Goal: Task Accomplishment & Management: Manage account settings

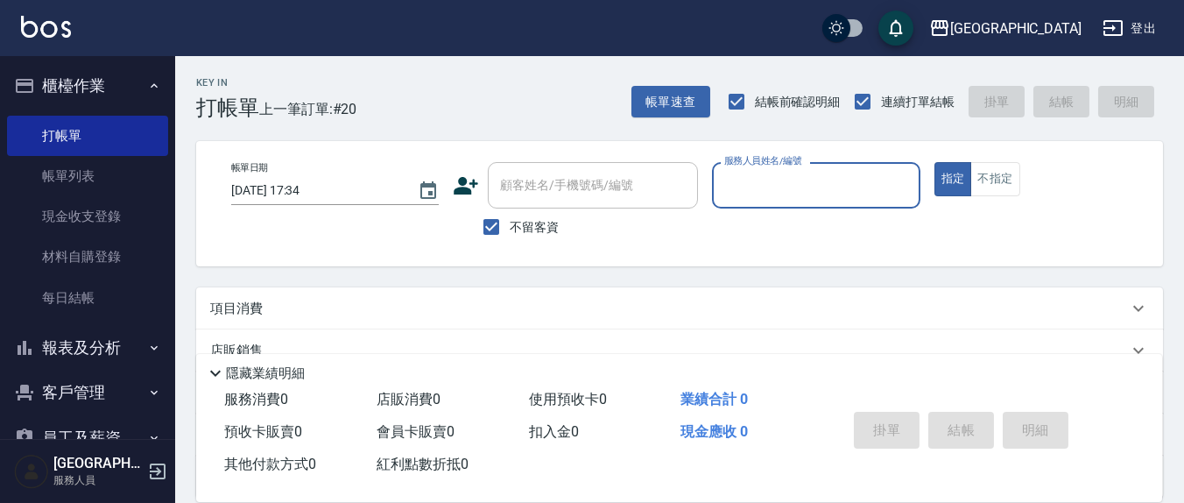
click at [819, 183] on div "服務人員姓名/編號 服務人員姓名/編號" at bounding box center [816, 185] width 208 height 46
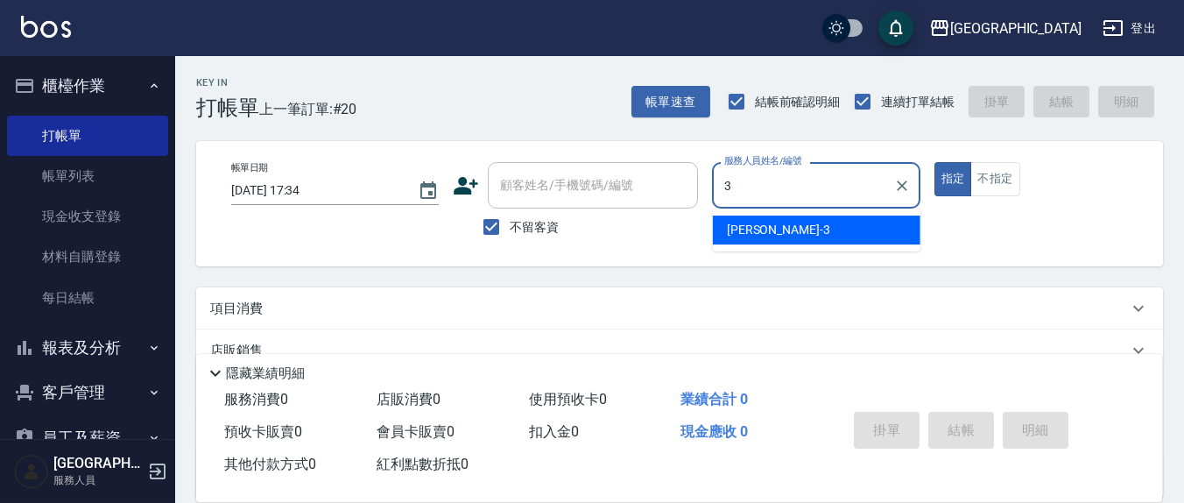
type input "3"
type button "true"
type input "游雅淇-3"
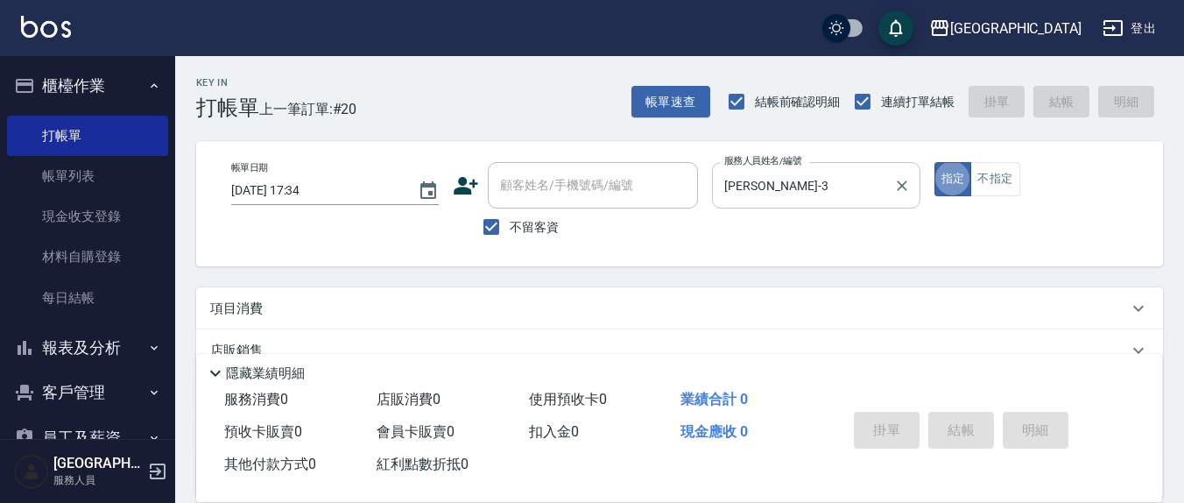
click at [935, 162] on button "指定" at bounding box center [954, 179] width 38 height 34
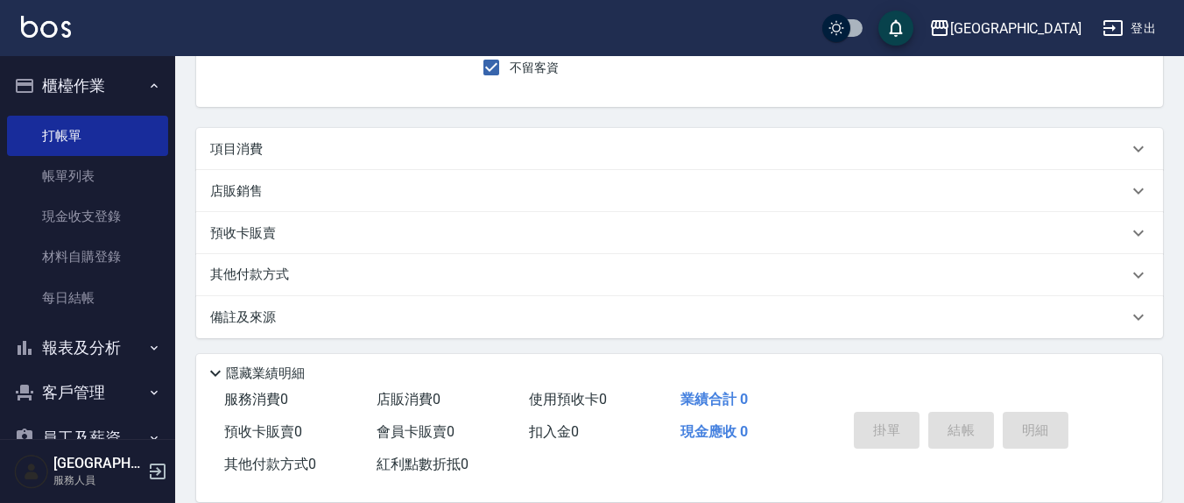
click at [301, 149] on div "項目消費" at bounding box center [669, 149] width 918 height 18
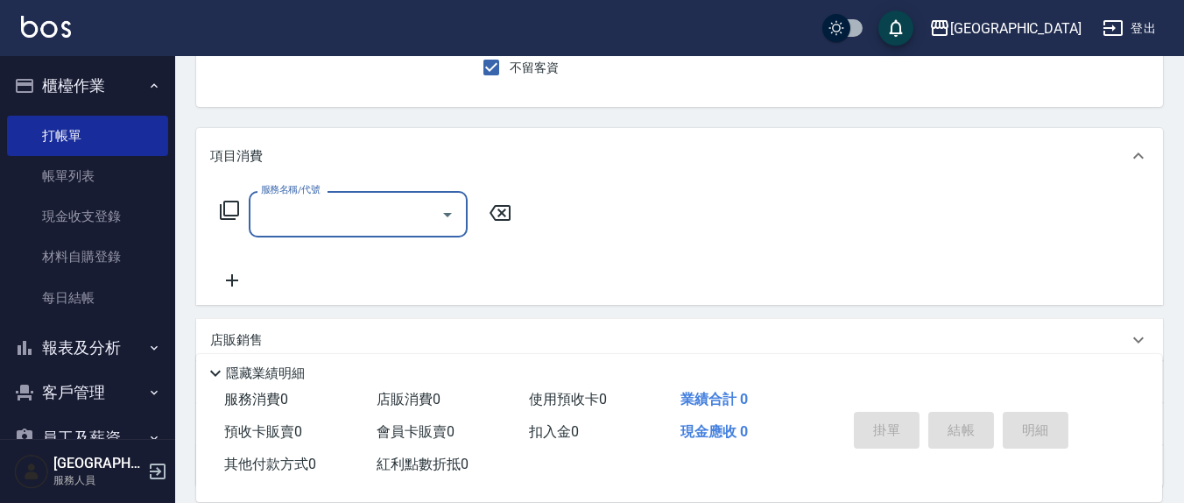
scroll to position [0, 0]
click at [323, 216] on input "服務名稱/代號" at bounding box center [345, 214] width 177 height 31
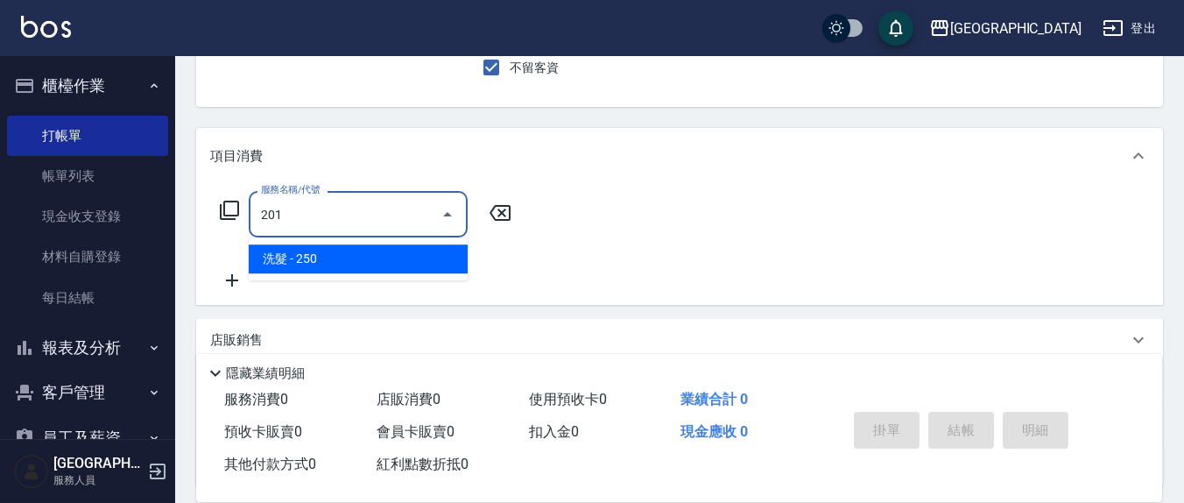
type input "洗髮(201)"
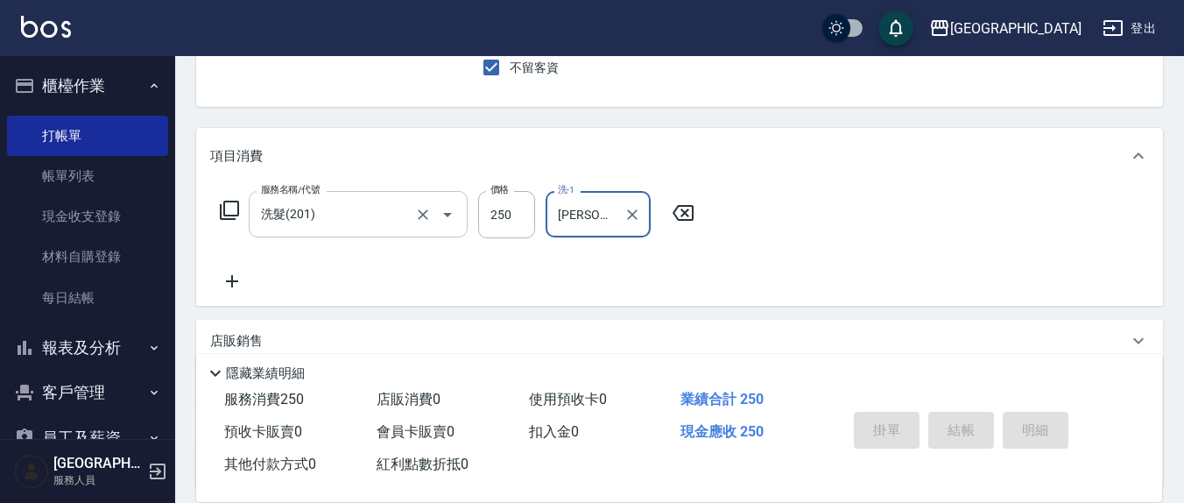
type input "游雅淇-3"
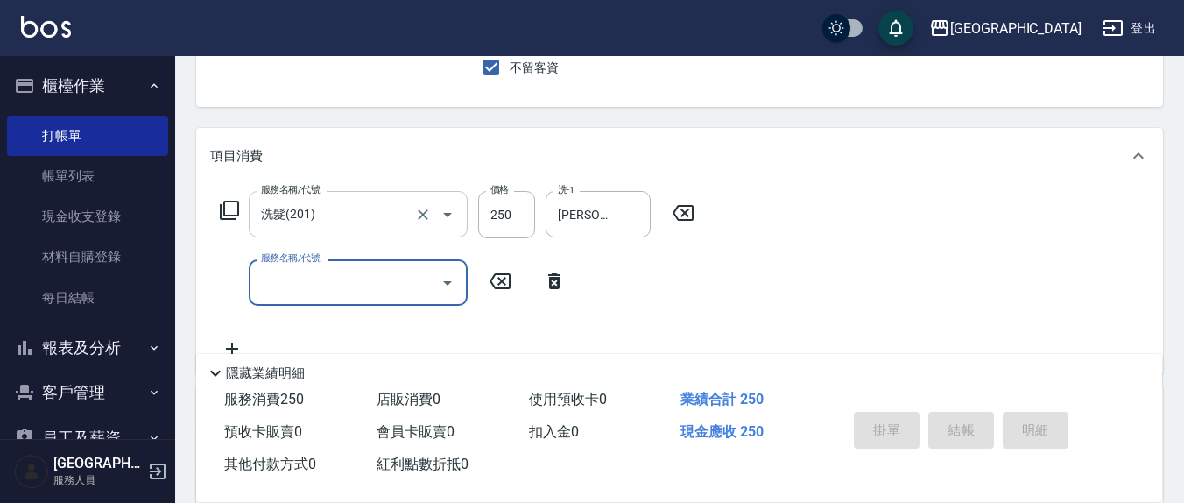
type input "2025/10/09 19:22"
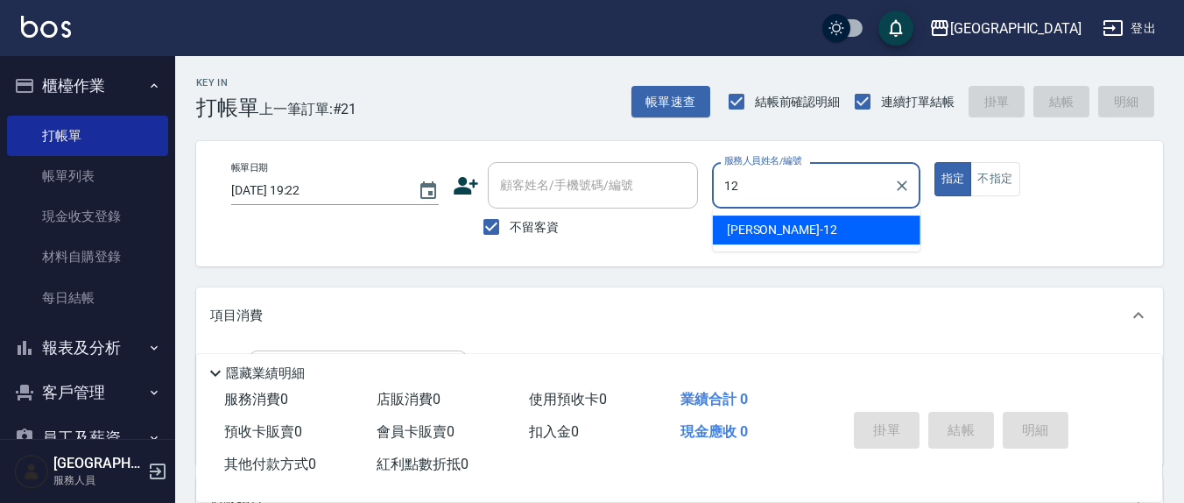
type input "呂桂花-12"
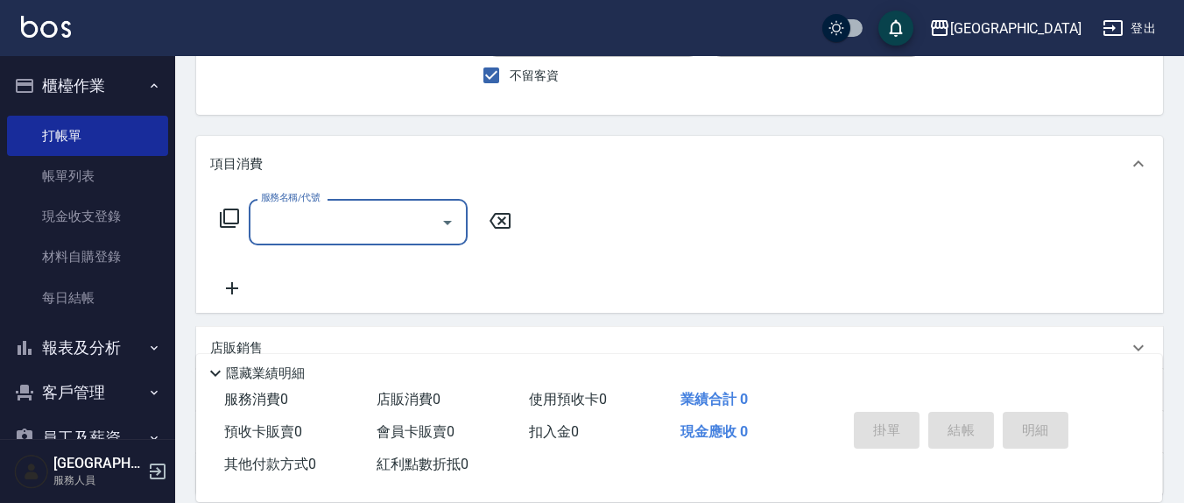
scroll to position [182, 0]
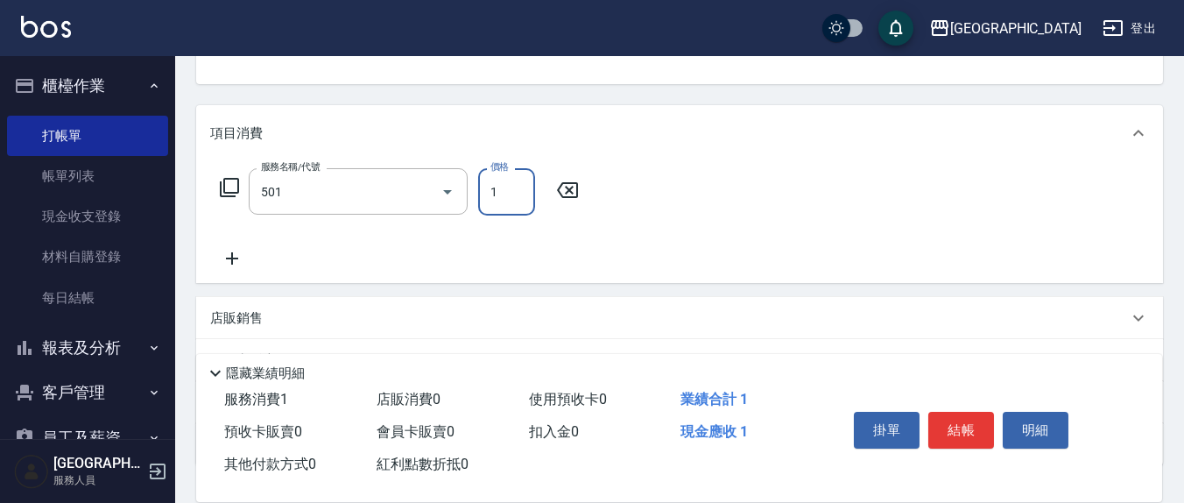
type input "染髮(501)"
type input "1700"
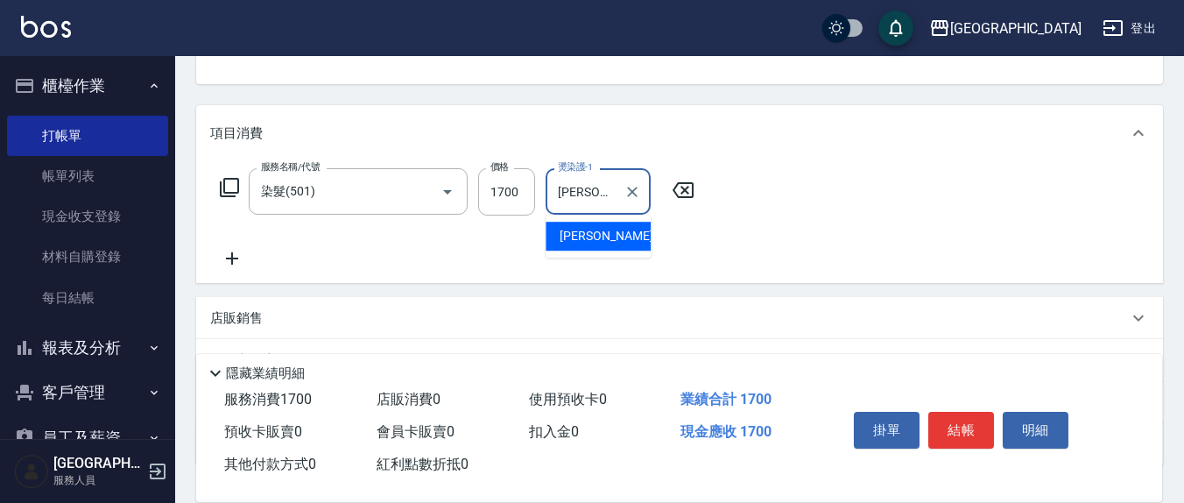
type input "呂桂花-12"
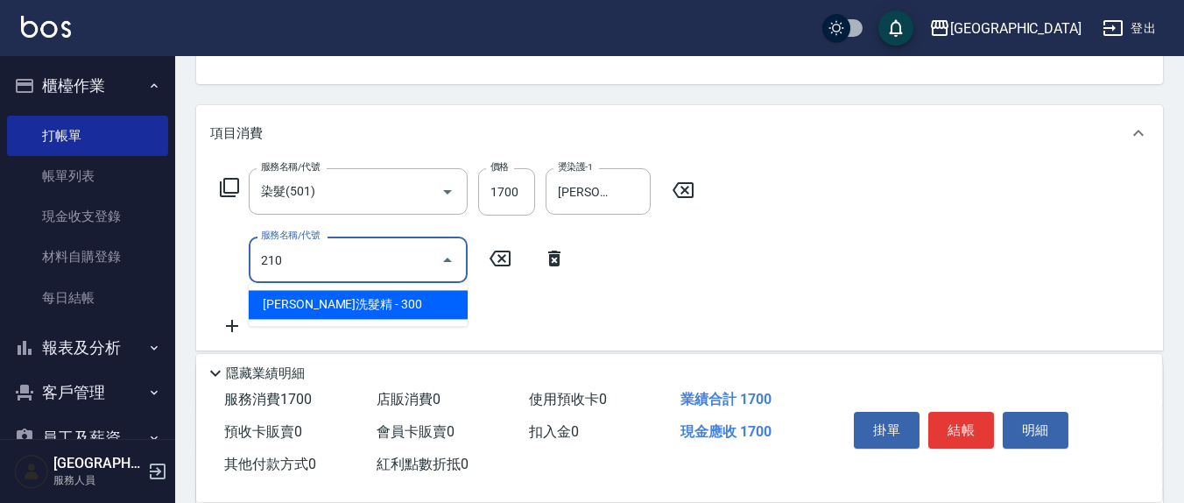
type input "歐娜洗髮精(210)"
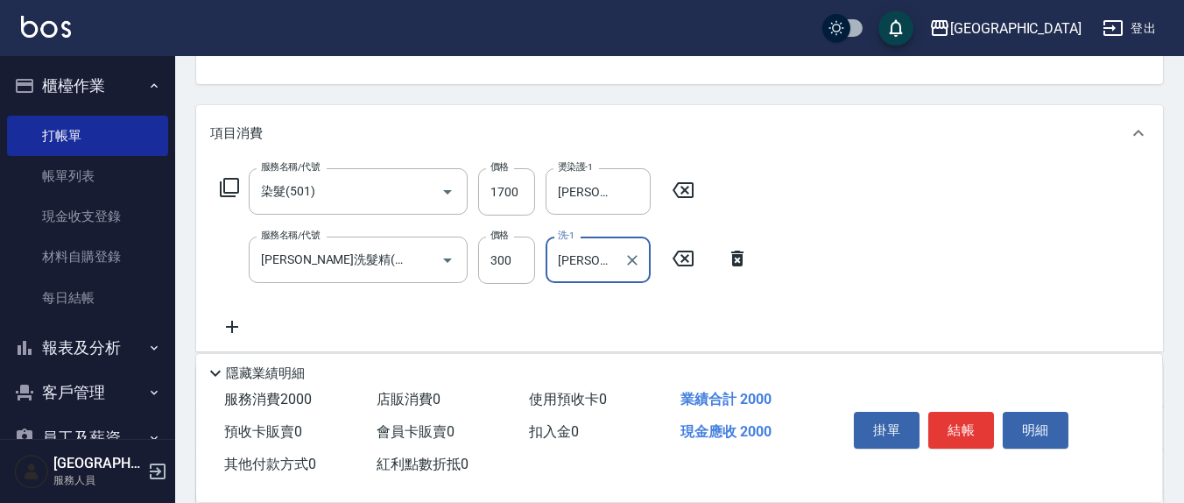
type input "鄭玉蔓-22"
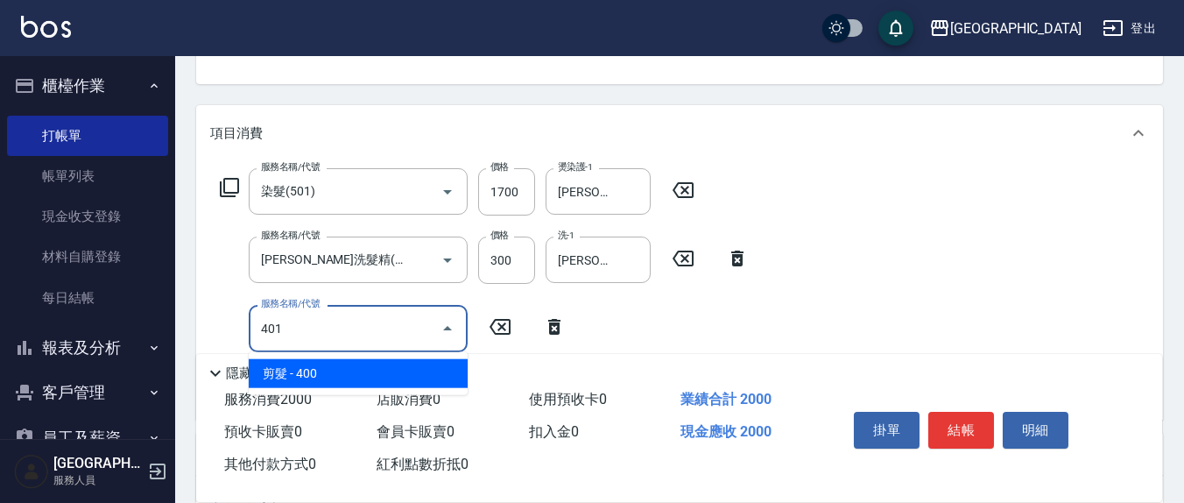
type input "剪髮(401)"
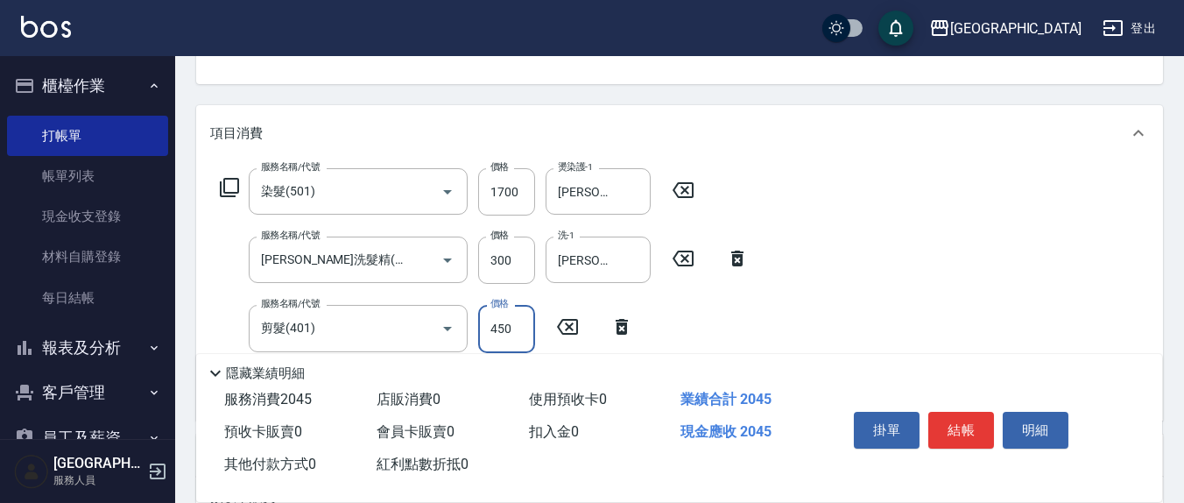
type input "450"
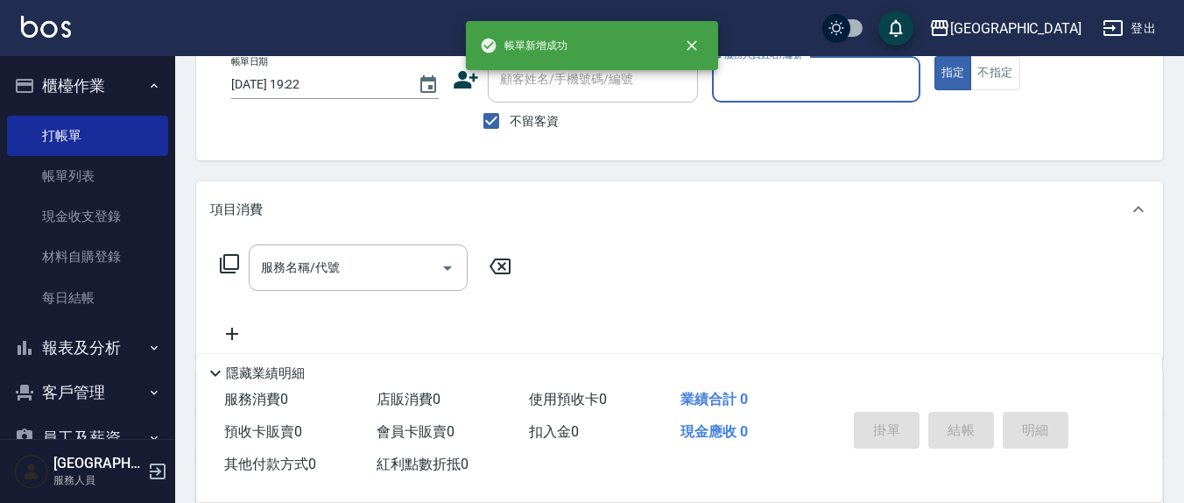
scroll to position [0, 0]
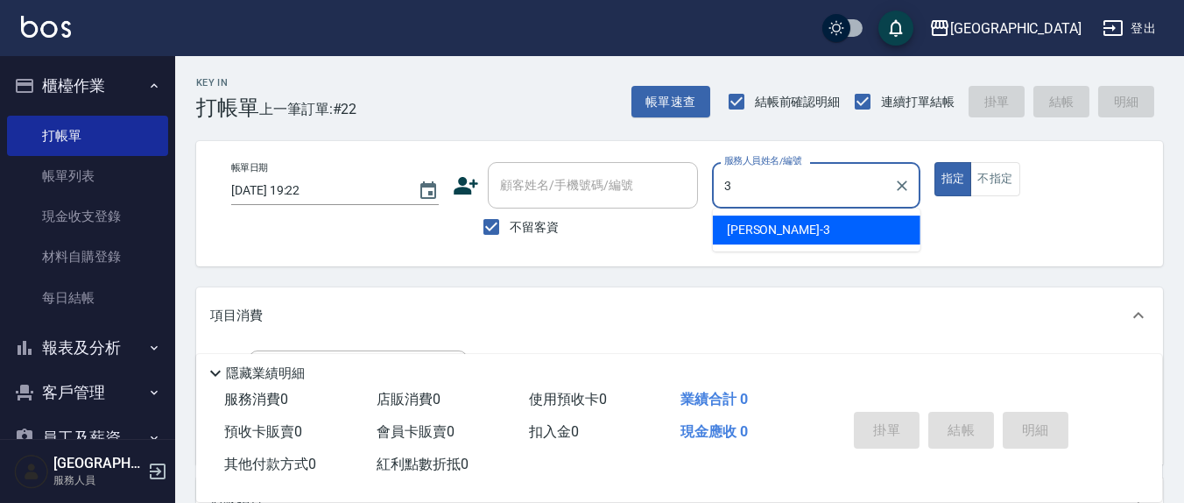
type input "游雅淇-3"
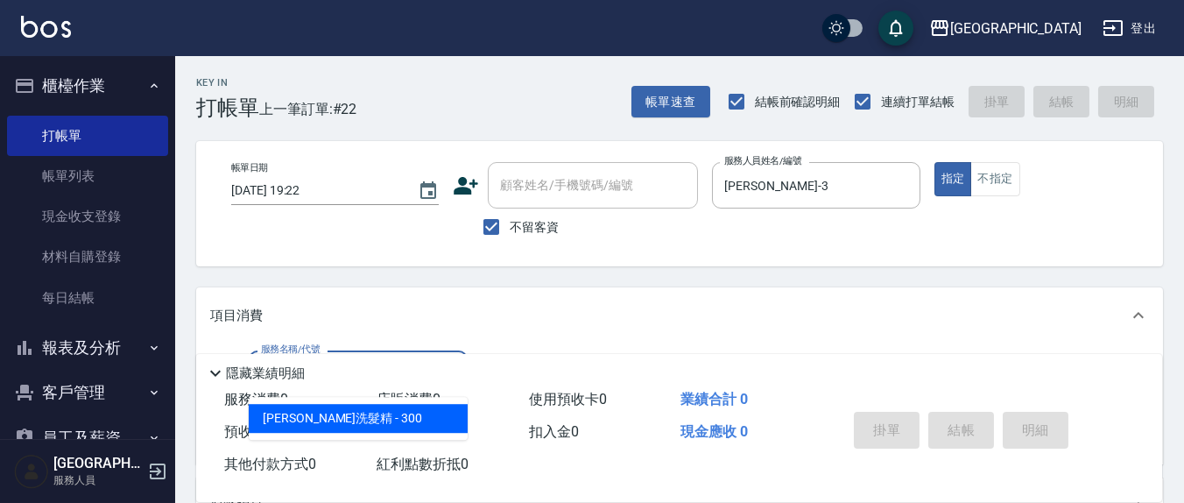
type input "歐娜洗髮精(210)"
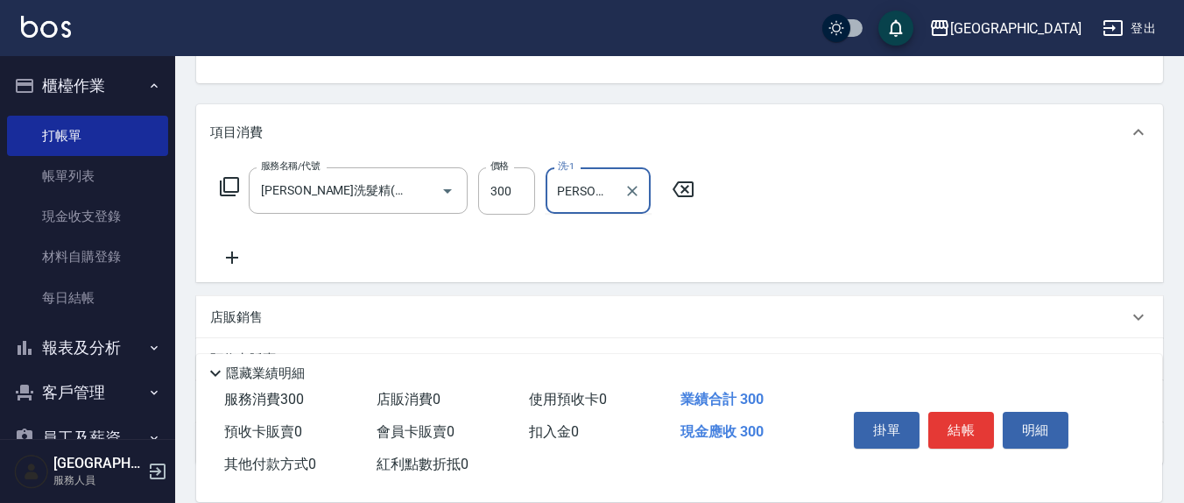
scroll to position [0, 11]
type input "游雅淇-3"
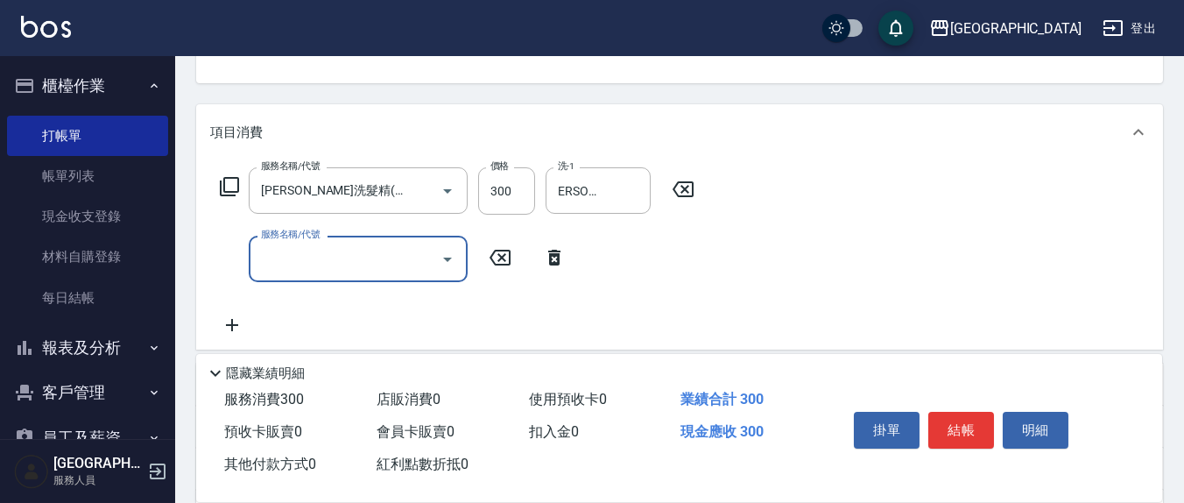
scroll to position [0, 0]
type input "MK果酸燙2000(310)"
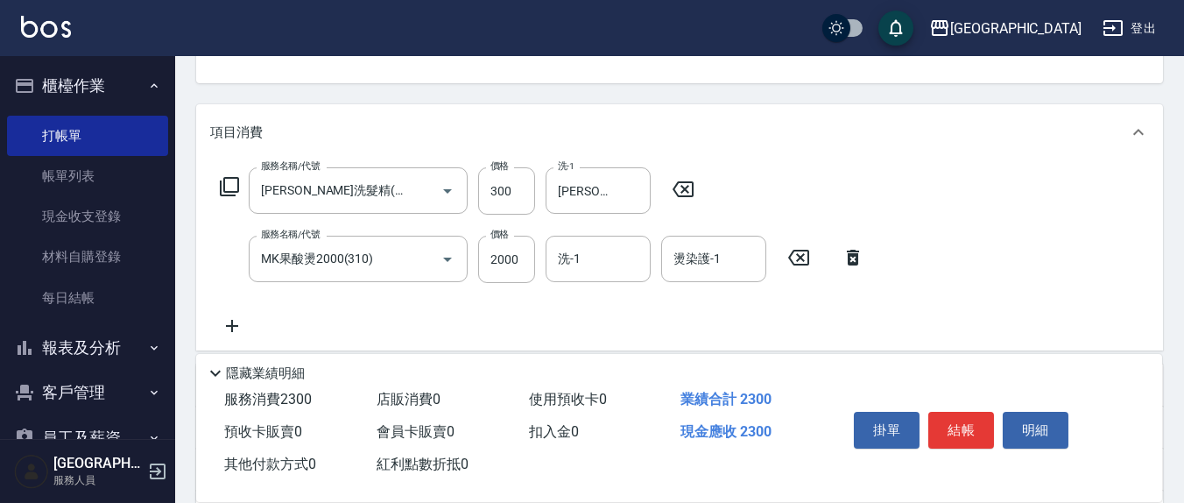
click at [799, 253] on icon at bounding box center [799, 257] width 44 height 21
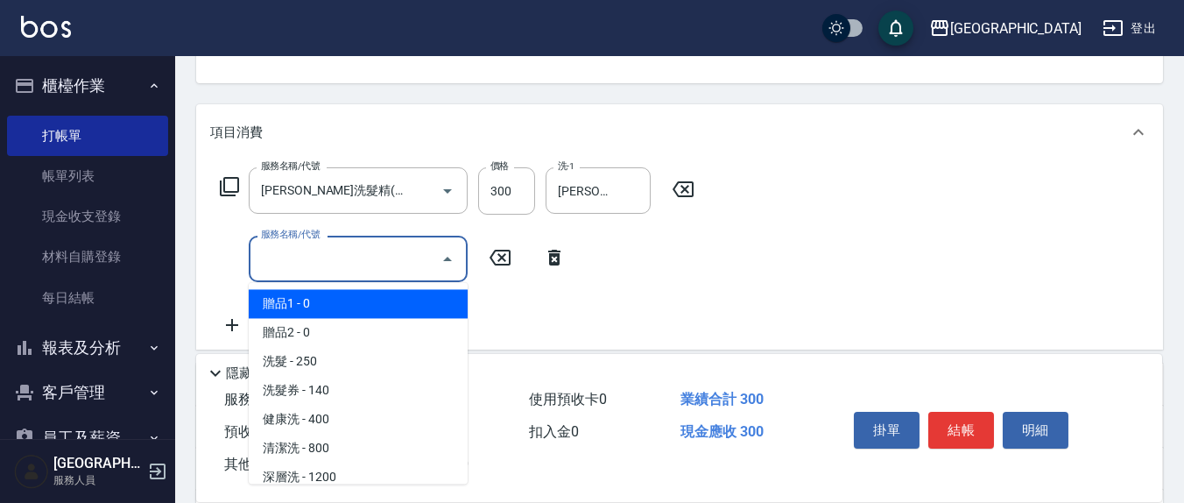
click at [336, 265] on input "服務名稱/代號" at bounding box center [345, 259] width 177 height 31
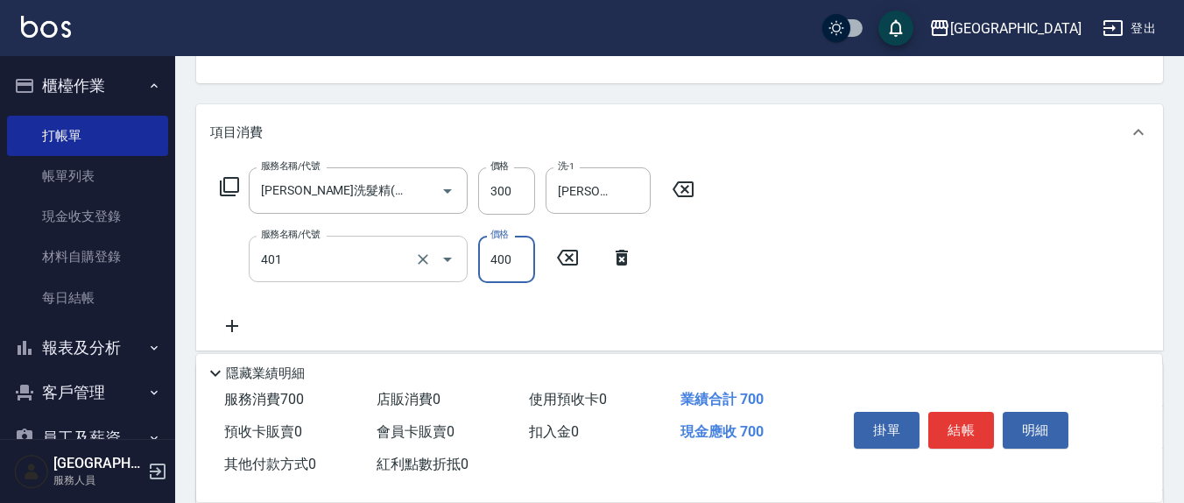
type input "剪髮(401)"
type input "200"
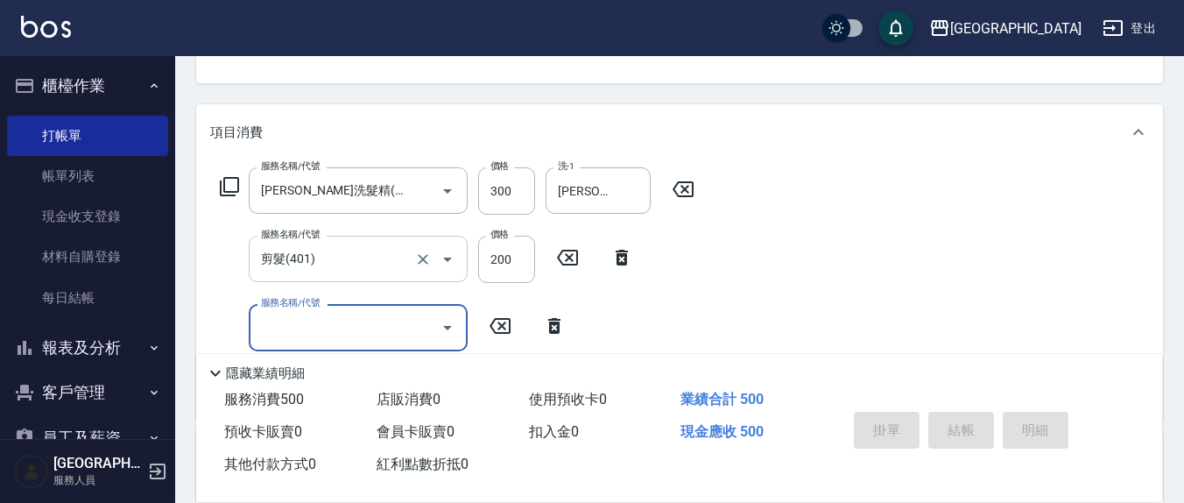
type input "2025/10/09 19:23"
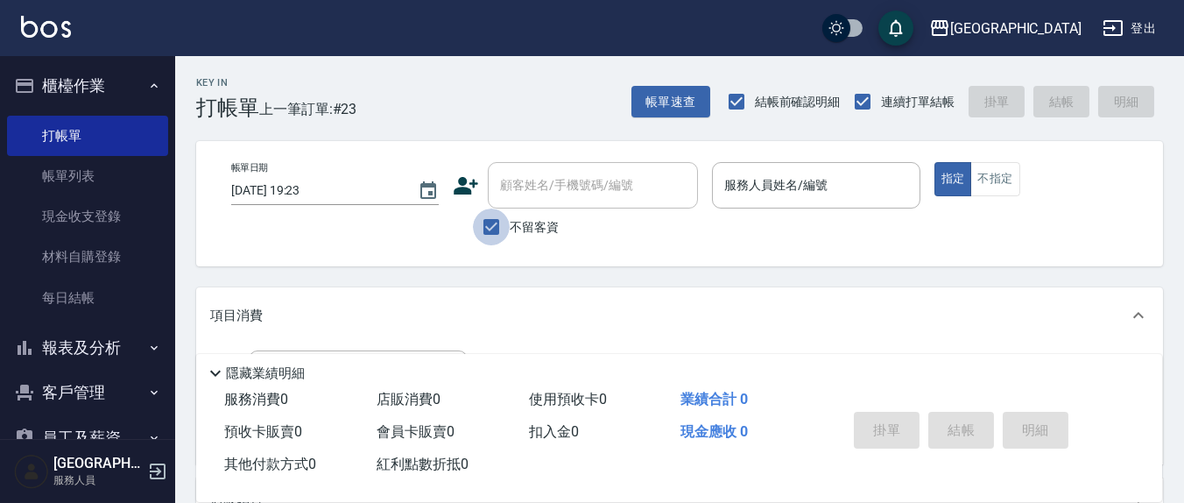
drag, startPoint x: 490, startPoint y: 223, endPoint x: 639, endPoint y: 170, distance: 157.9
click at [492, 222] on input "不留客資" at bounding box center [491, 227] width 37 height 37
checkbox input "false"
click at [565, 186] on div "顧客姓名/手機號碼/編號 顧客姓名/手機號碼/編號" at bounding box center [593, 185] width 210 height 46
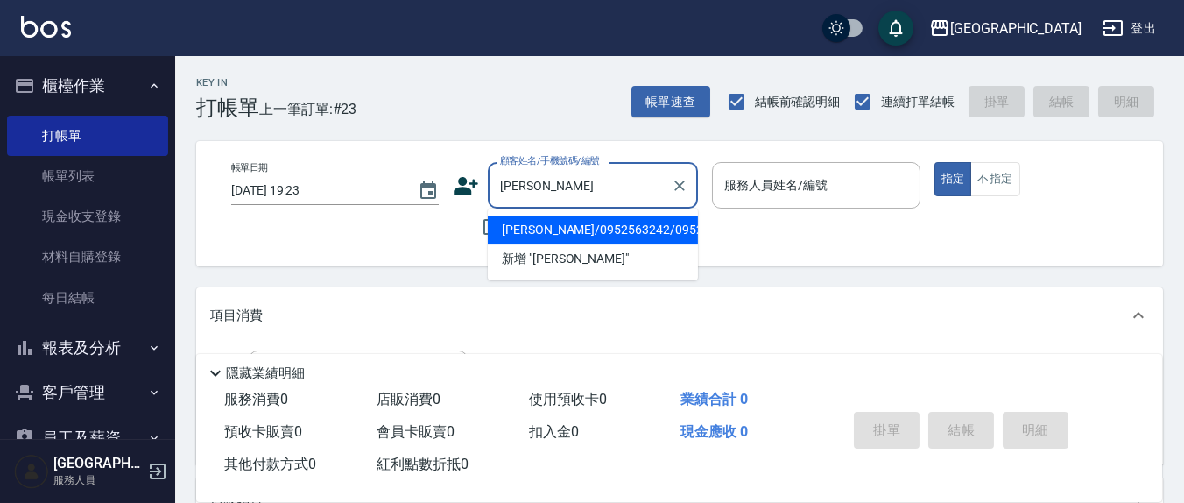
click at [563, 237] on li "陳春鳳/0952563242/0952563242" at bounding box center [593, 230] width 210 height 29
type input "陳春鳳/0952563242/0952563242"
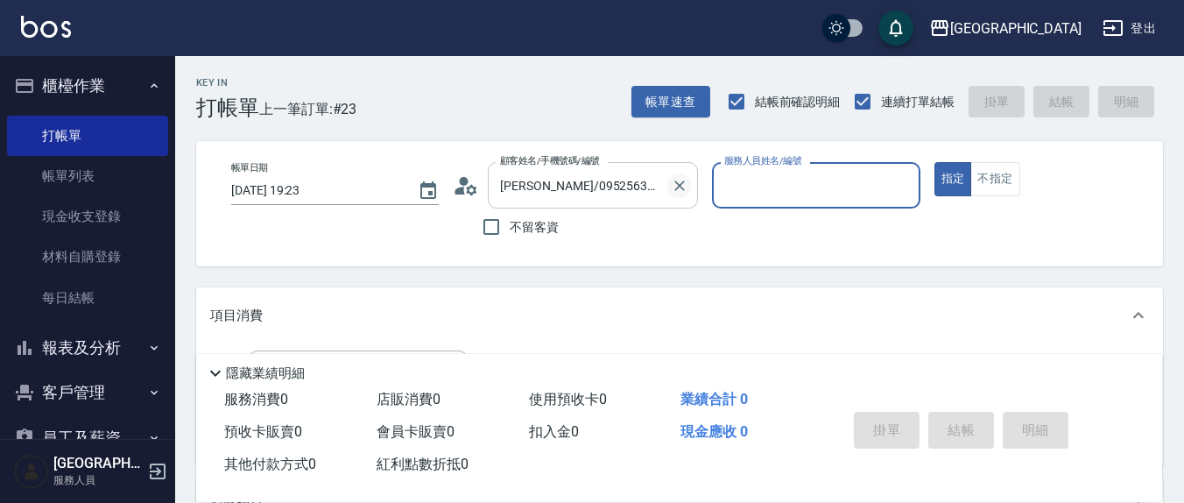
click at [680, 190] on icon "Clear" at bounding box center [680, 186] width 18 height 18
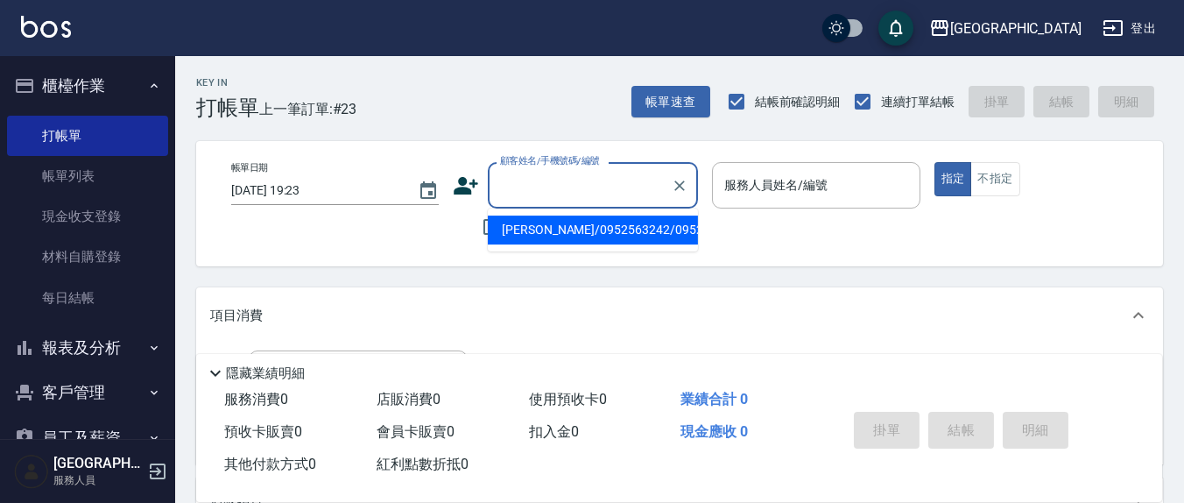
click at [595, 182] on input "顧客姓名/手機號碼/編號" at bounding box center [580, 185] width 168 height 31
type input "陳"
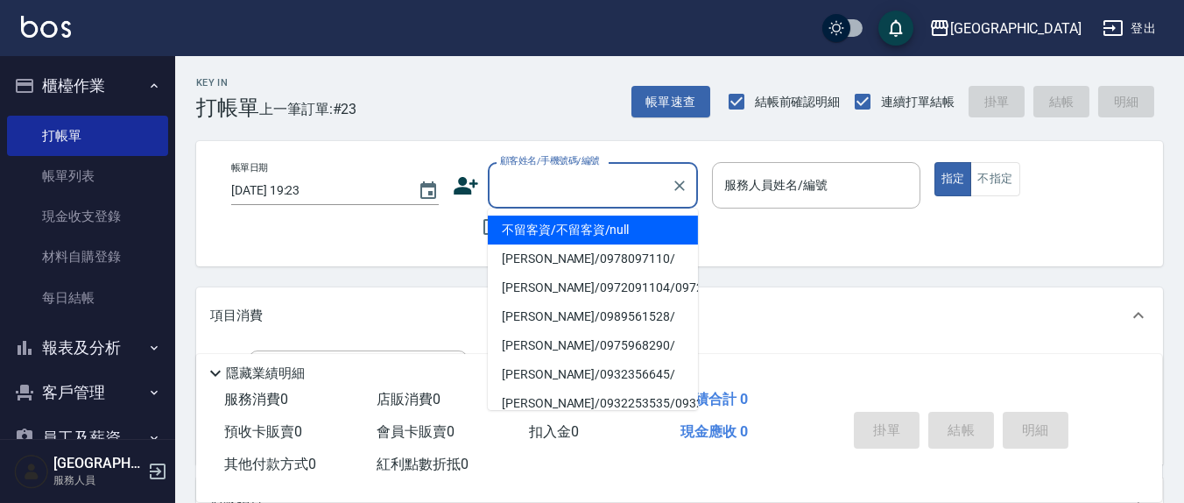
type input "ㄣ"
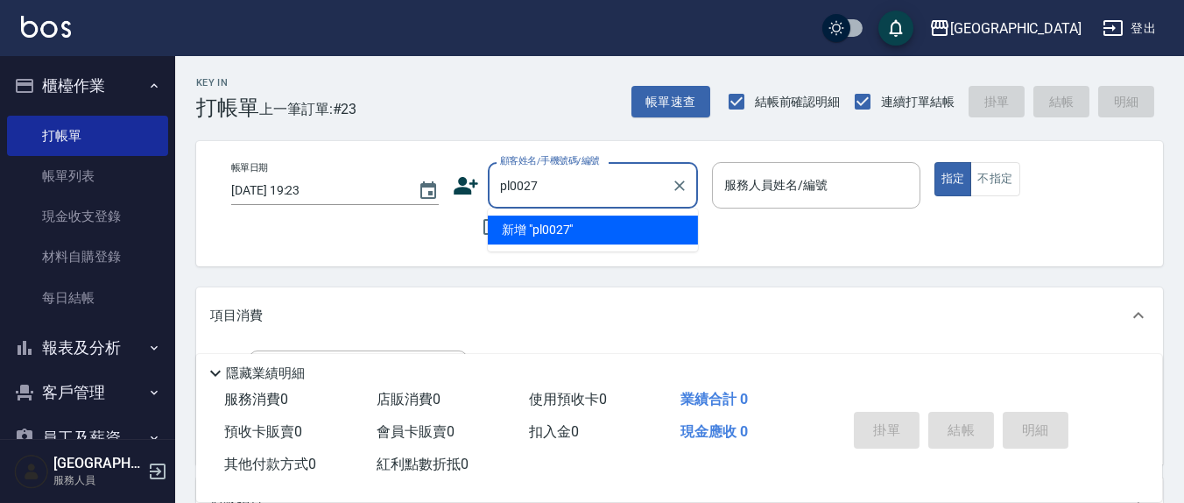
click at [513, 185] on input "pl0027" at bounding box center [580, 185] width 168 height 31
click at [506, 187] on input "pL0027" at bounding box center [580, 185] width 168 height 31
click at [532, 184] on input "PL0027" at bounding box center [580, 185] width 168 height 31
click at [553, 180] on input "PLOO27" at bounding box center [580, 185] width 168 height 31
type input "P"
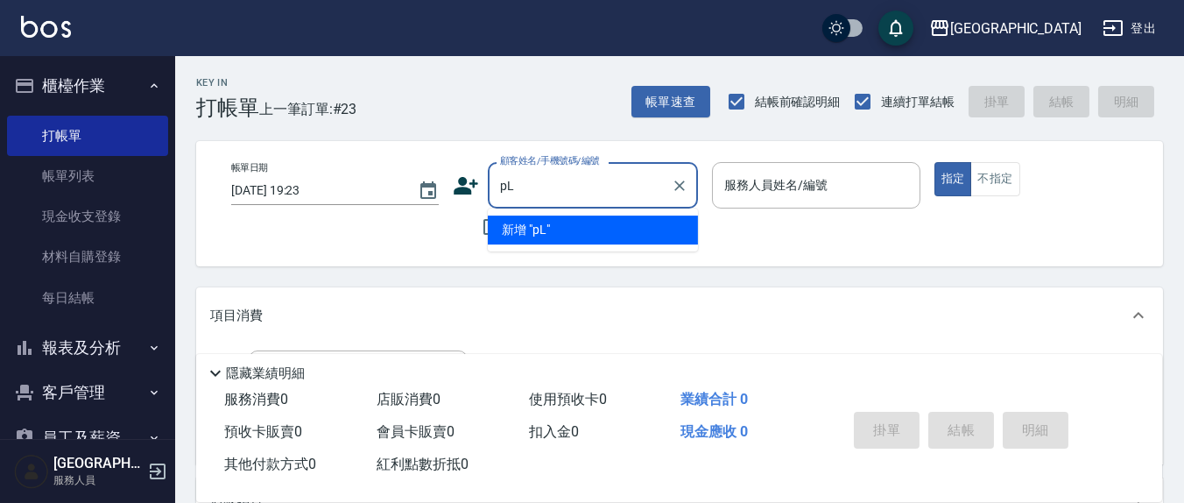
type input "p"
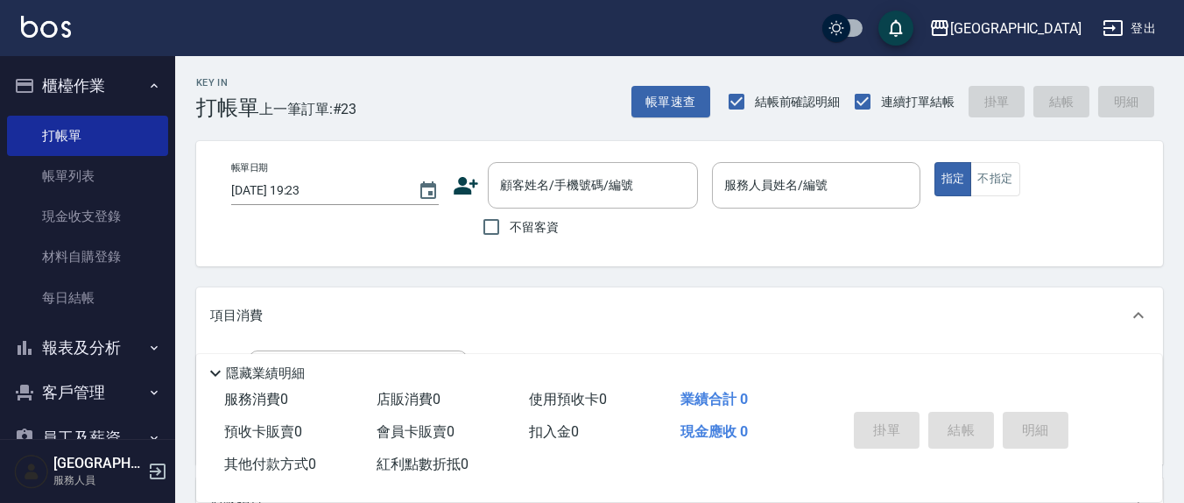
click at [451, 259] on div "帳單日期 2025/10/09 19:23 顧客姓名/手機號碼/編號 顧客姓名/手機號碼/編號 不留客資 服務人員姓名/編號 服務人員姓名/編號 指定 不指定" at bounding box center [679, 203] width 967 height 125
click at [494, 230] on input "不留客資" at bounding box center [491, 227] width 37 height 37
checkbox input "true"
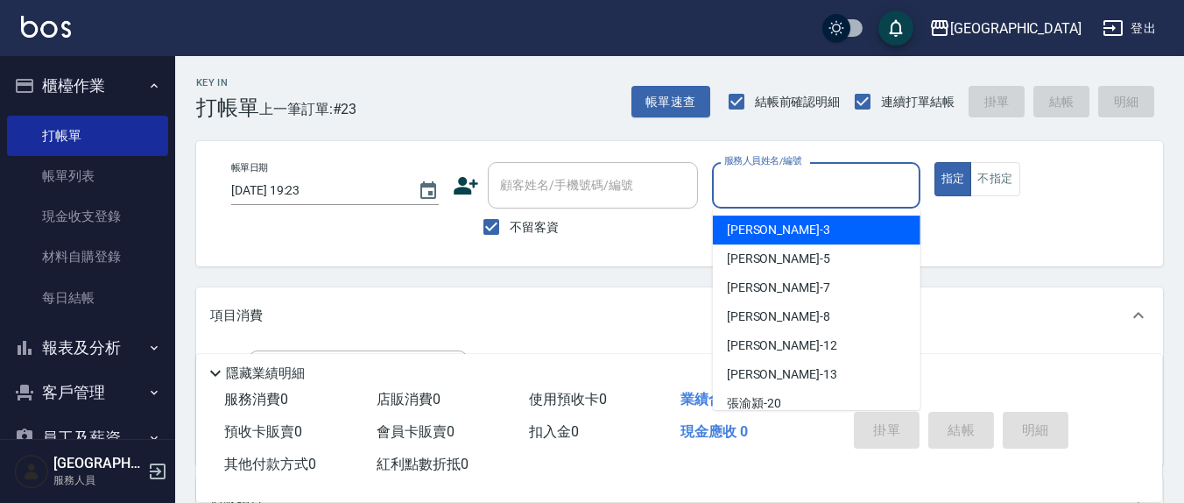
click at [806, 179] on input "服務人員姓名/編號" at bounding box center [816, 185] width 192 height 31
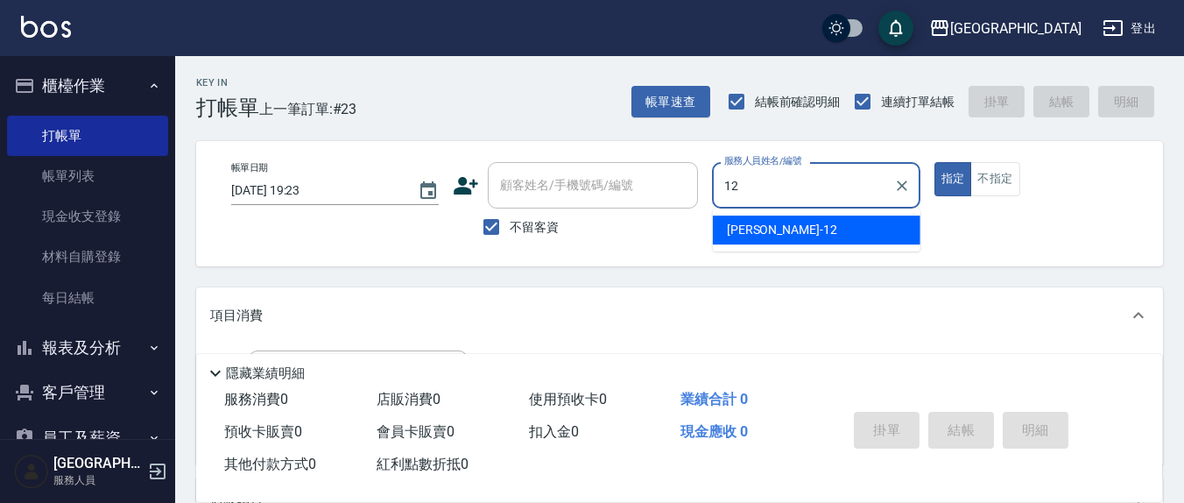
type input "呂桂花-12"
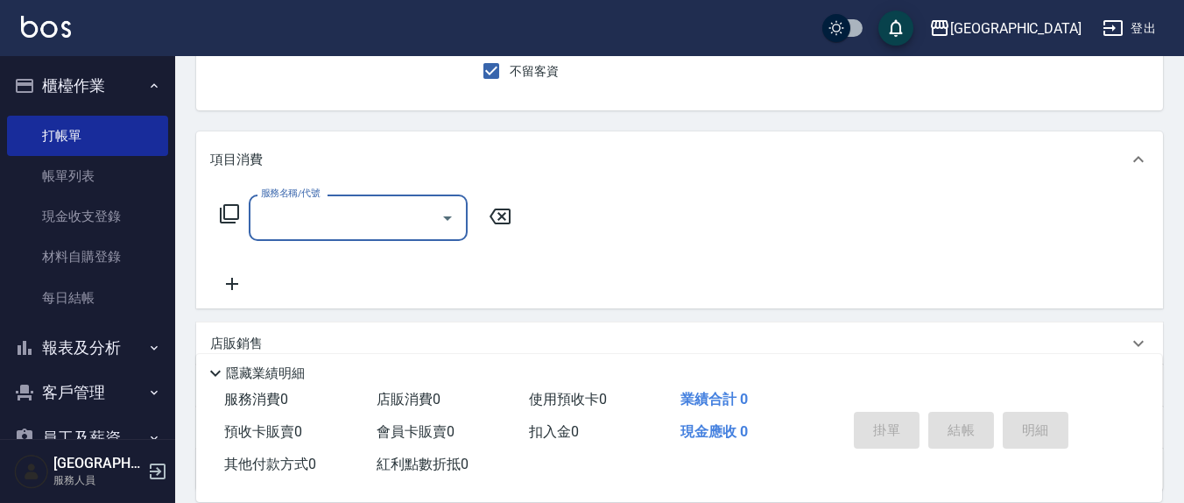
scroll to position [182, 0]
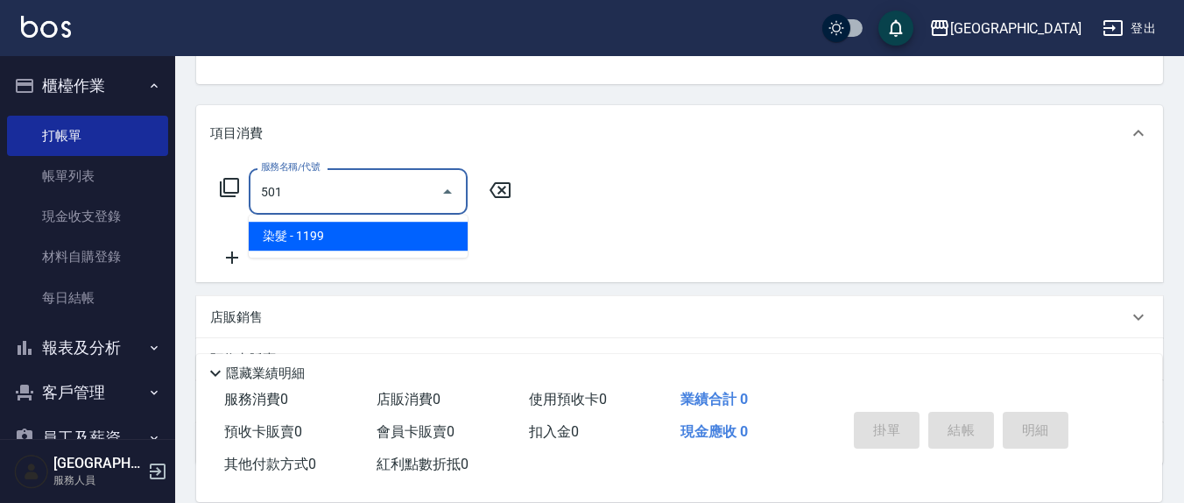
type input "染髮(501)"
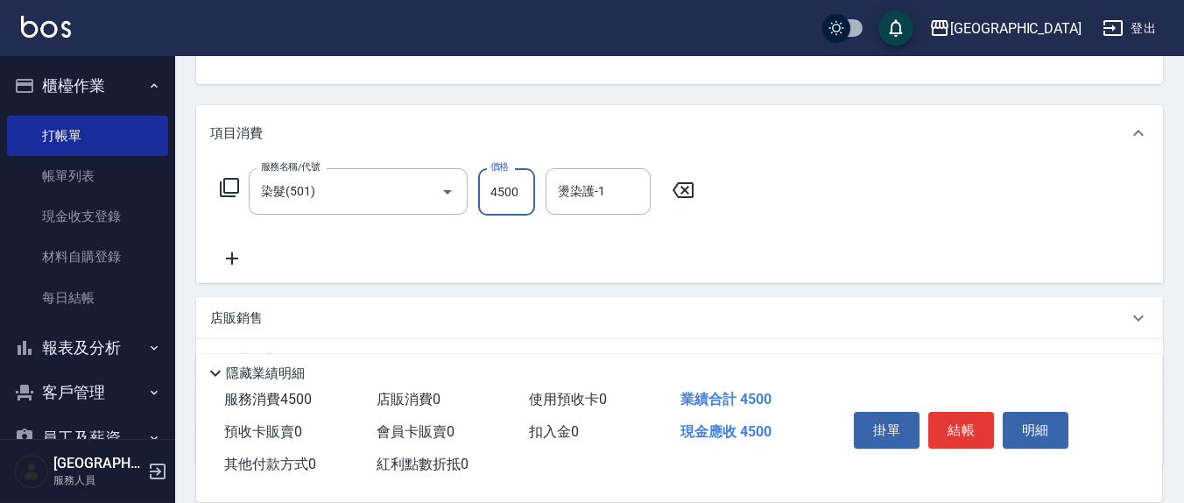
type input "4500"
type input "呂桂花-12"
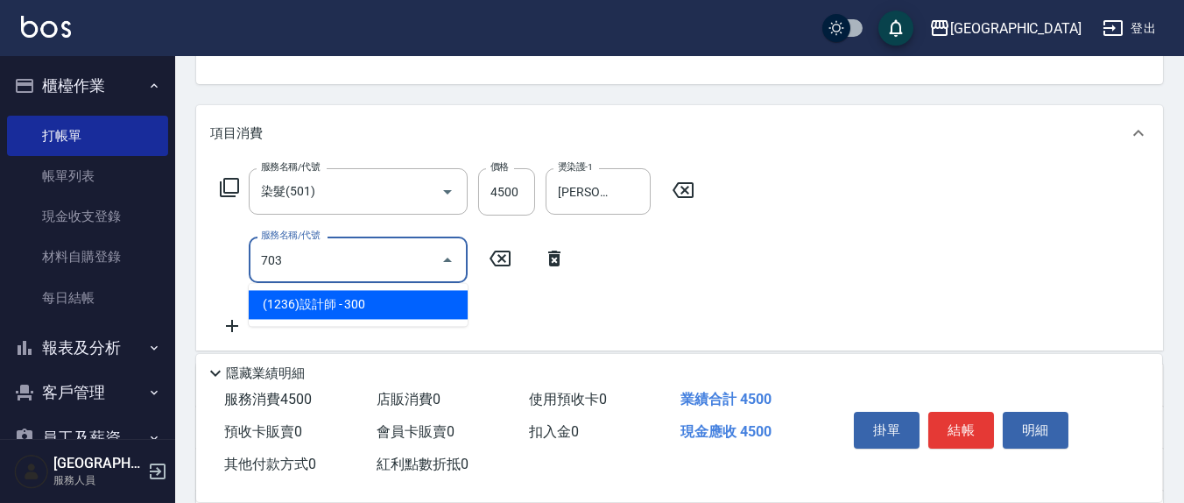
type input "(1236)設計師(703)"
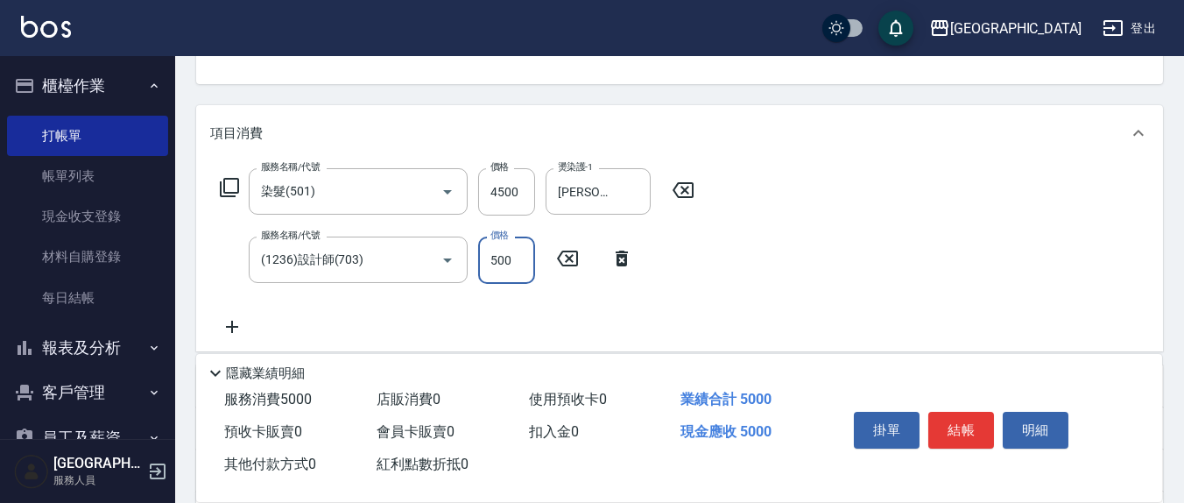
type input "500"
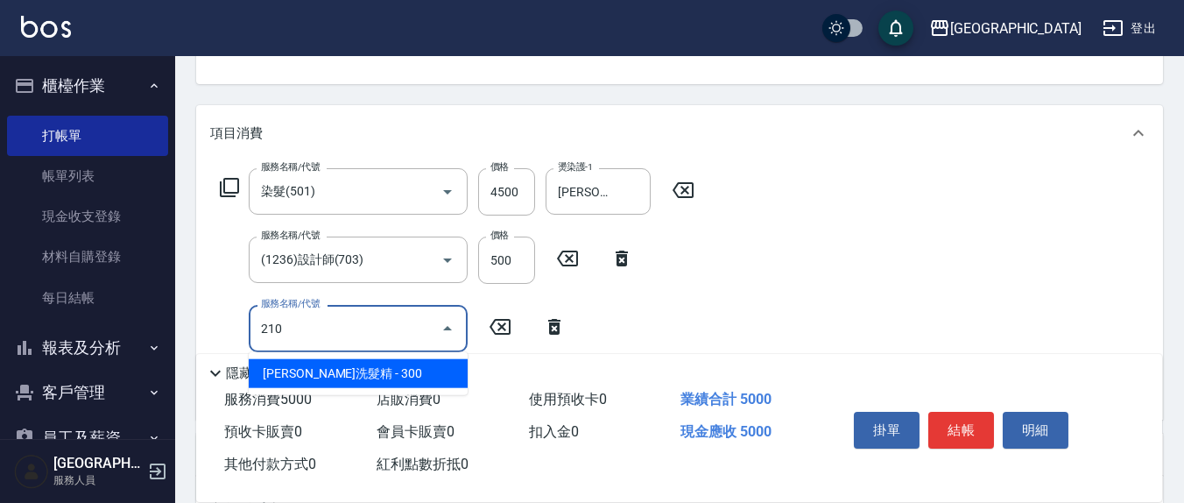
type input "歐娜洗髮精(210)"
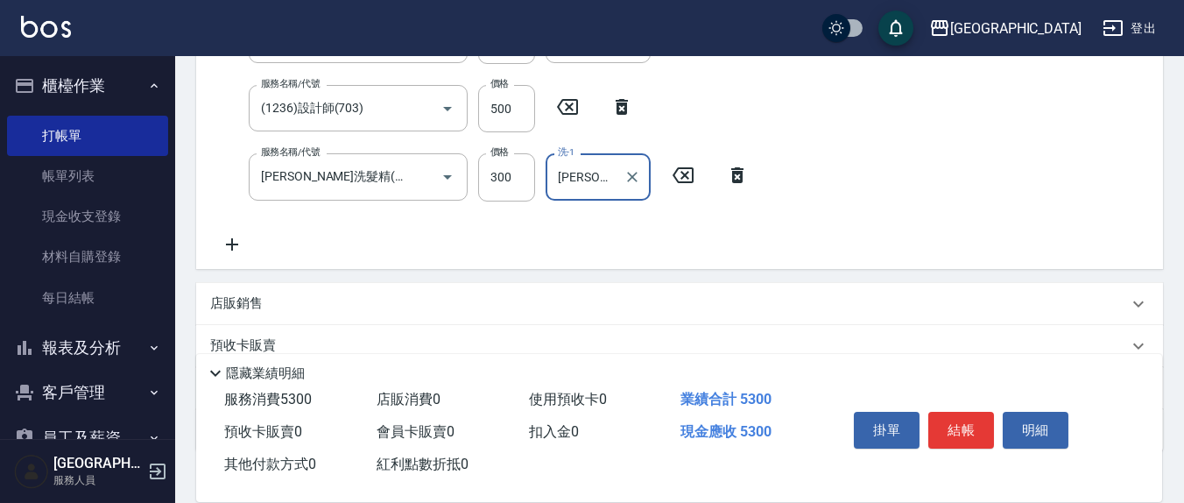
scroll to position [364, 0]
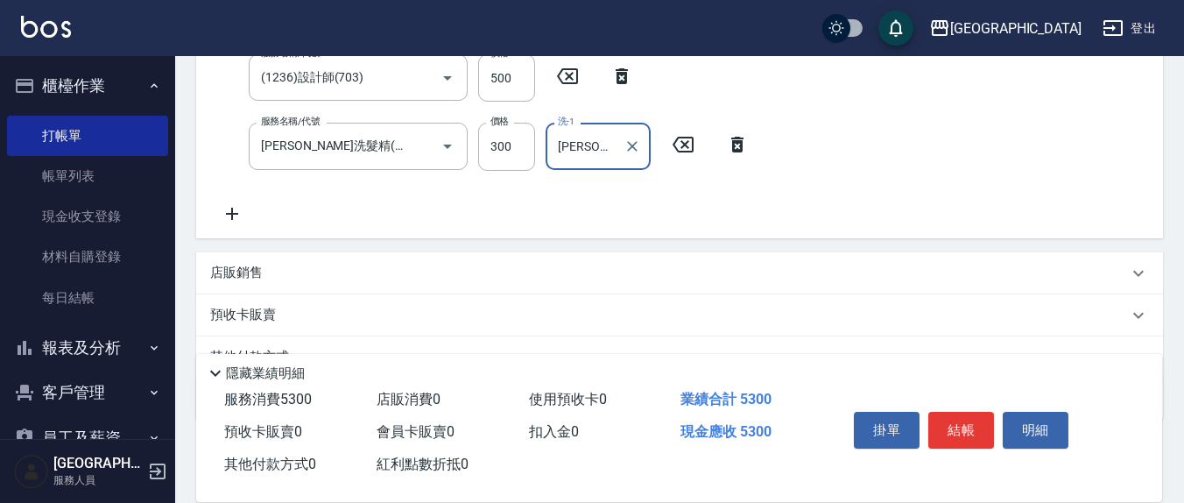
type input "游雅淇-3"
click at [240, 209] on icon at bounding box center [232, 213] width 44 height 21
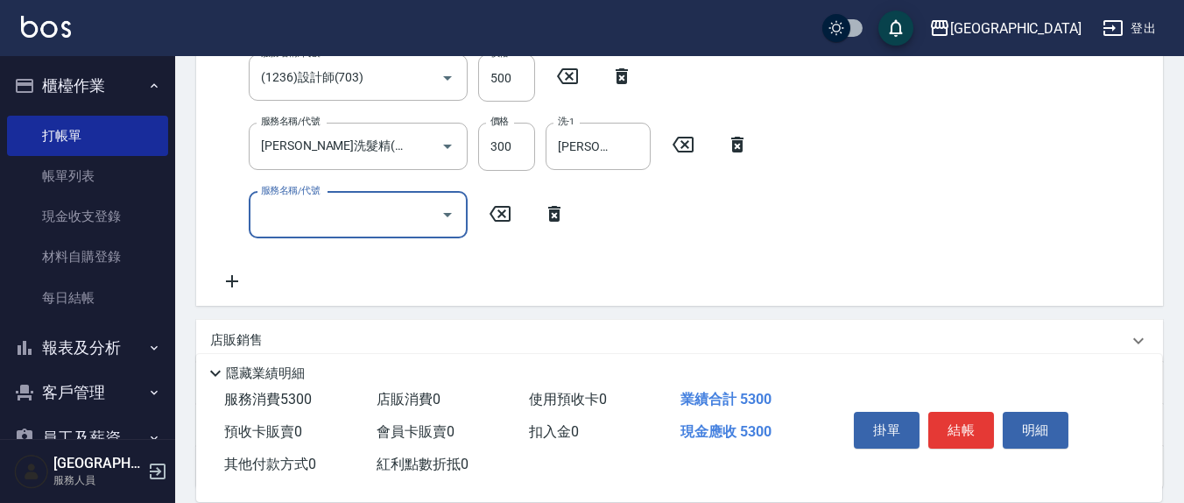
scroll to position [358, 0]
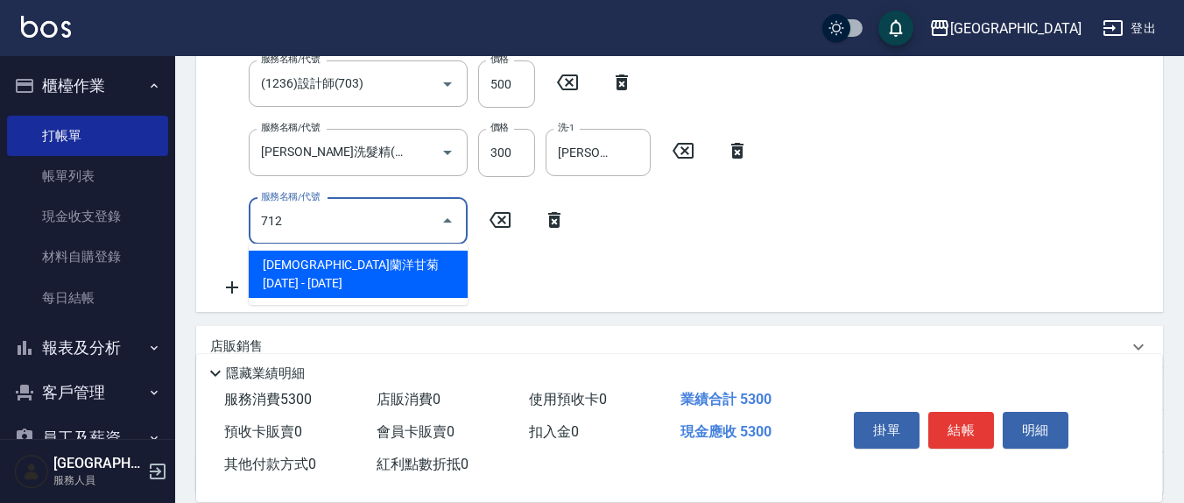
type input "伊蘭洋甘菊1000(712)"
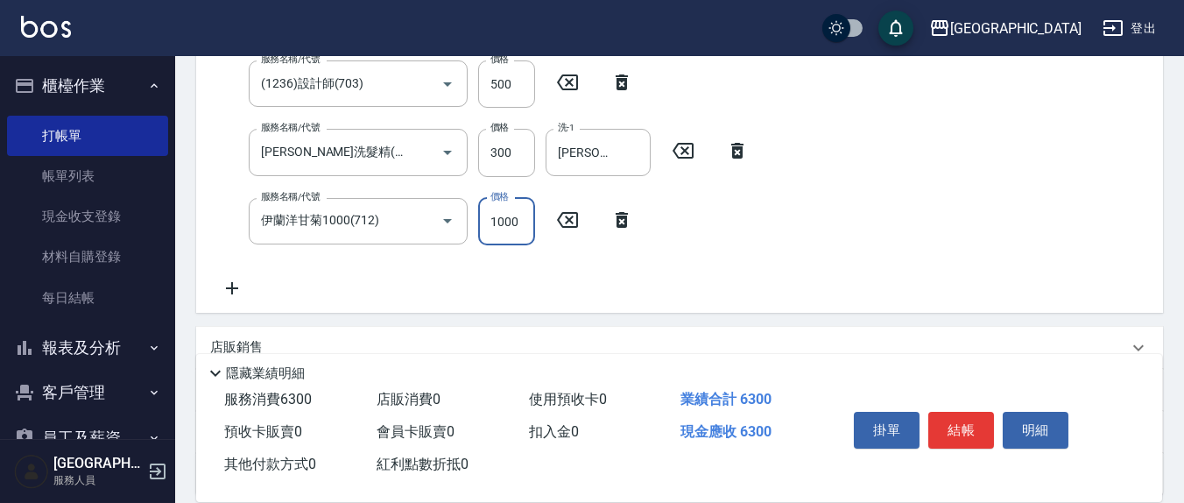
scroll to position [350, 0]
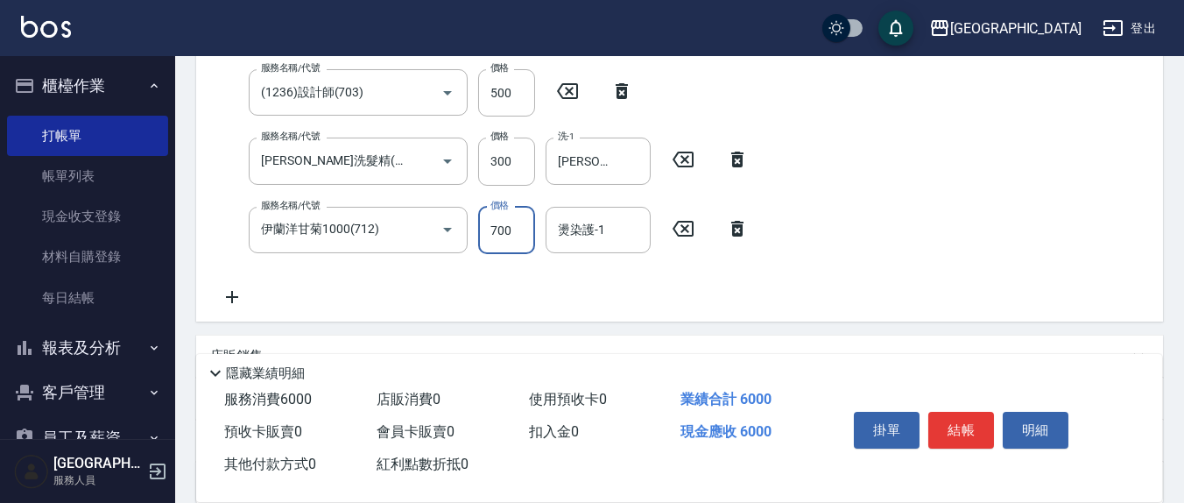
type input "700"
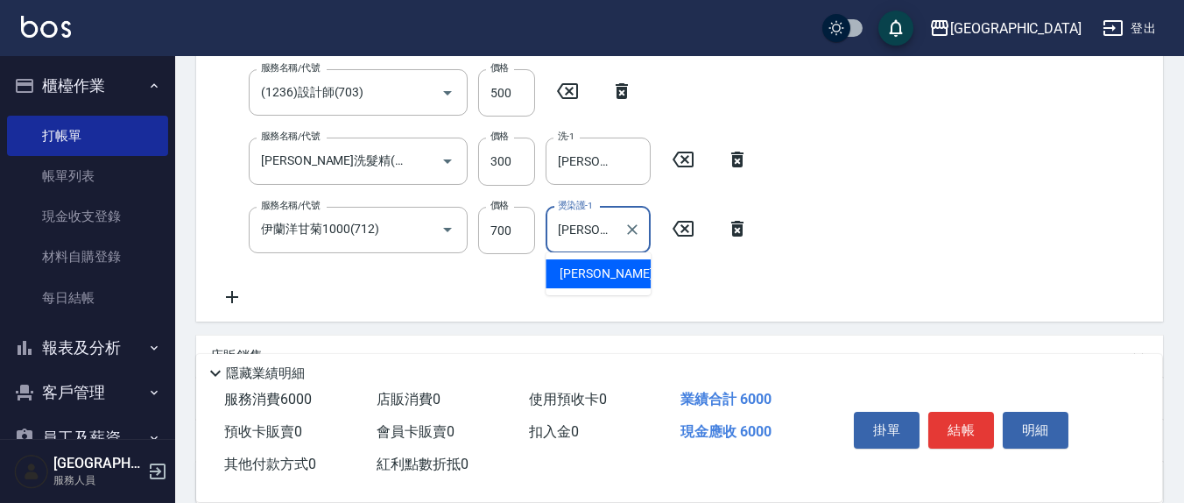
type input "游雅淇-3"
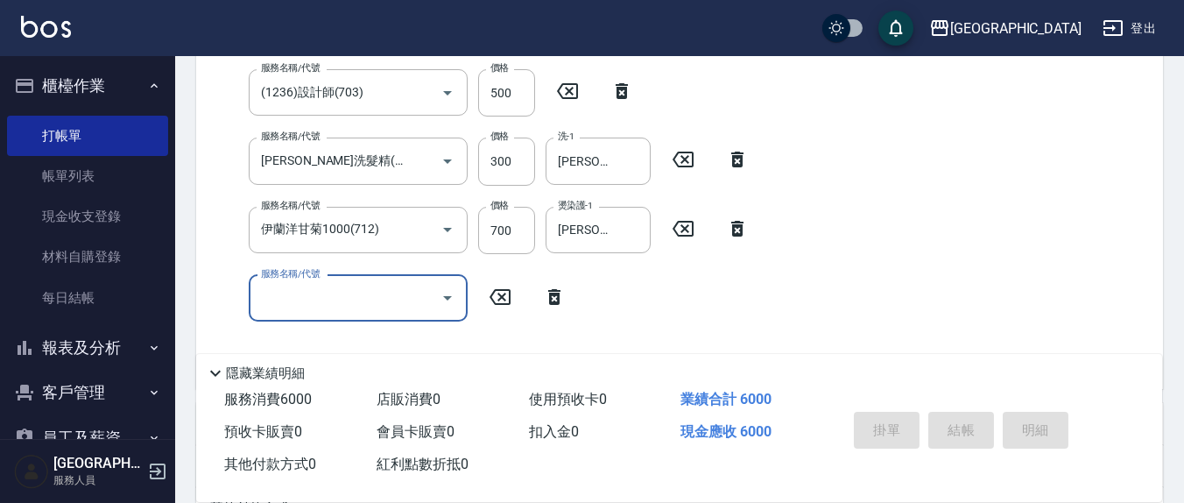
type input "2025/10/09 19:26"
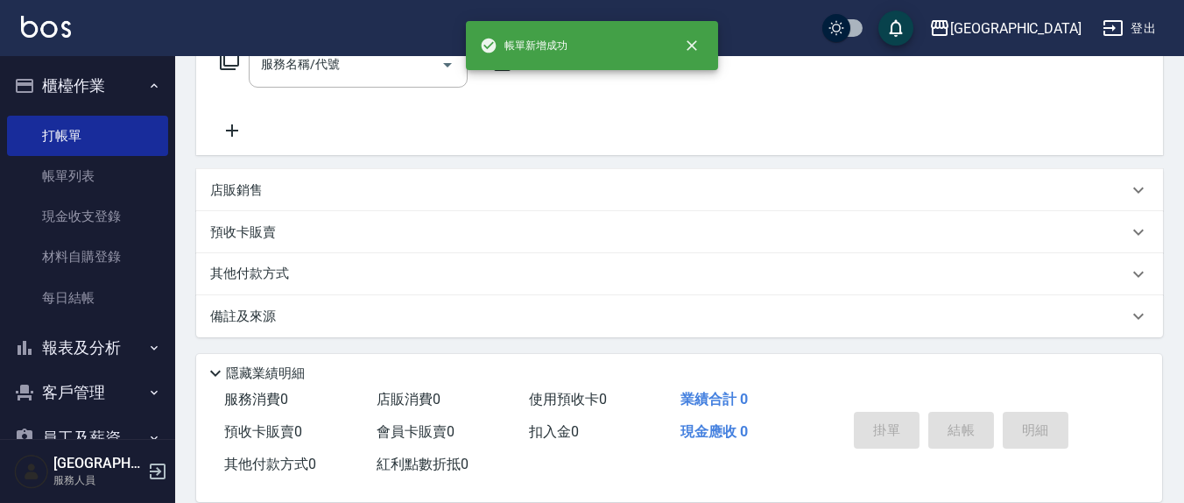
scroll to position [0, 0]
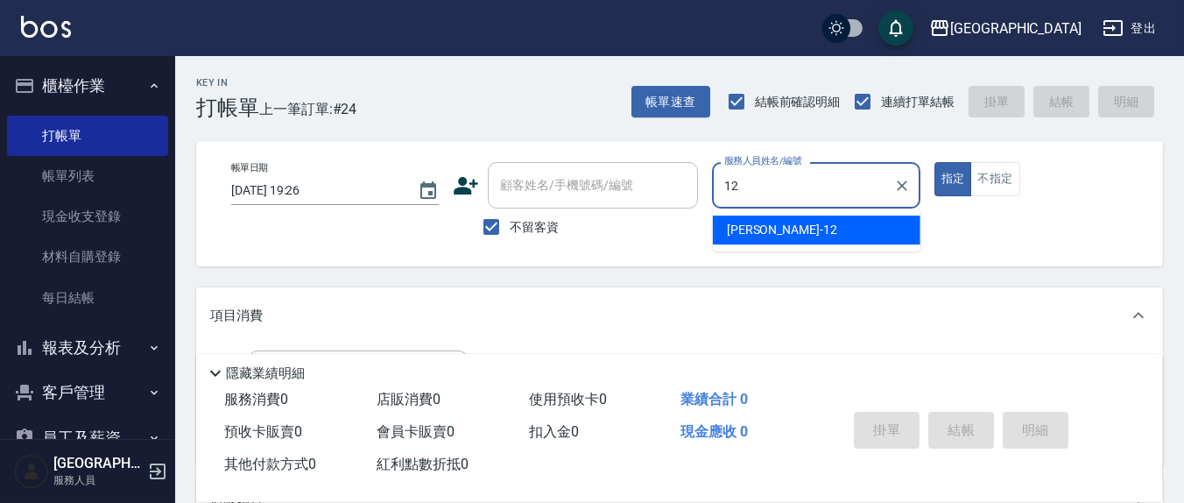
type input "呂桂花-12"
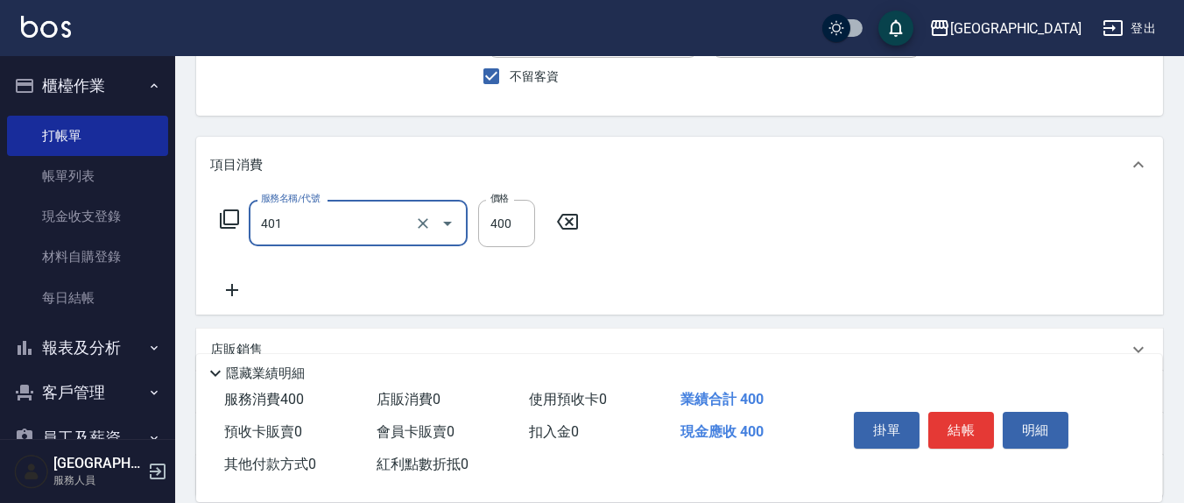
scroll to position [182, 0]
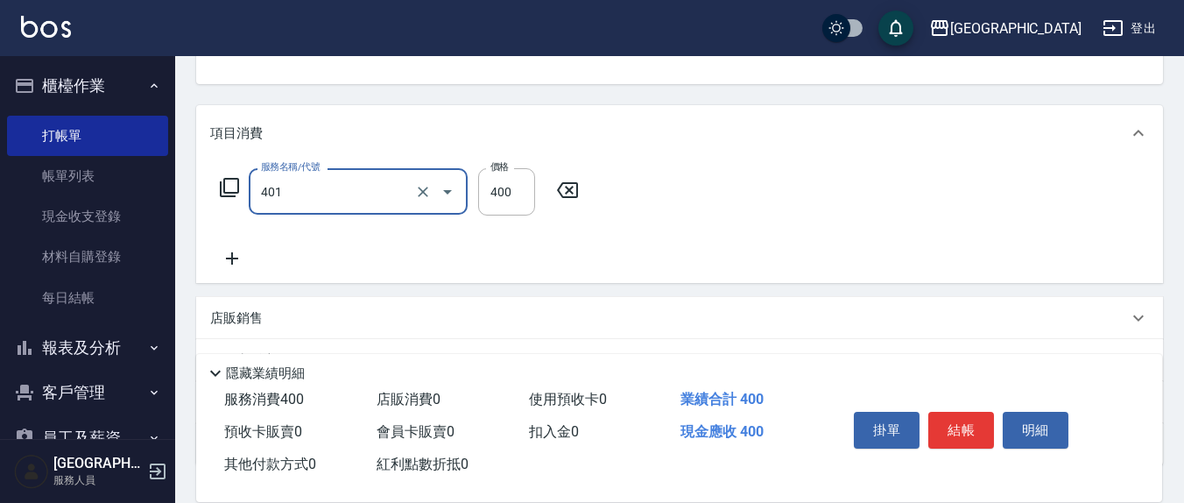
type input "剪髮(401)"
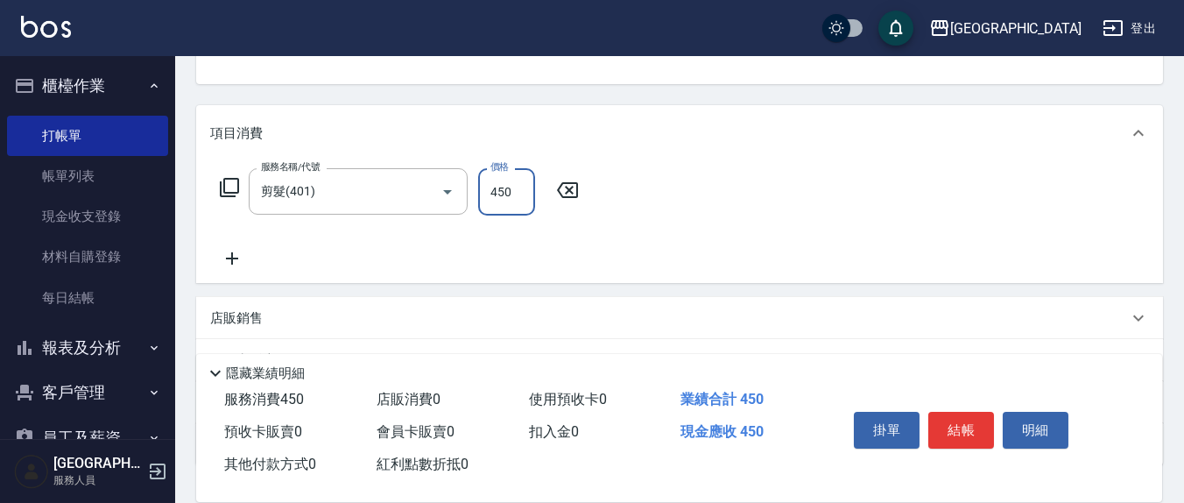
type input "450"
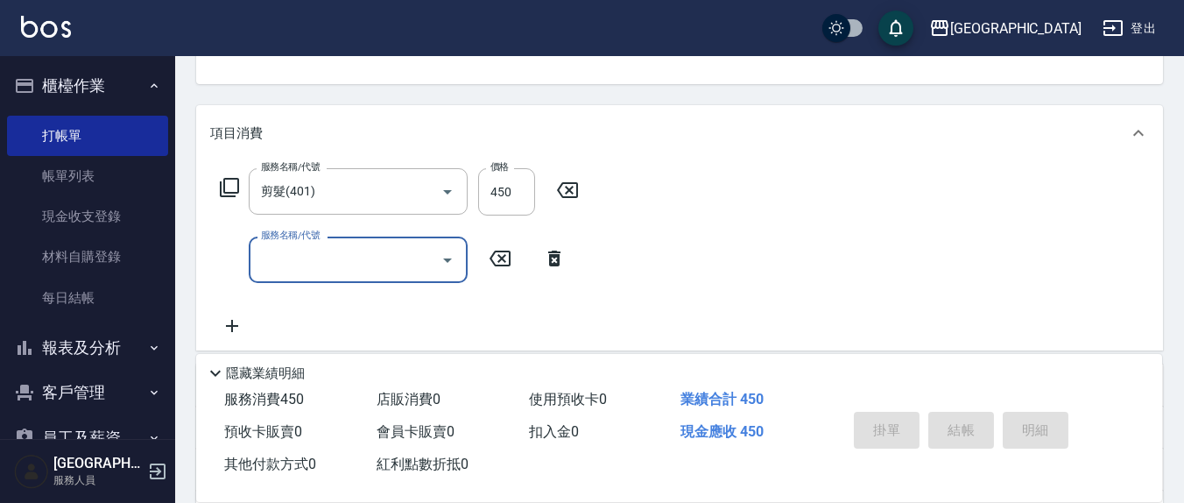
type input "2025/10/09 19:27"
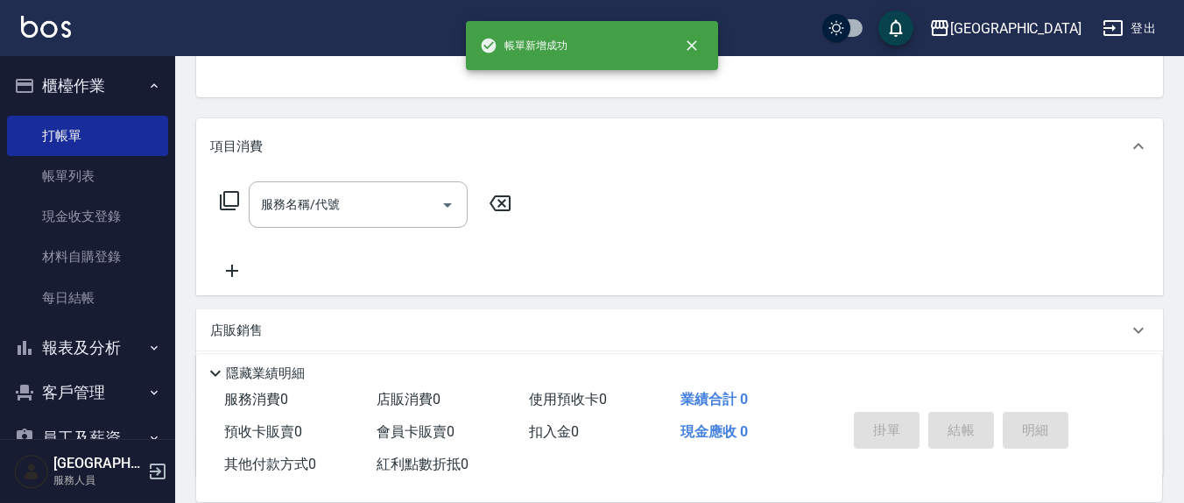
scroll to position [0, 0]
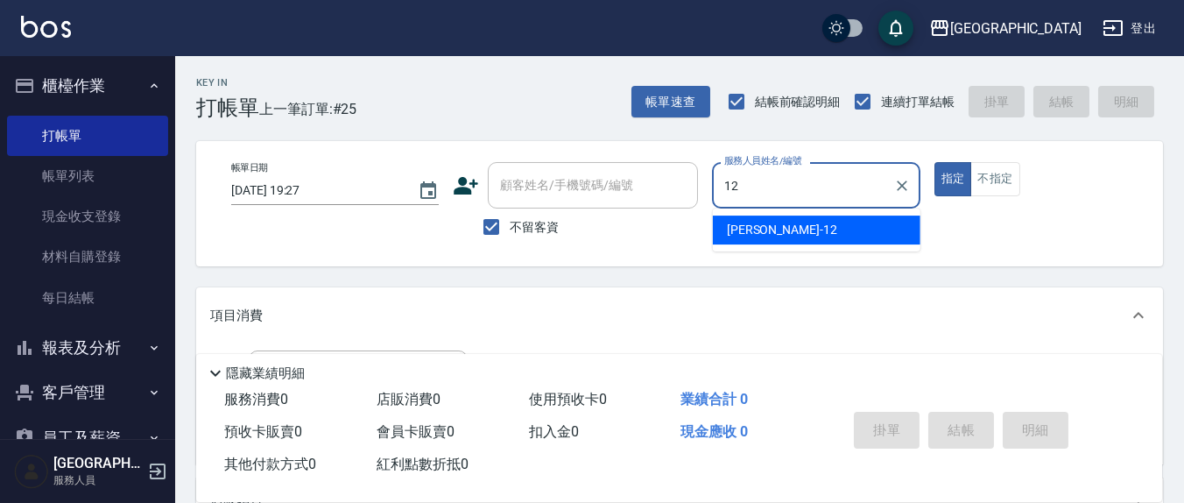
type input "呂桂花-12"
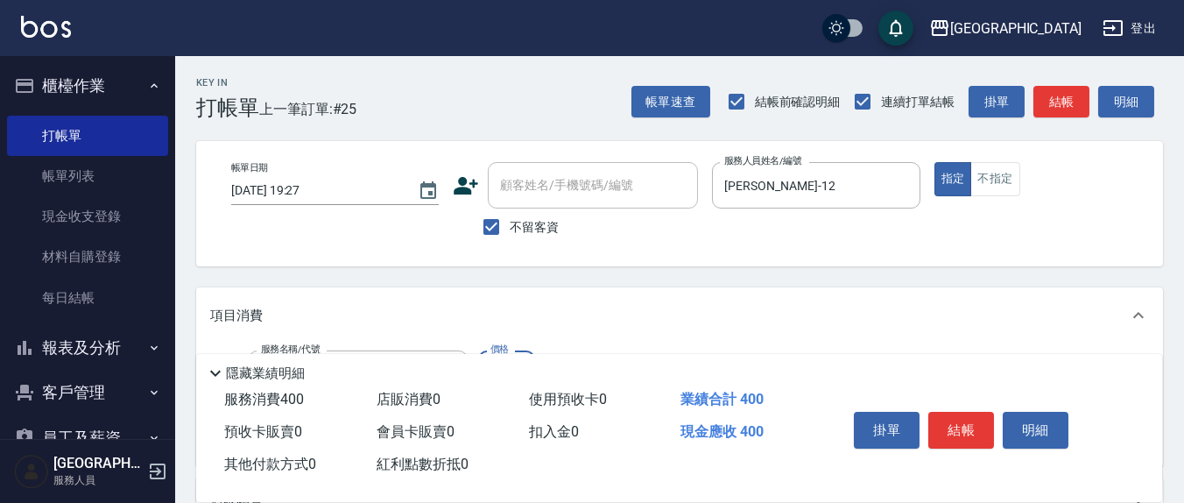
type input "剪髮(401)"
type input "350"
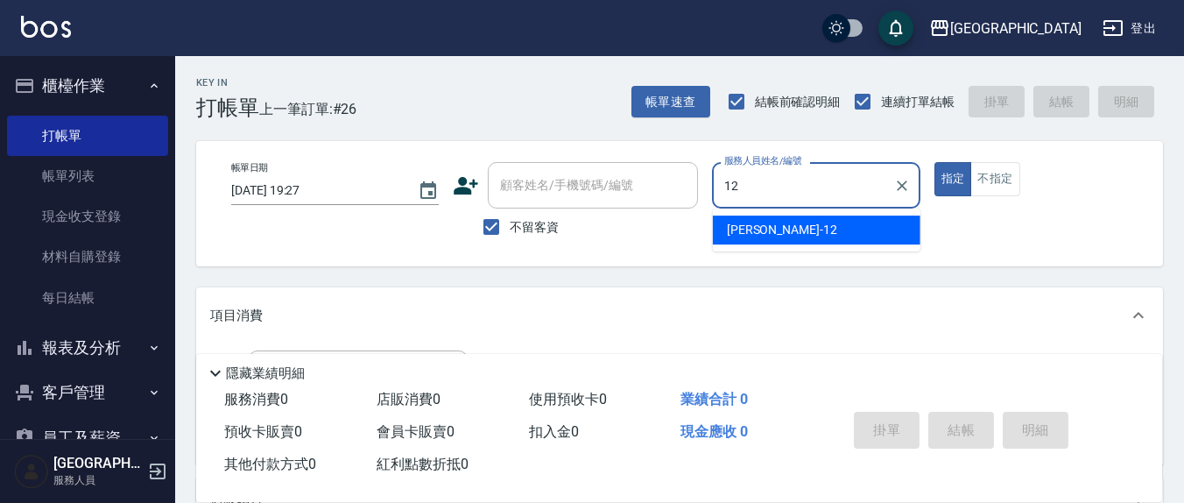
type input "呂桂花-12"
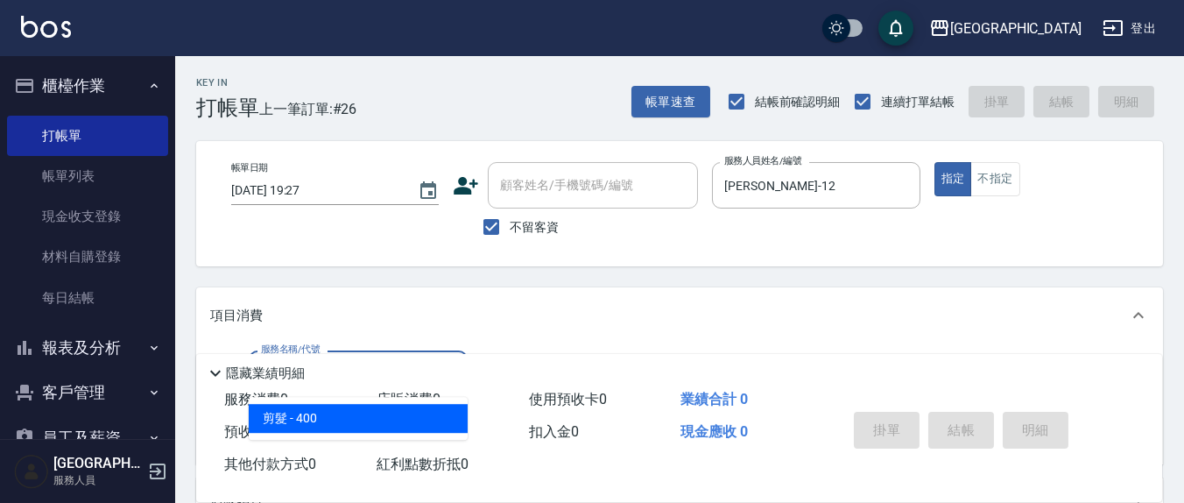
type input "剪髮(401)"
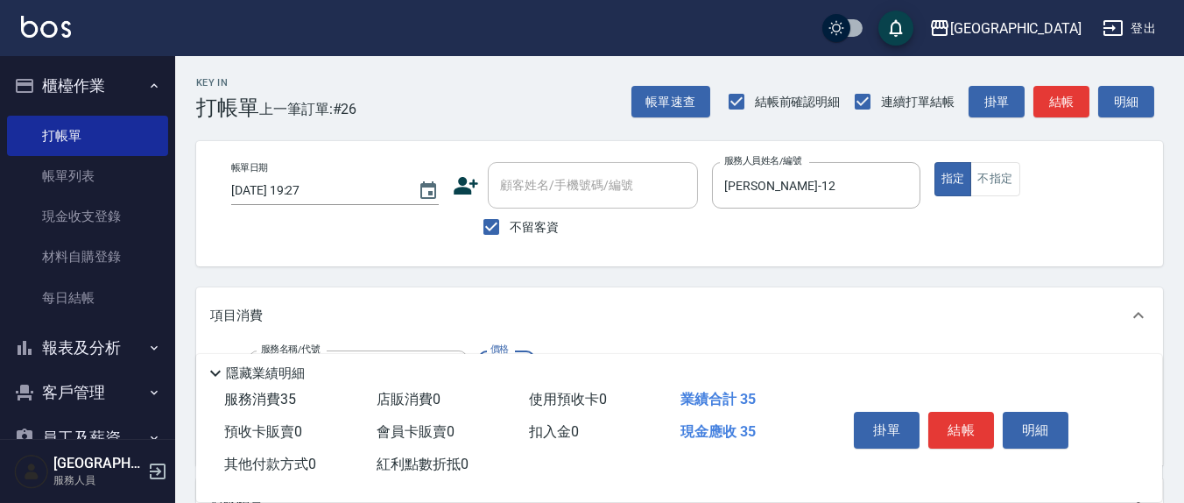
type input "350"
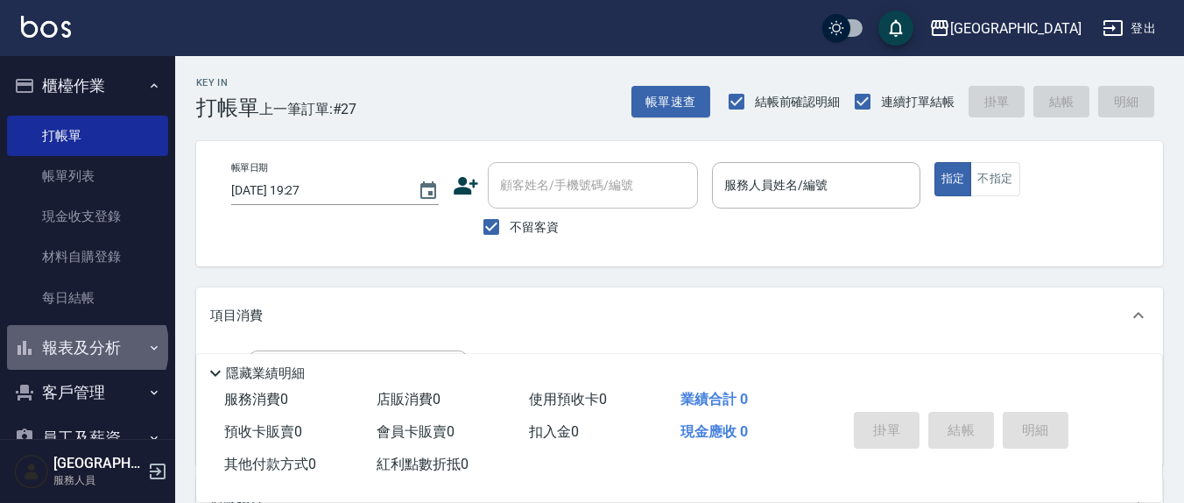
click at [86, 347] on button "報表及分析" at bounding box center [87, 348] width 161 height 46
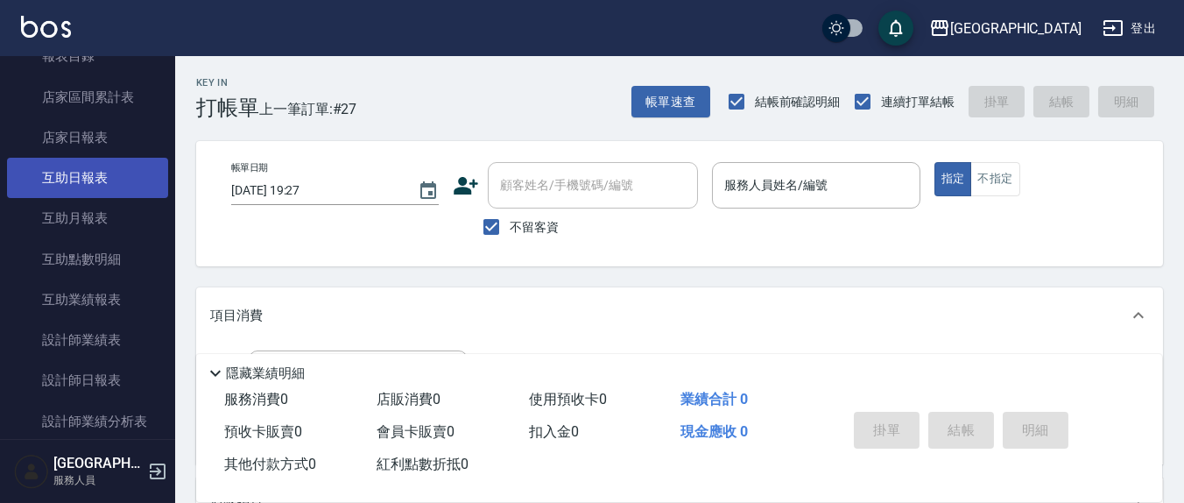
scroll to position [364, 0]
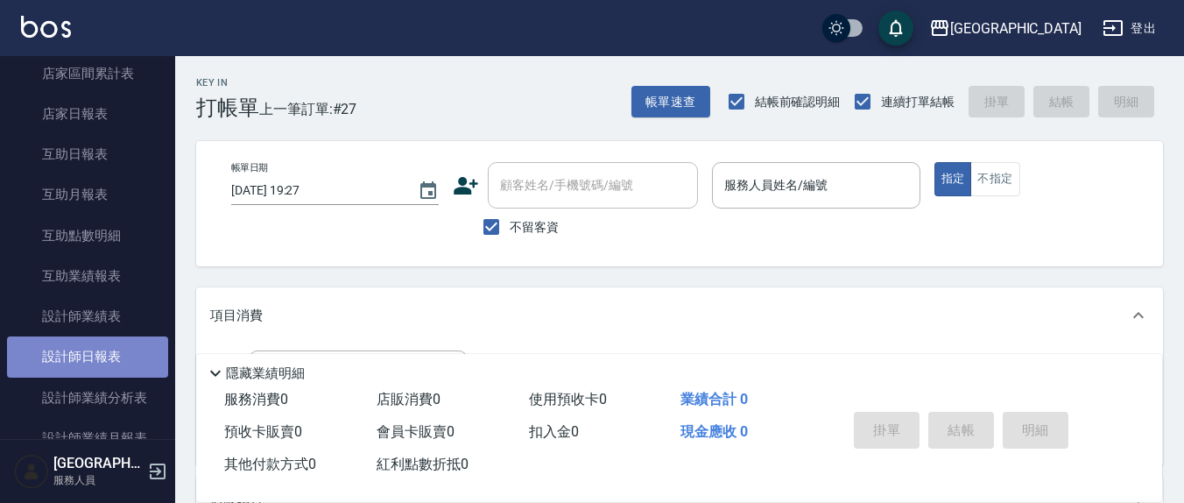
click at [129, 349] on link "設計師日報表" at bounding box center [87, 356] width 161 height 40
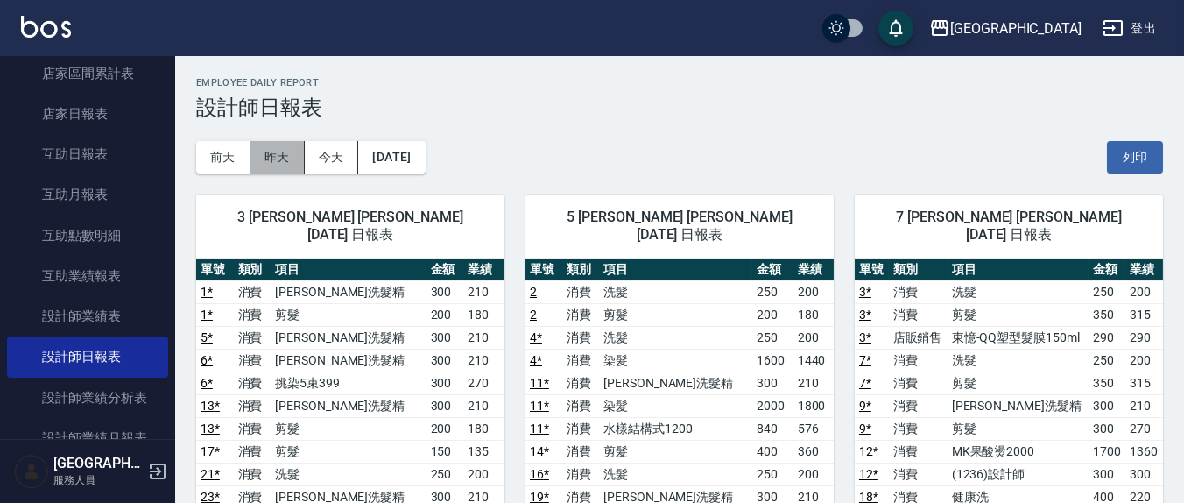
click at [291, 159] on button "昨天" at bounding box center [278, 157] width 54 height 32
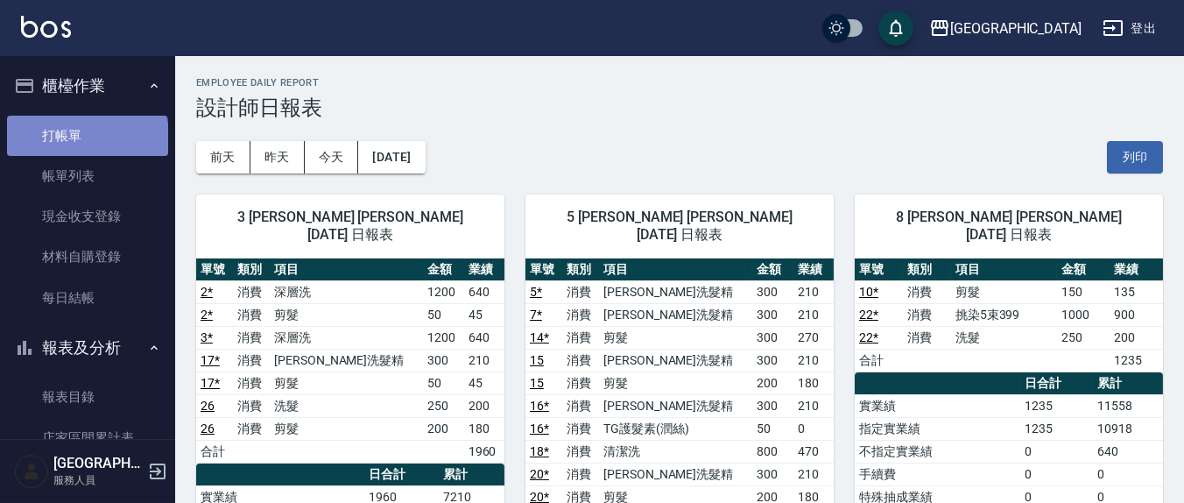
click at [86, 142] on link "打帳單" at bounding box center [87, 136] width 161 height 40
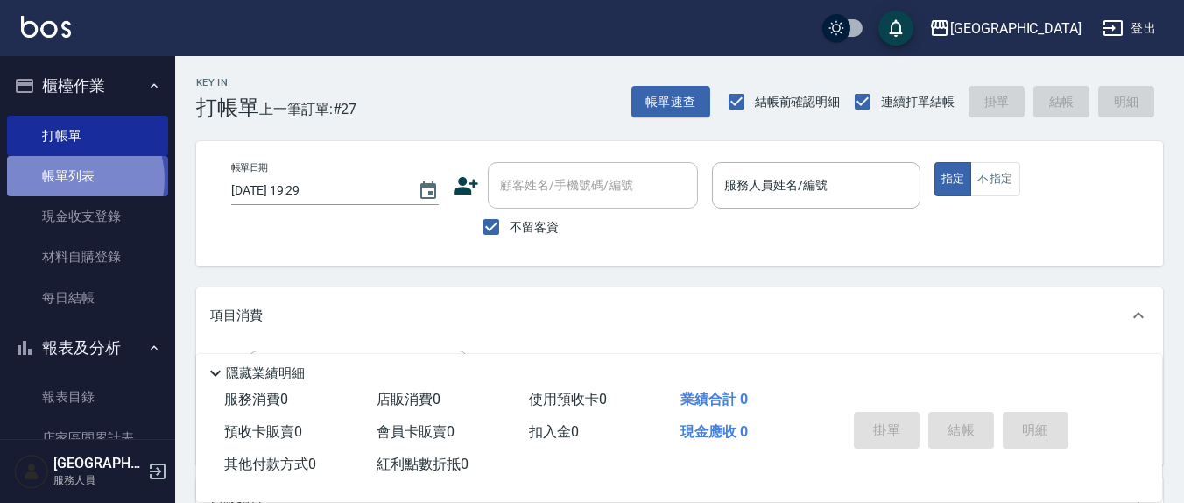
click at [68, 180] on link "帳單列表" at bounding box center [87, 176] width 161 height 40
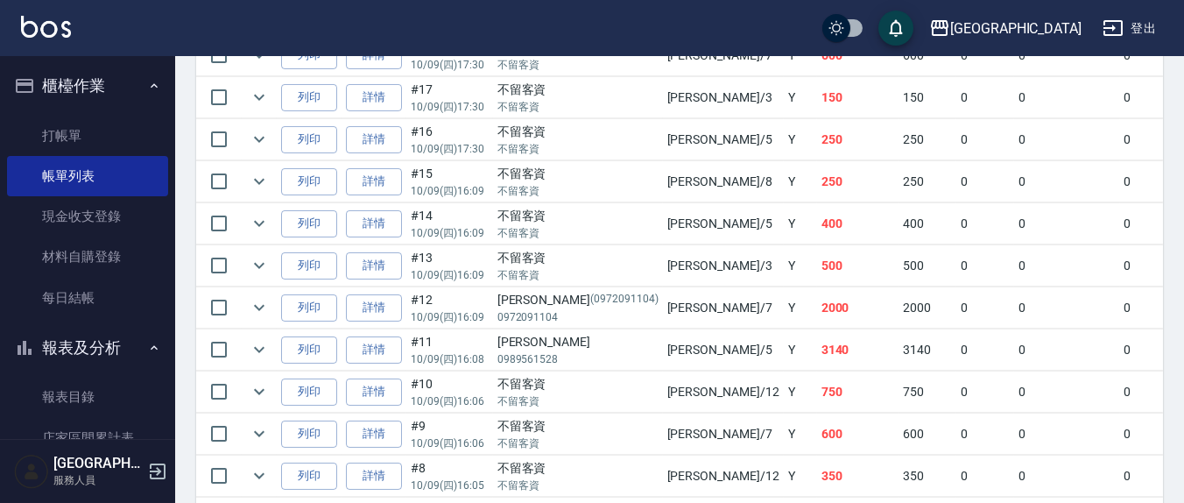
scroll to position [744, 0]
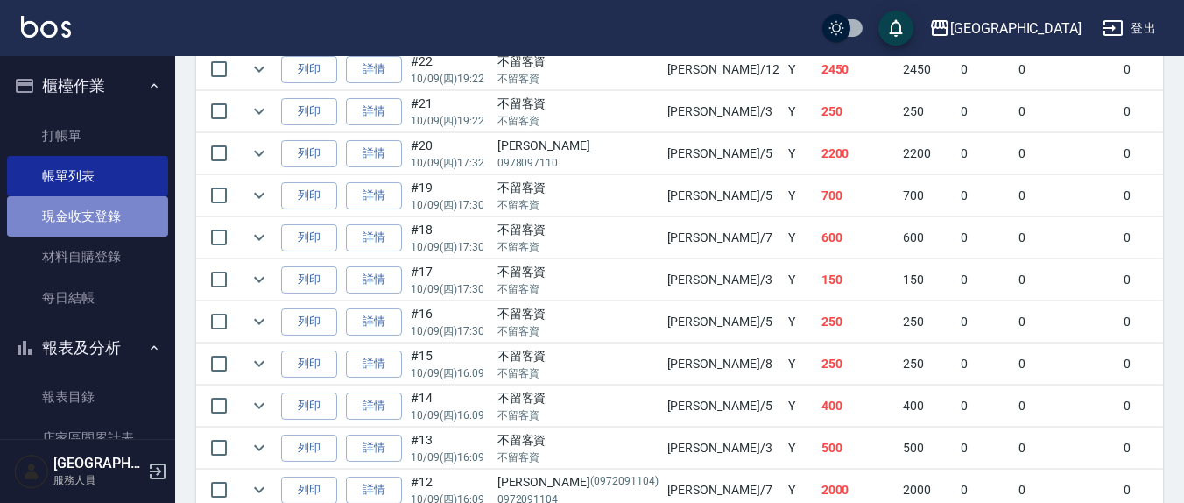
click at [117, 220] on link "現金收支登錄" at bounding box center [87, 216] width 161 height 40
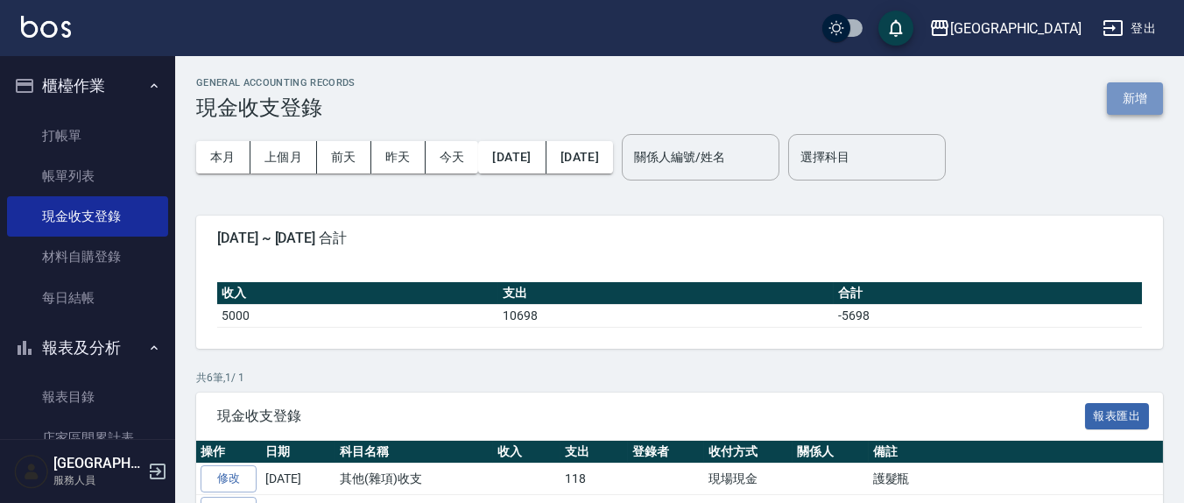
click at [1141, 102] on button "新增" at bounding box center [1135, 98] width 56 height 32
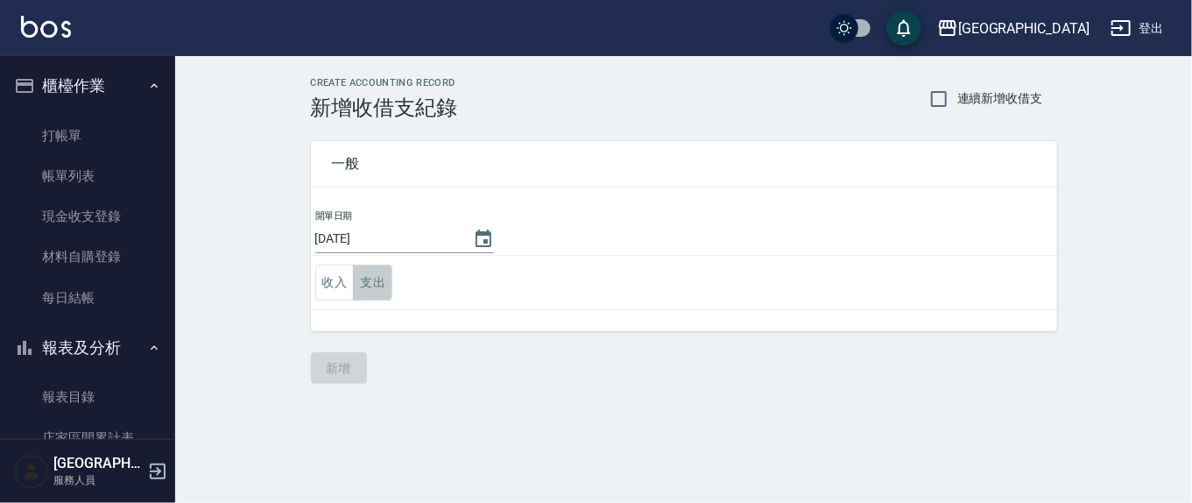
click at [375, 279] on button "支出" at bounding box center [372, 283] width 39 height 36
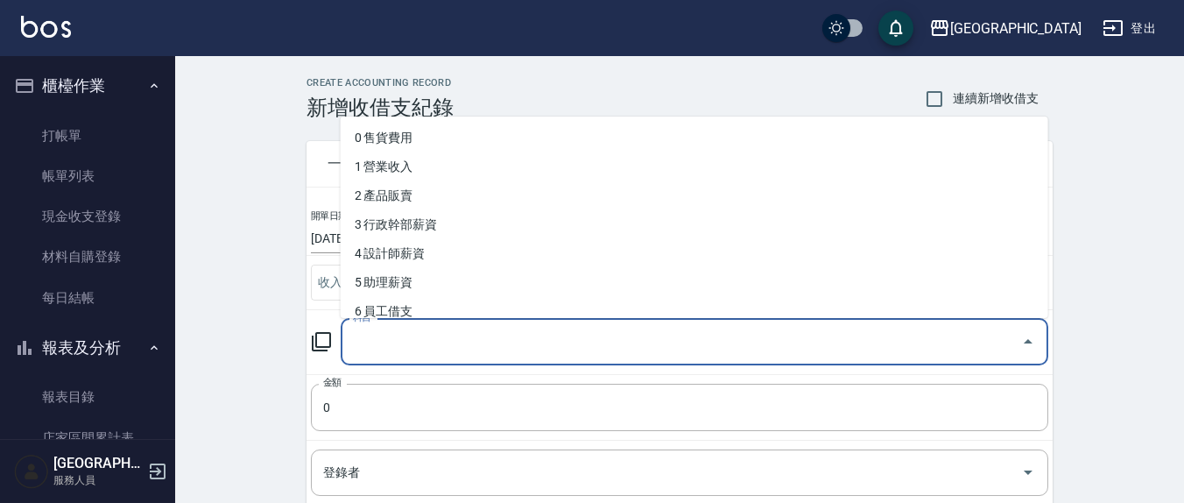
click at [379, 341] on input "科目" at bounding box center [682, 342] width 666 height 31
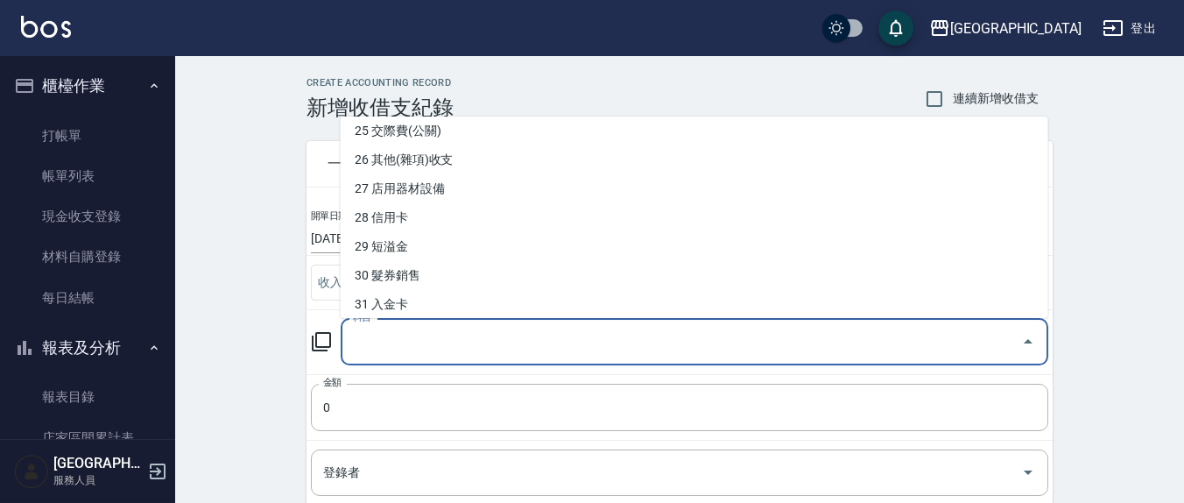
scroll to position [910, 0]
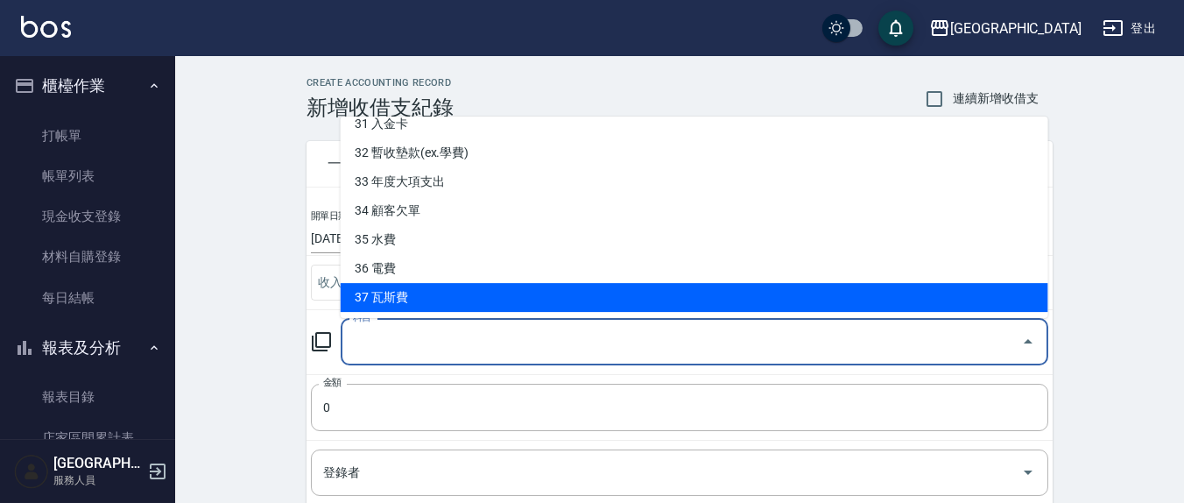
click at [419, 298] on li "37 瓦斯費" at bounding box center [695, 298] width 708 height 29
type input "37 瓦斯費"
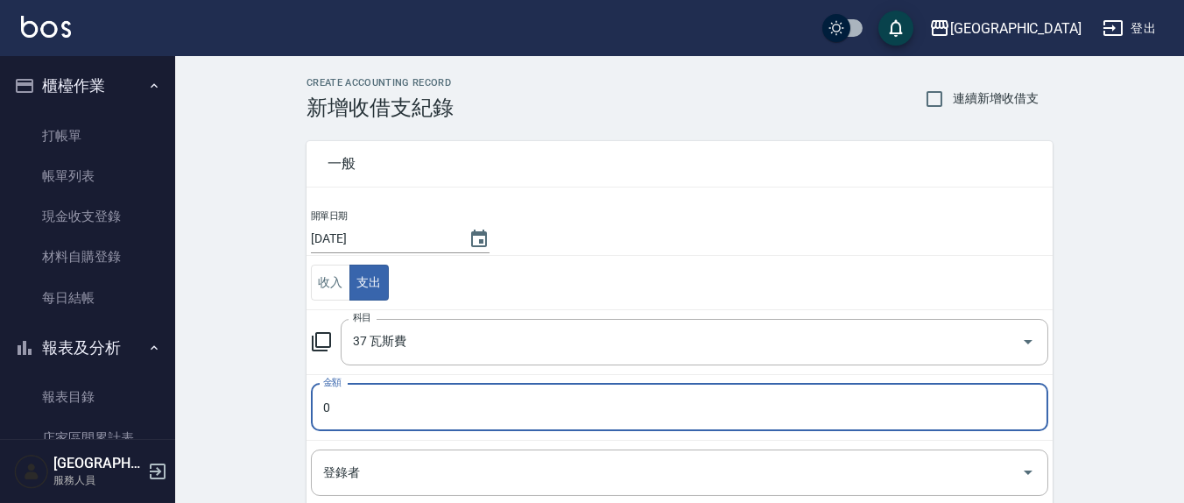
click at [374, 413] on input "0" at bounding box center [680, 407] width 738 height 47
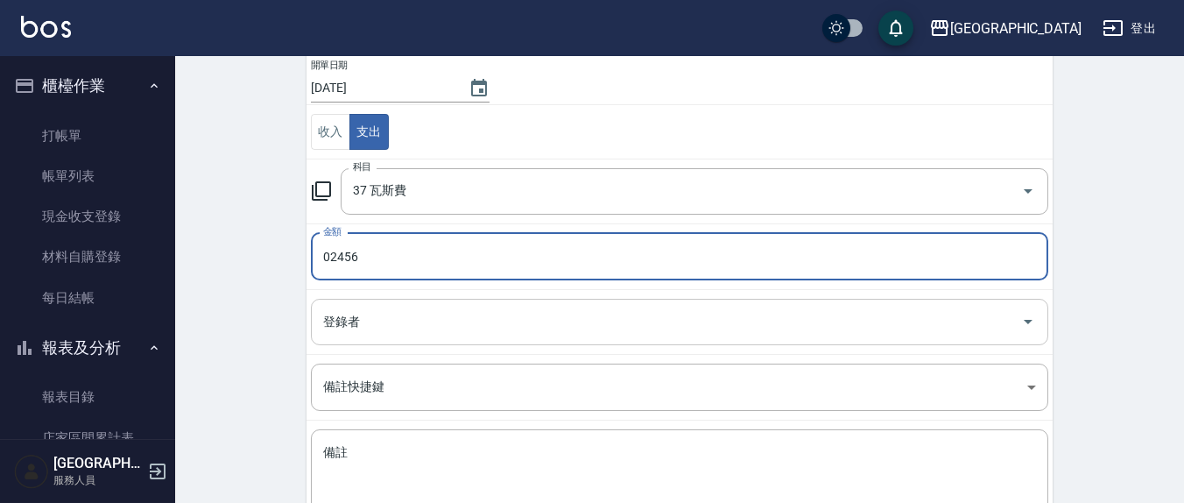
scroll to position [182, 0]
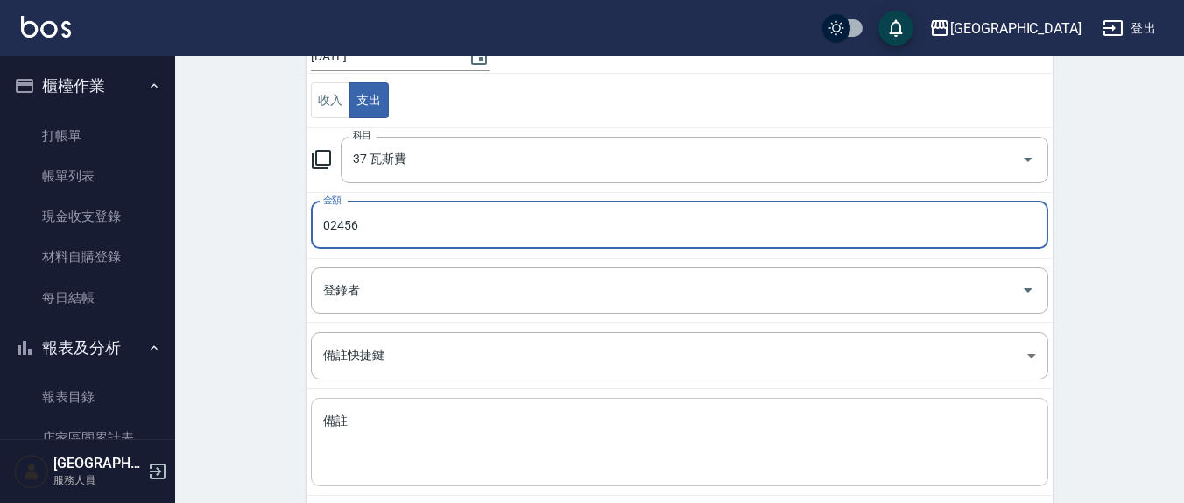
type input "02456"
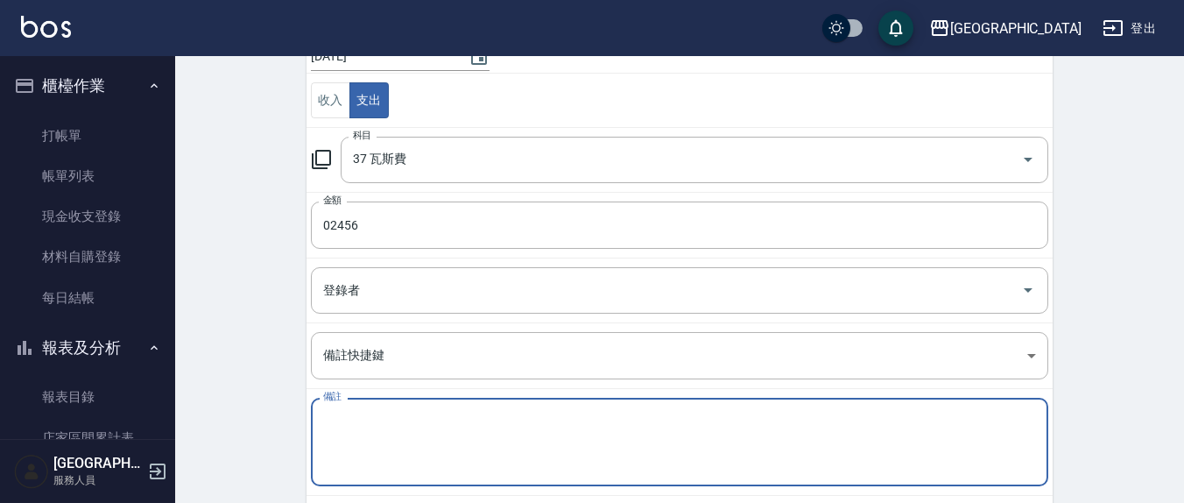
click at [357, 421] on textarea "備註" at bounding box center [679, 443] width 713 height 60
type textarea "1"
type textarea "w"
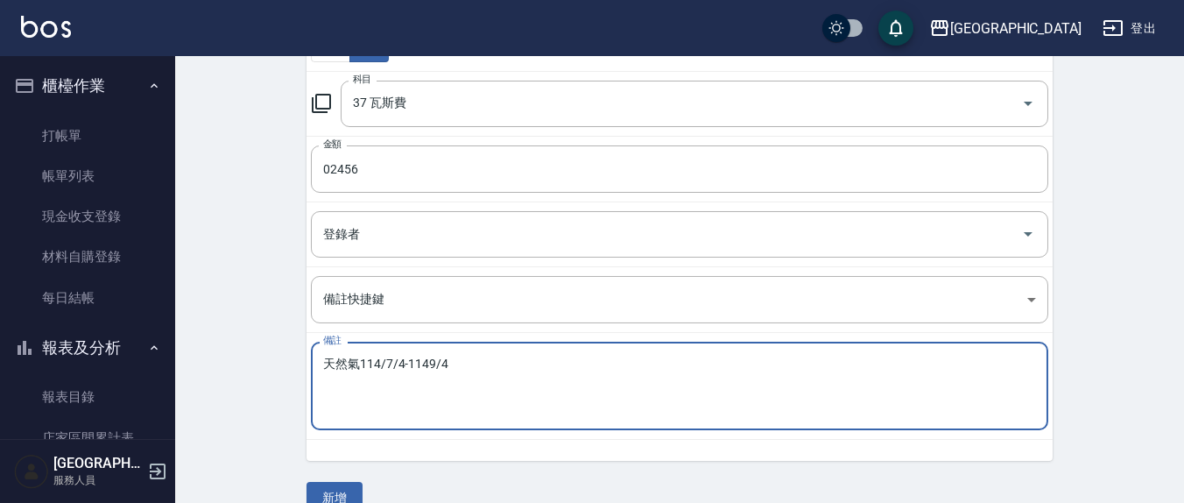
scroll to position [268, 0]
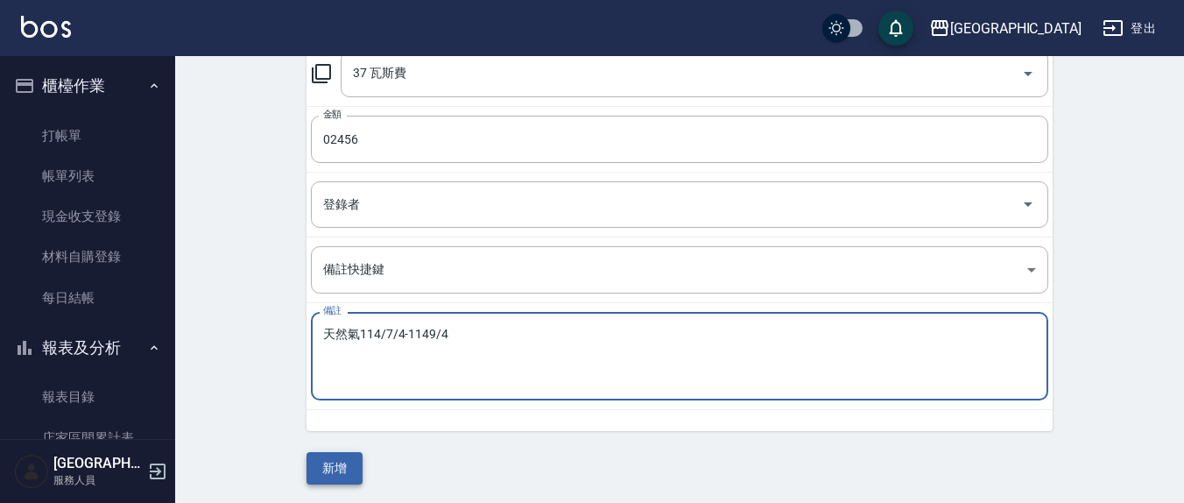
type textarea "天然氣114/7/4-1149/4"
click at [336, 463] on button "新增" at bounding box center [335, 468] width 56 height 32
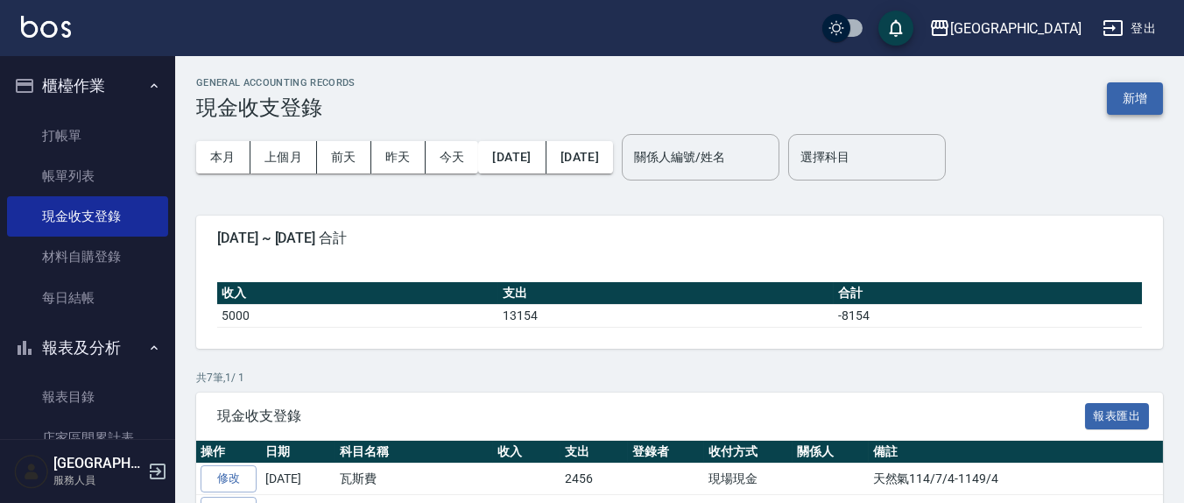
click at [1142, 92] on button "新增" at bounding box center [1135, 98] width 56 height 32
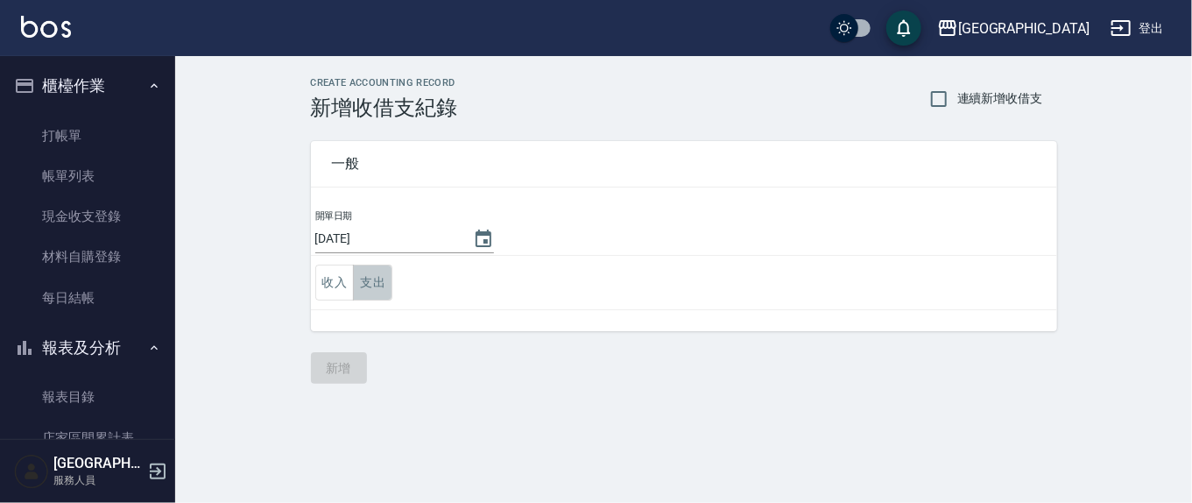
click at [378, 282] on button "支出" at bounding box center [372, 283] width 39 height 36
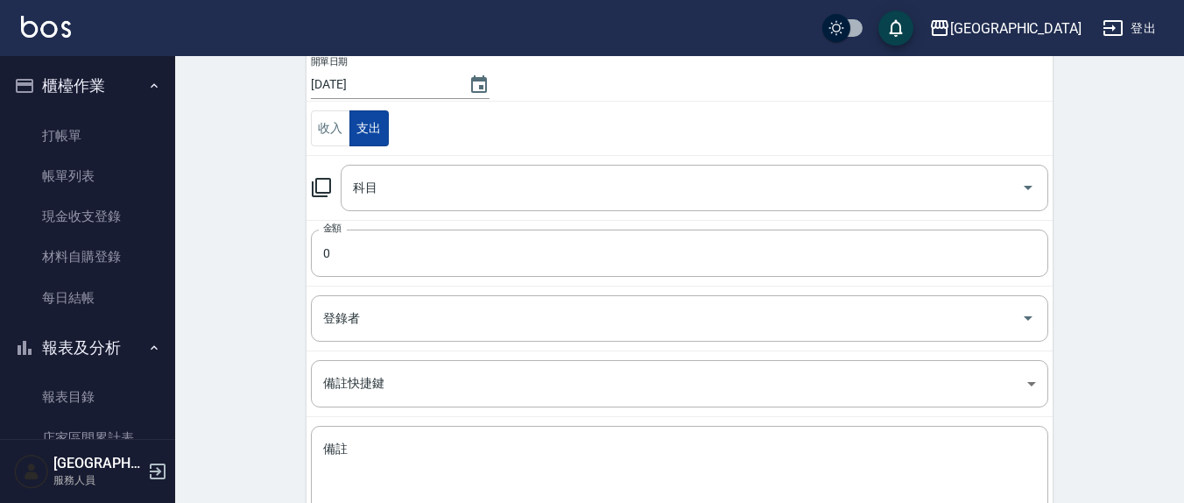
scroll to position [182, 0]
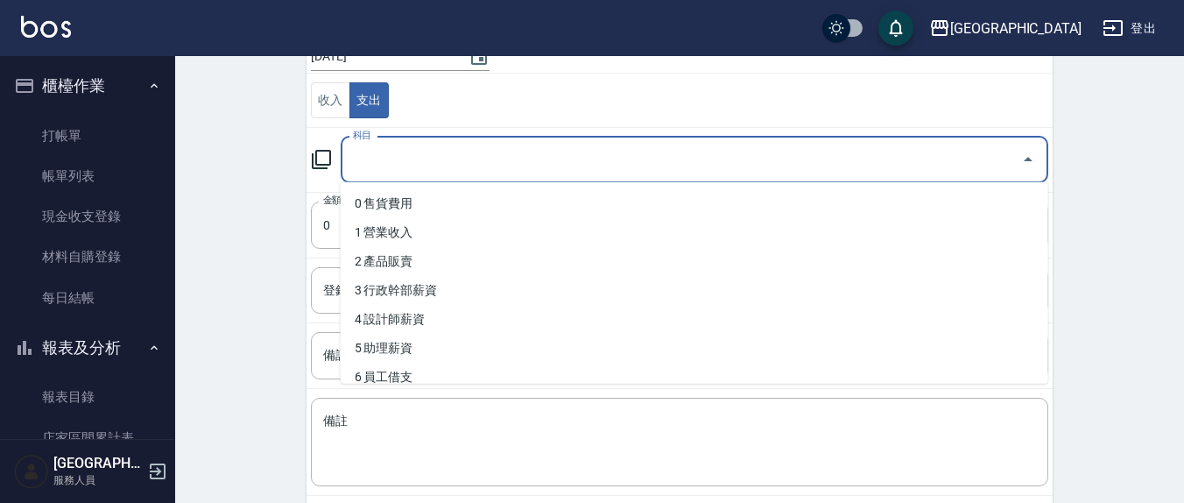
click at [428, 164] on input "科目" at bounding box center [682, 160] width 666 height 31
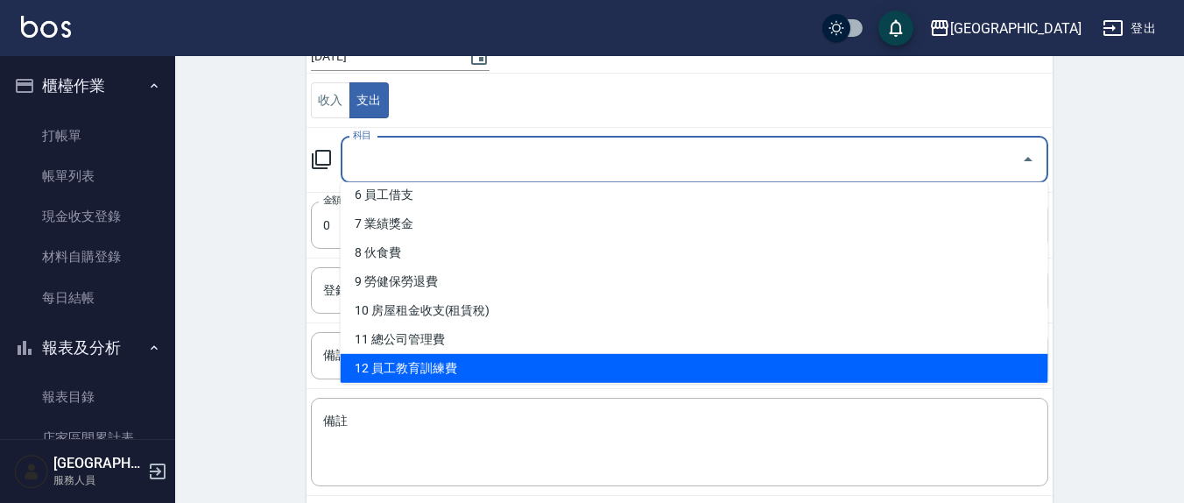
scroll to position [364, 0]
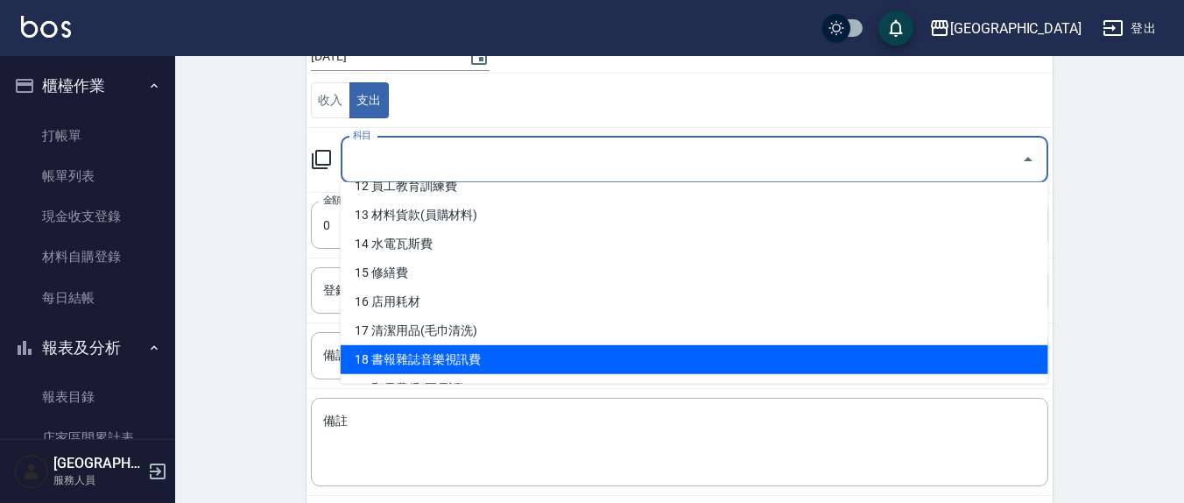
click at [442, 351] on li "18 書報雜誌音樂視訊費" at bounding box center [695, 359] width 708 height 29
type input "18 書報雜誌音樂視訊費"
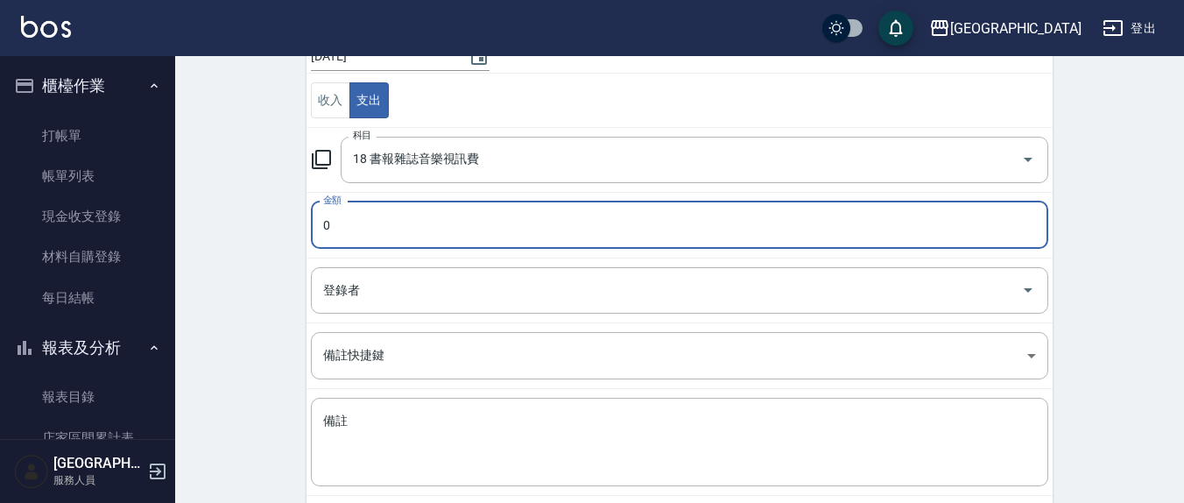
click at [376, 220] on input "0" at bounding box center [680, 224] width 738 height 47
type input "075"
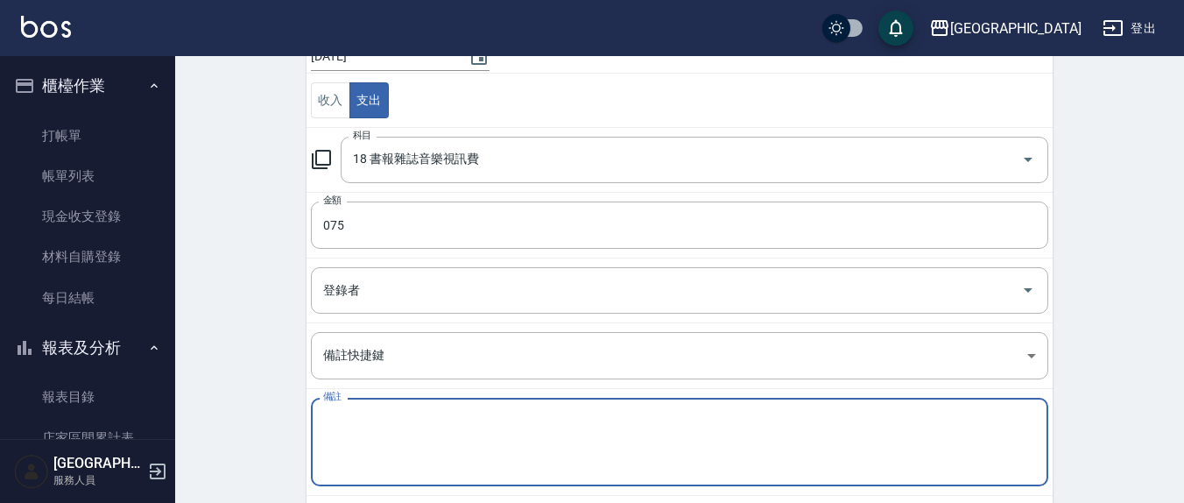
click at [396, 417] on textarea "備註" at bounding box center [679, 443] width 713 height 60
type textarea "g"
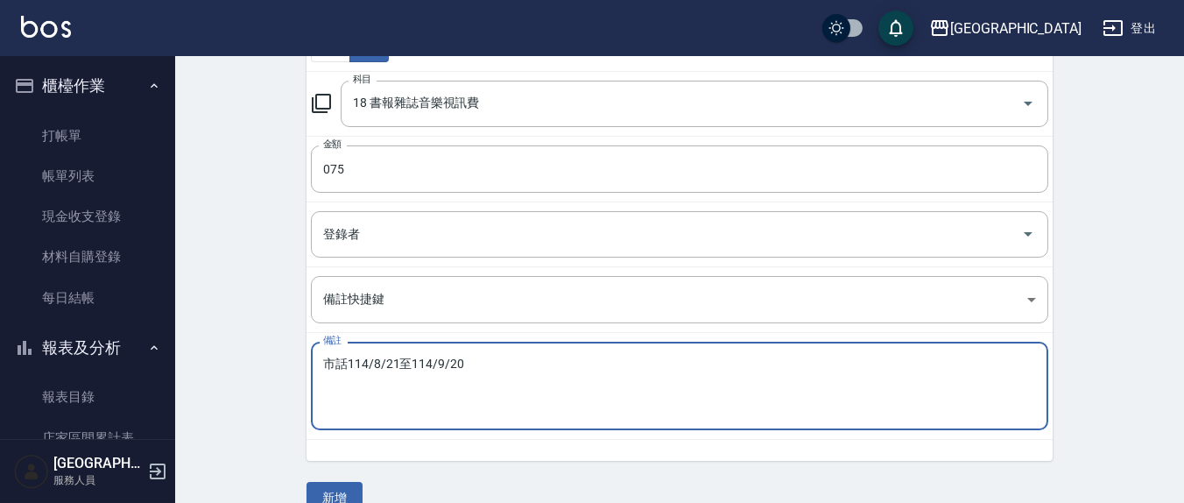
scroll to position [268, 0]
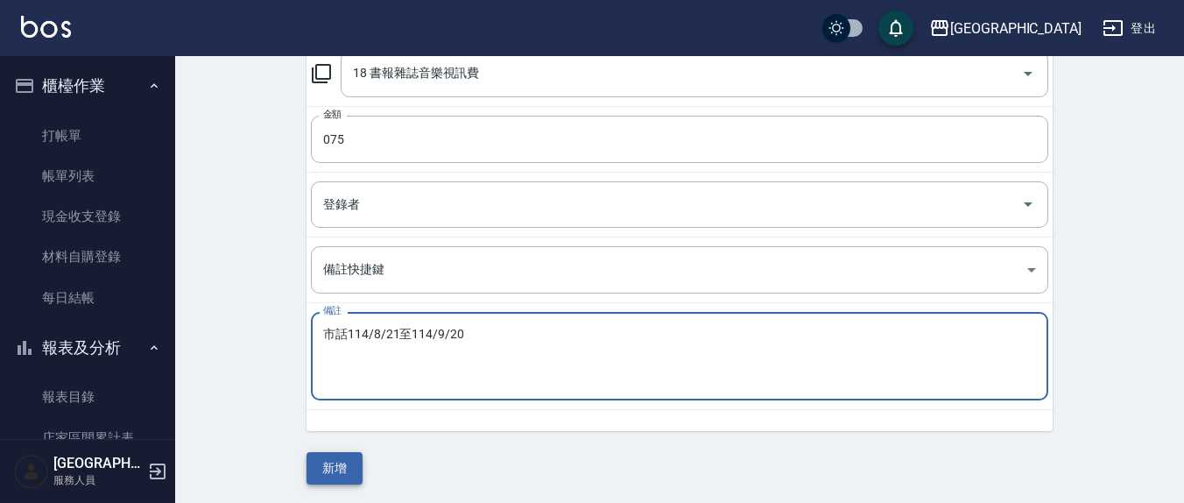
type textarea "市話114/8/21至114/9/20"
click at [333, 464] on button "新增" at bounding box center [335, 468] width 56 height 32
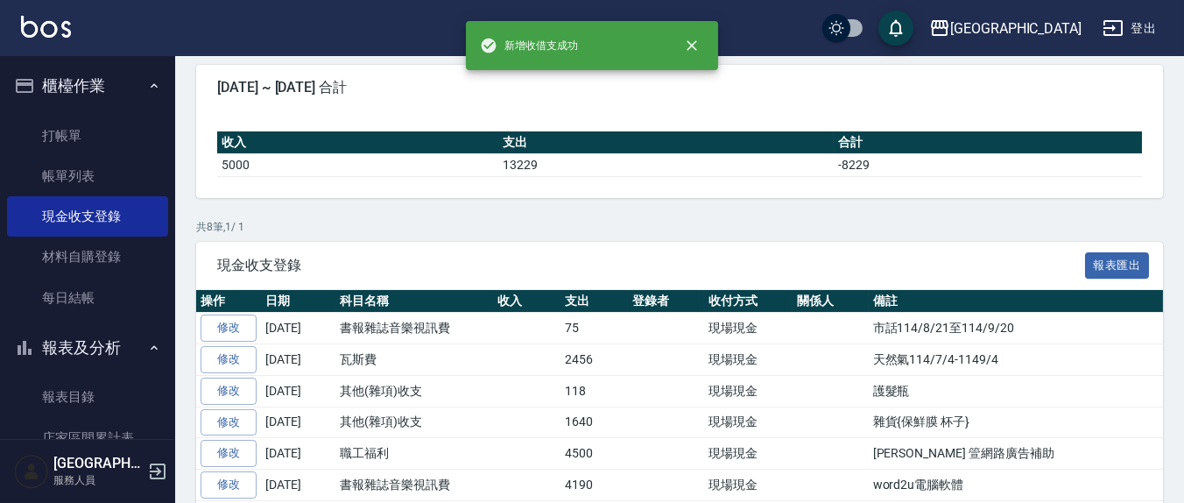
scroll to position [182, 0]
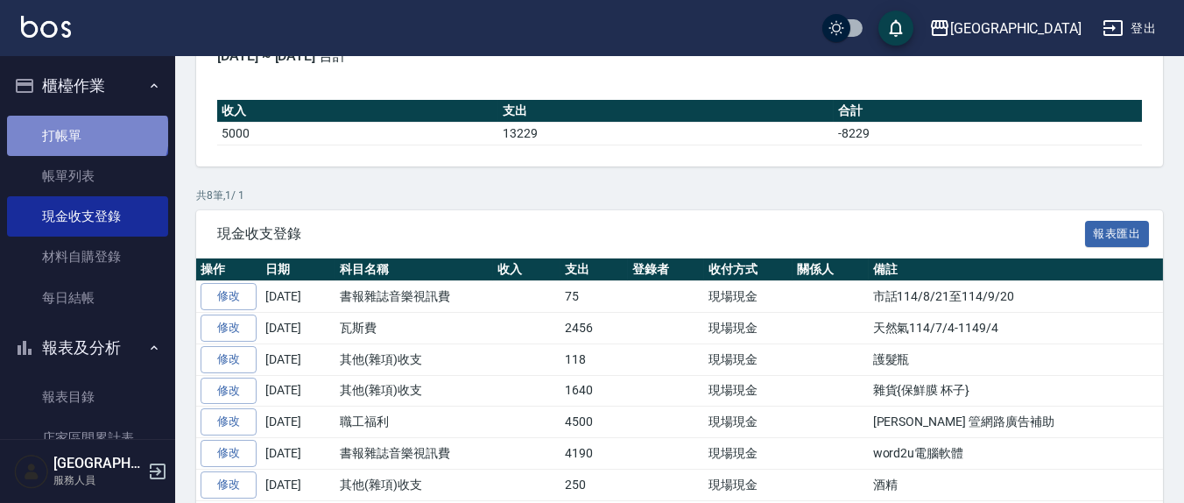
click at [86, 133] on link "打帳單" at bounding box center [87, 136] width 161 height 40
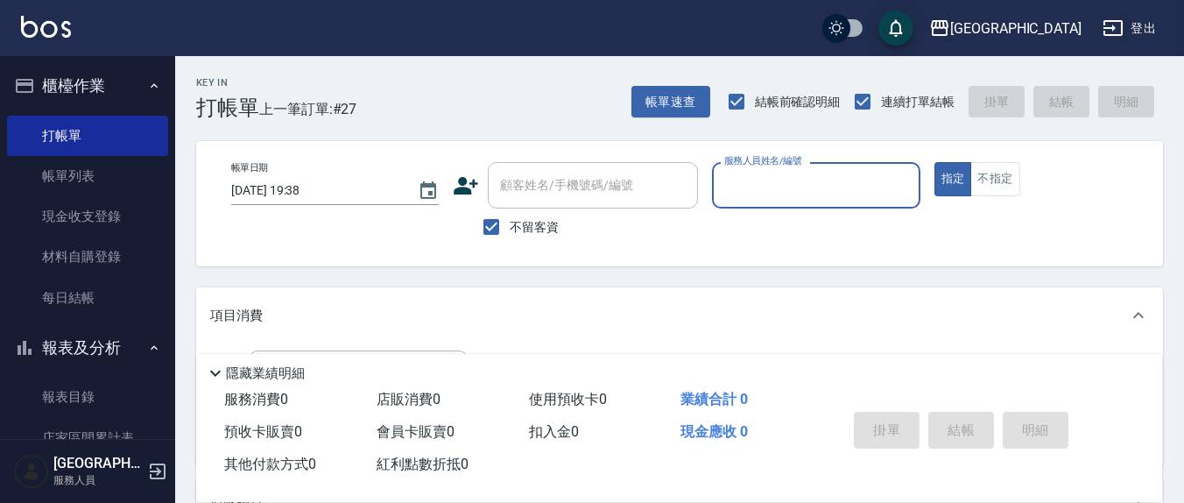
click at [735, 189] on input "服務人員姓名/編號" at bounding box center [816, 185] width 192 height 31
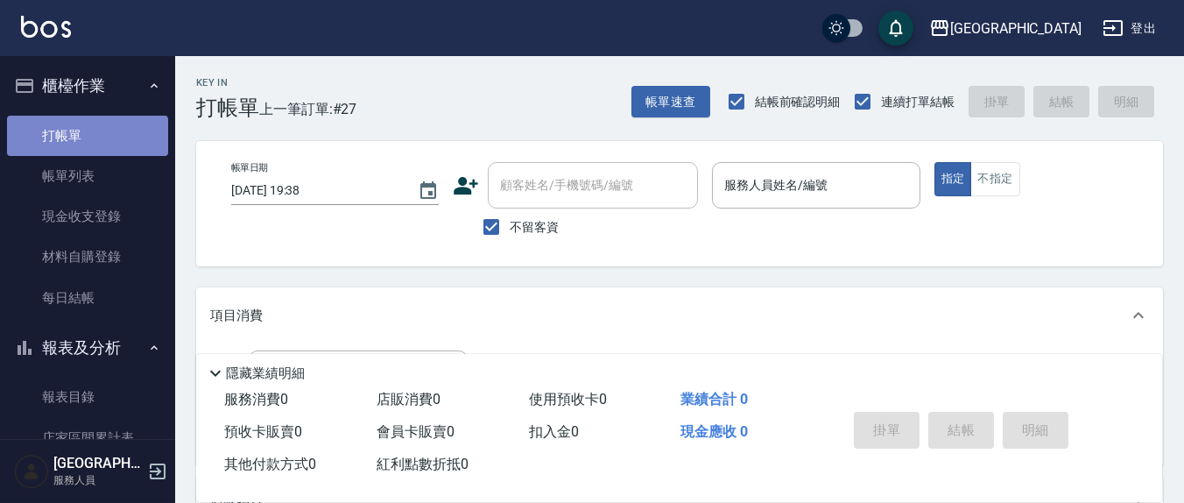
click at [95, 137] on link "打帳單" at bounding box center [87, 136] width 161 height 40
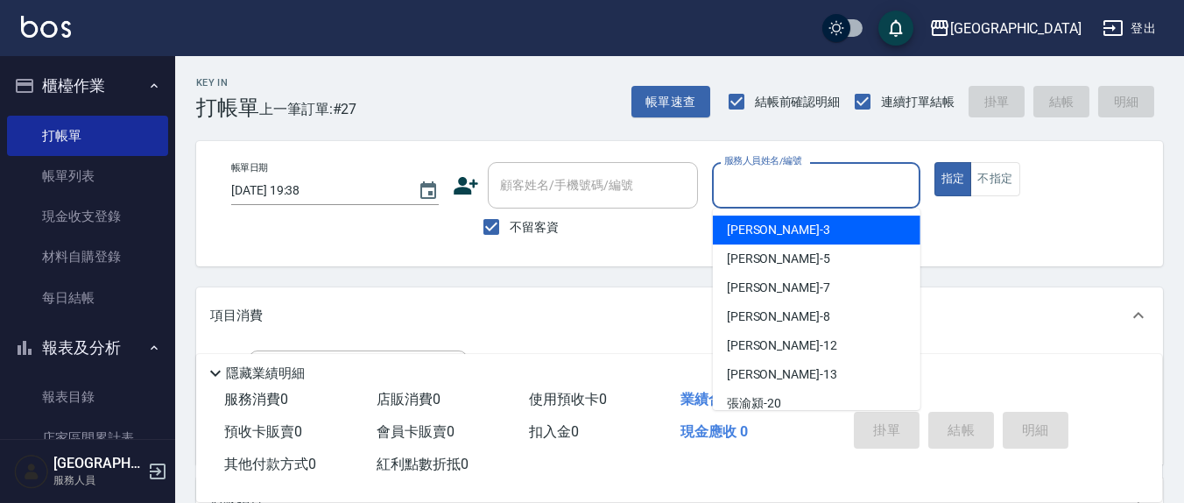
click at [796, 190] on input "服務人員姓名/編號" at bounding box center [816, 185] width 192 height 31
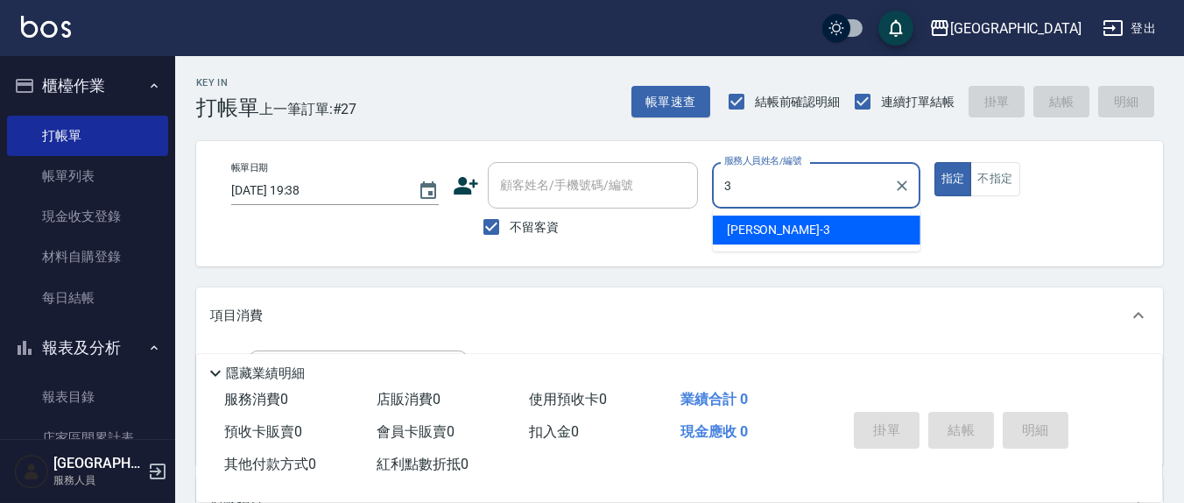
type input "3"
type button "true"
type input "游雅淇-3"
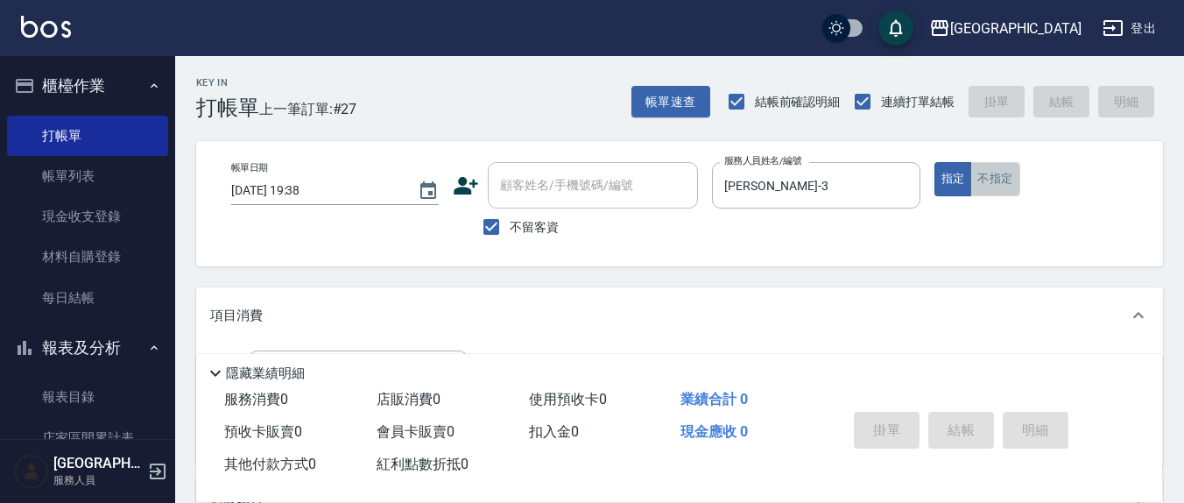
click at [1006, 174] on button "不指定" at bounding box center [995, 179] width 49 height 34
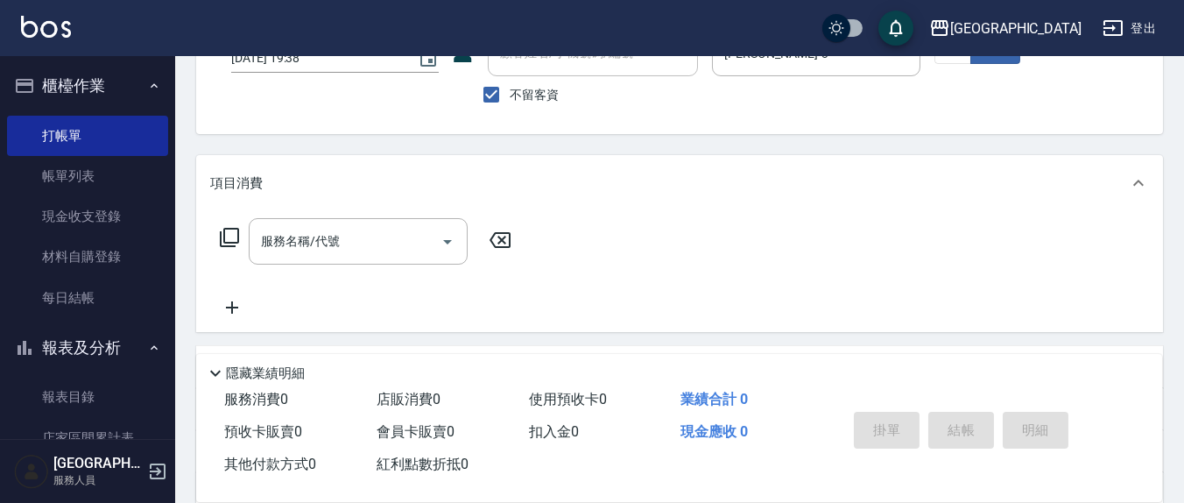
scroll to position [182, 0]
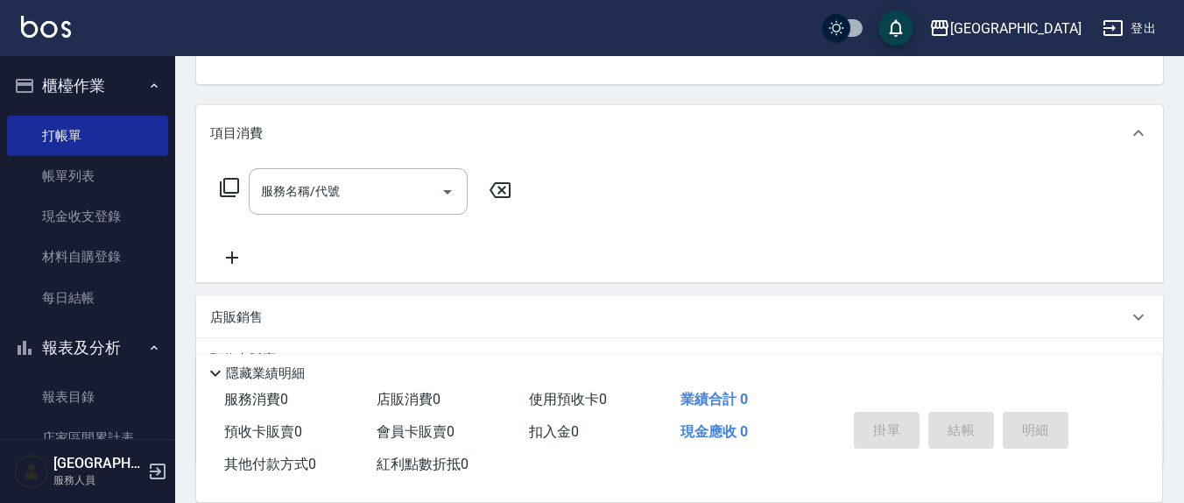
click at [231, 186] on icon at bounding box center [229, 187] width 21 height 21
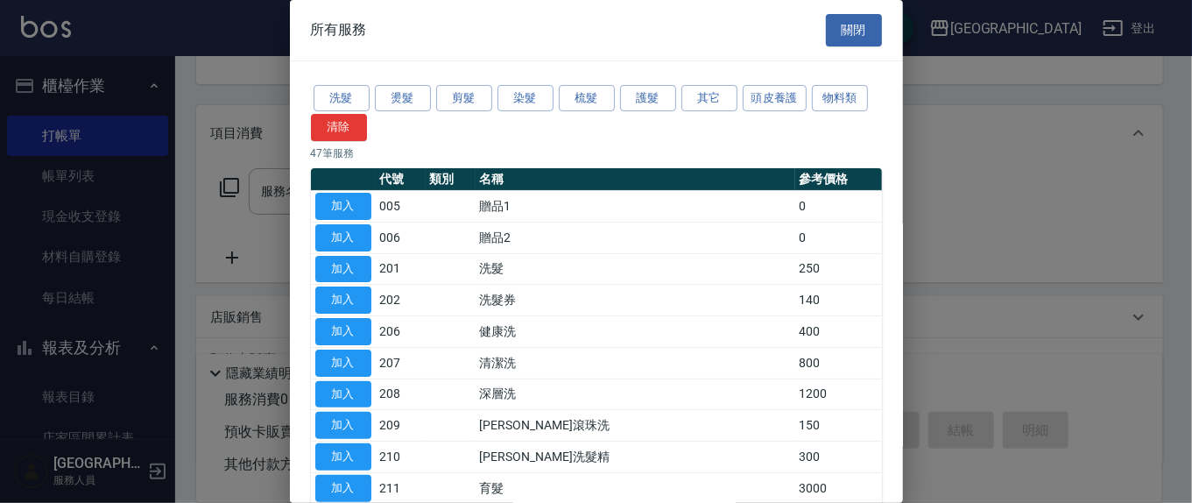
click at [311, 196] on td "加入" at bounding box center [343, 207] width 65 height 32
click at [852, 32] on button "關閉" at bounding box center [854, 30] width 56 height 32
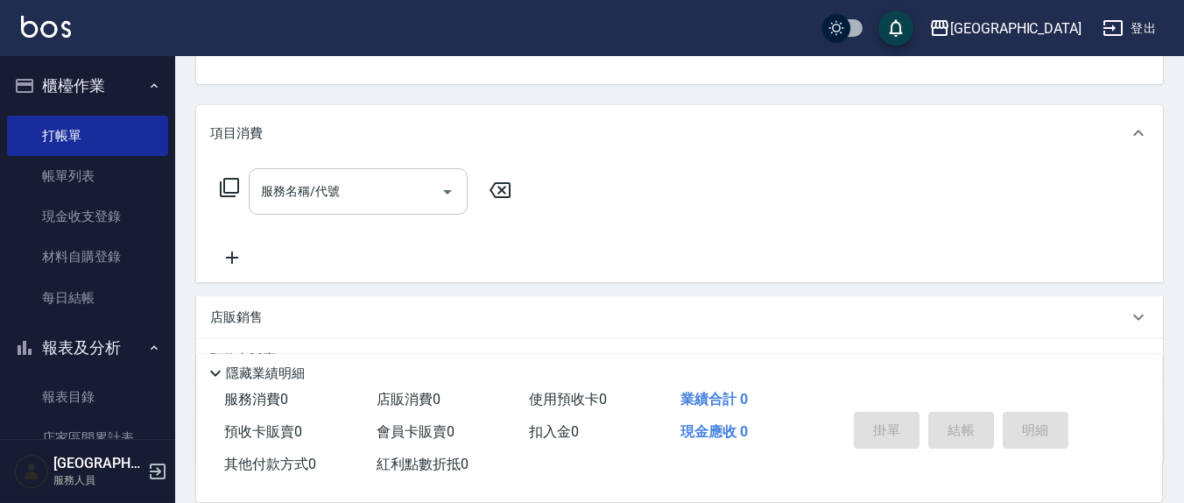
click at [373, 207] on div "服務名稱/代號" at bounding box center [358, 191] width 219 height 46
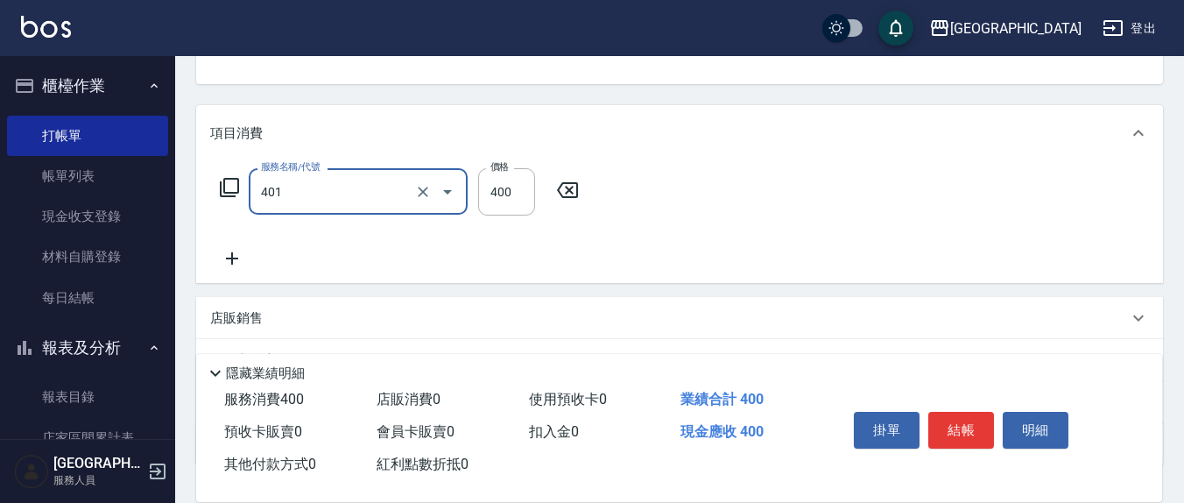
type input "剪髮(401)"
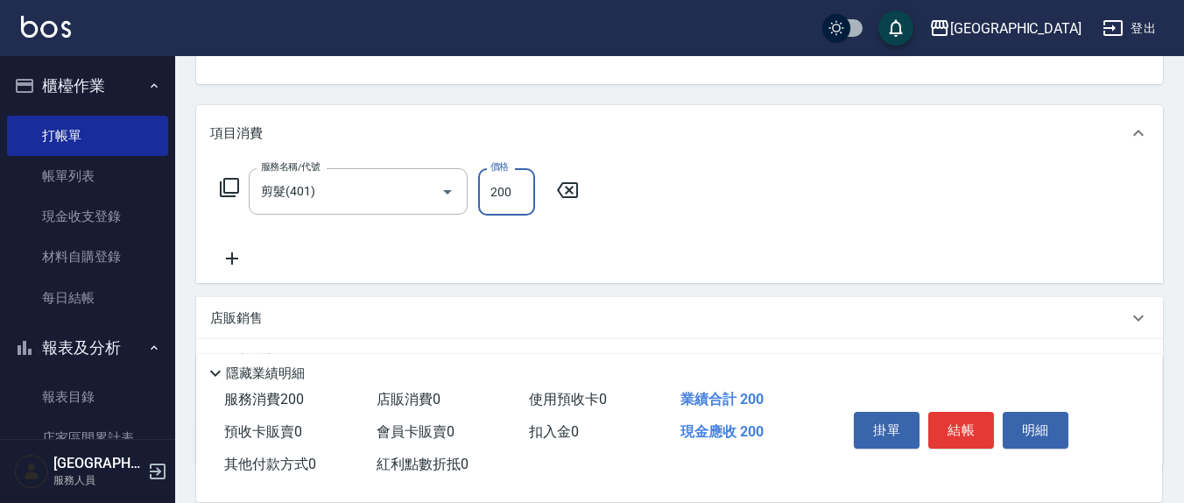
type input "200"
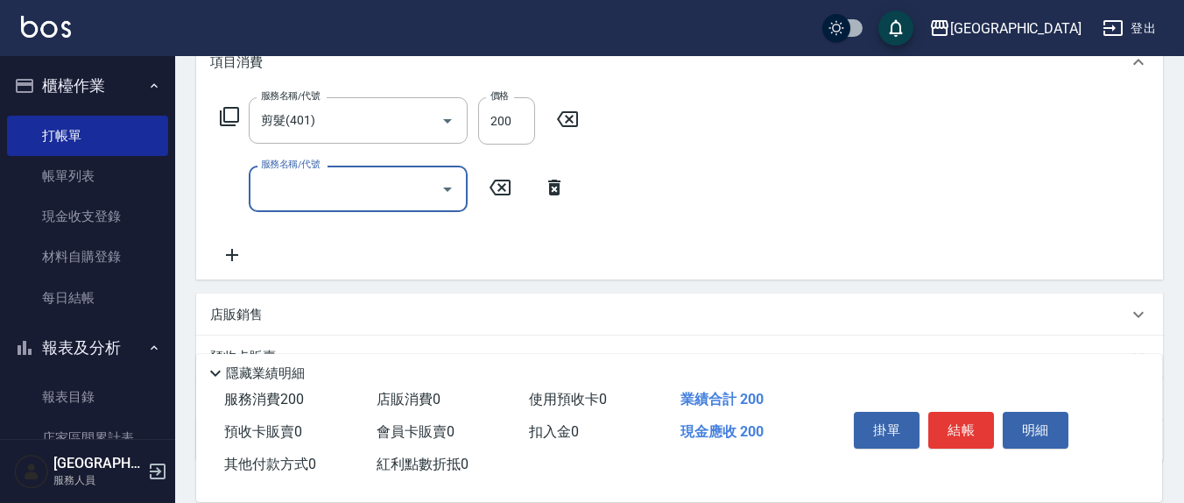
scroll to position [364, 0]
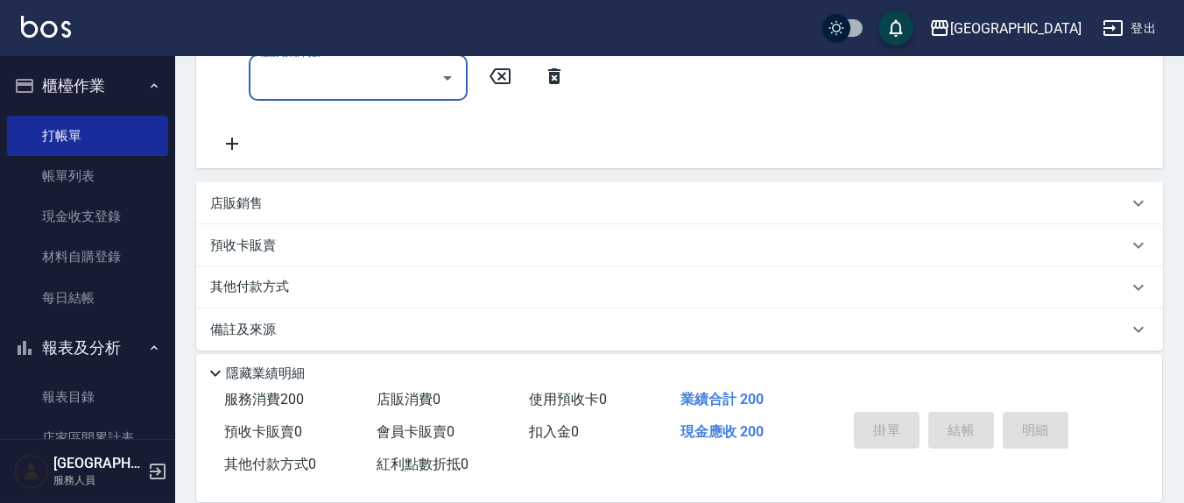
type input "2025/10/09 19:42"
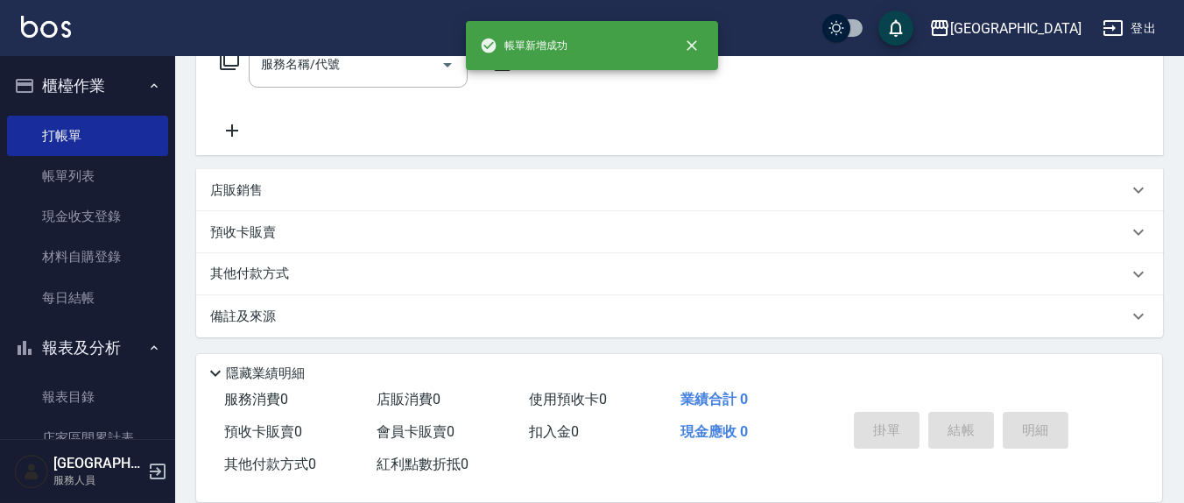
scroll to position [0, 0]
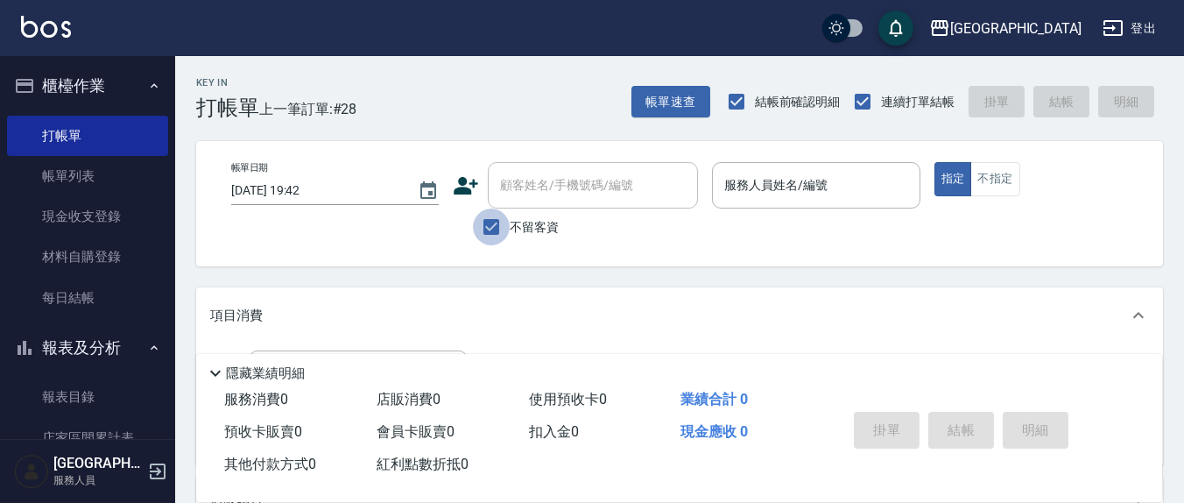
click at [494, 225] on input "不留客資" at bounding box center [491, 227] width 37 height 37
checkbox input "false"
click at [537, 194] on input "顧客姓名/手機號碼/編號" at bounding box center [580, 185] width 168 height 31
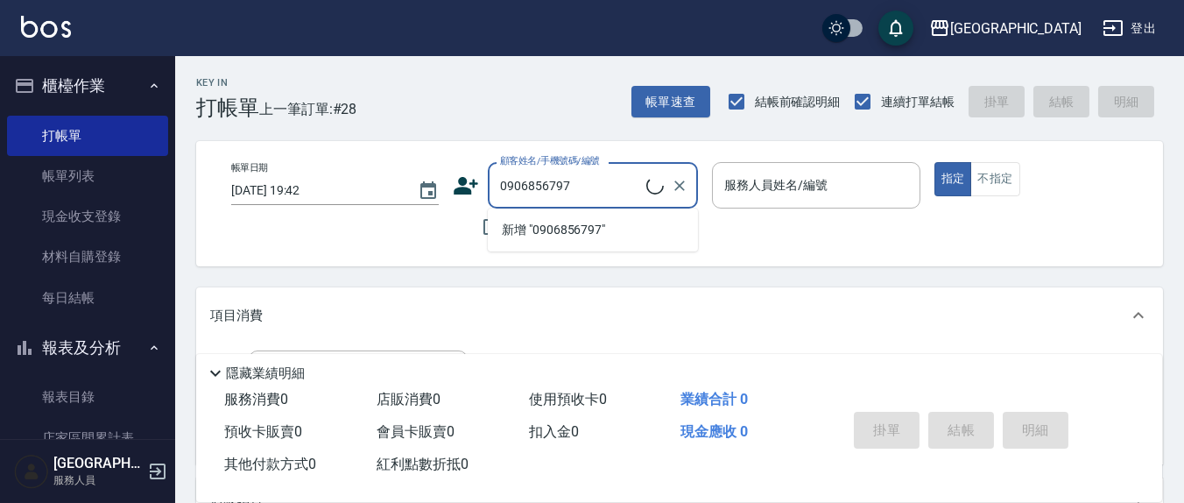
click at [550, 232] on li "新增 "0906856797"" at bounding box center [593, 230] width 210 height 29
type input "0906856797"
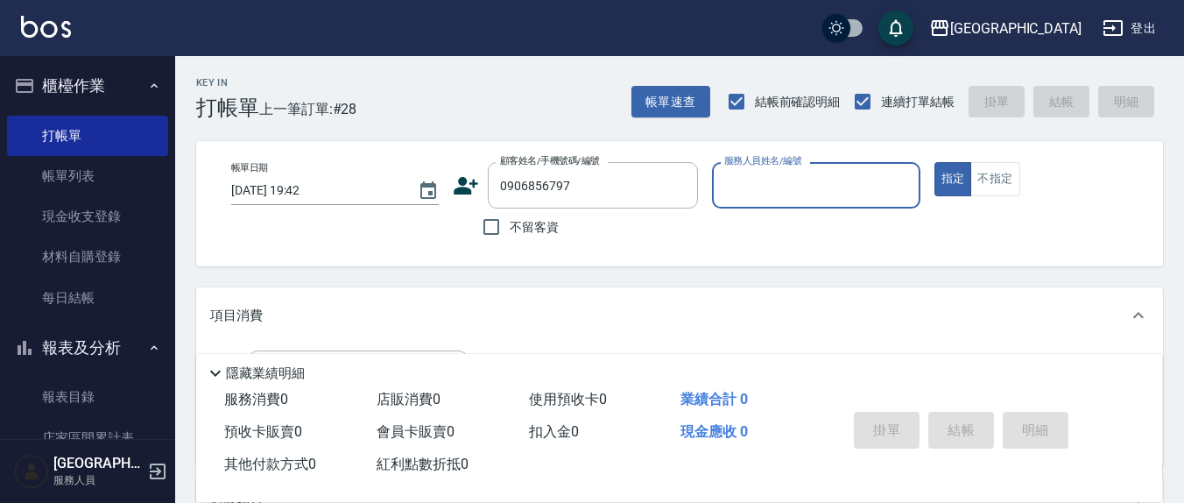
click at [710, 188] on div "帳單日期 2025/10/09 19:42 顧客姓名/手機號碼/編號 0906856797 顧客姓名/手機號碼/編號 不留客資 服務人員姓名/編號 服務人員姓…" at bounding box center [679, 203] width 925 height 83
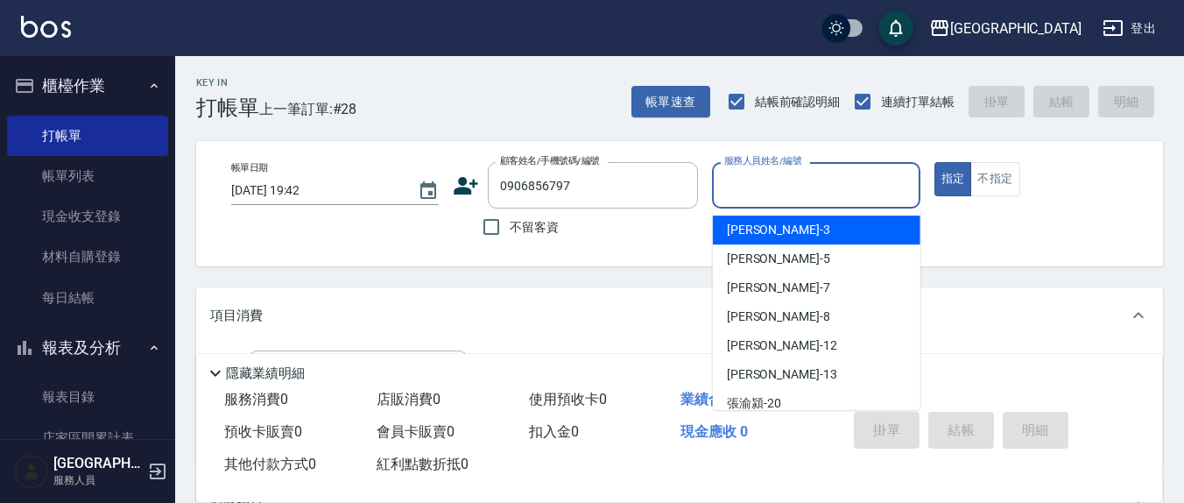
click at [731, 182] on input "服務人員姓名/編號" at bounding box center [816, 185] width 192 height 31
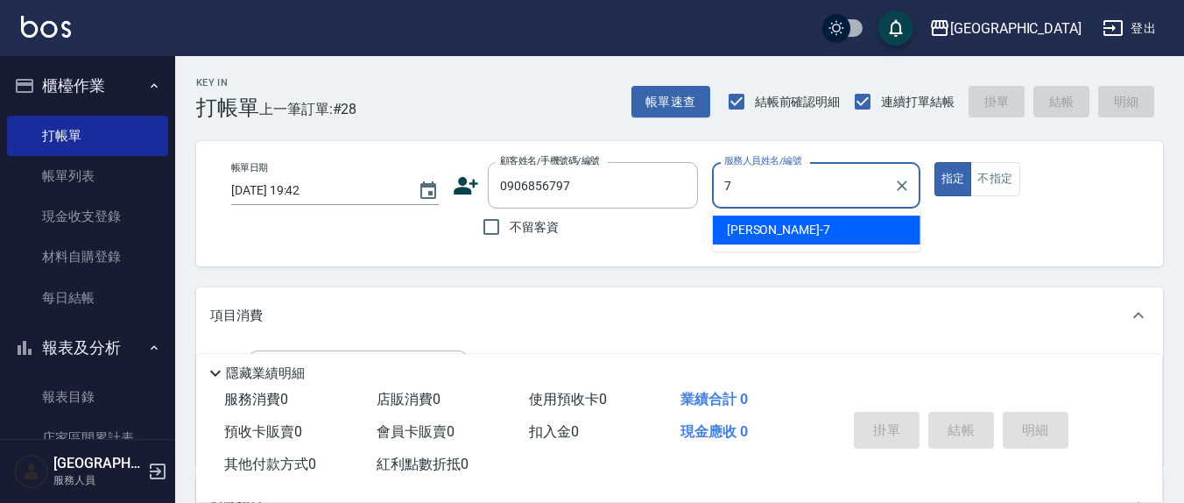
type input "劉佩怡-7"
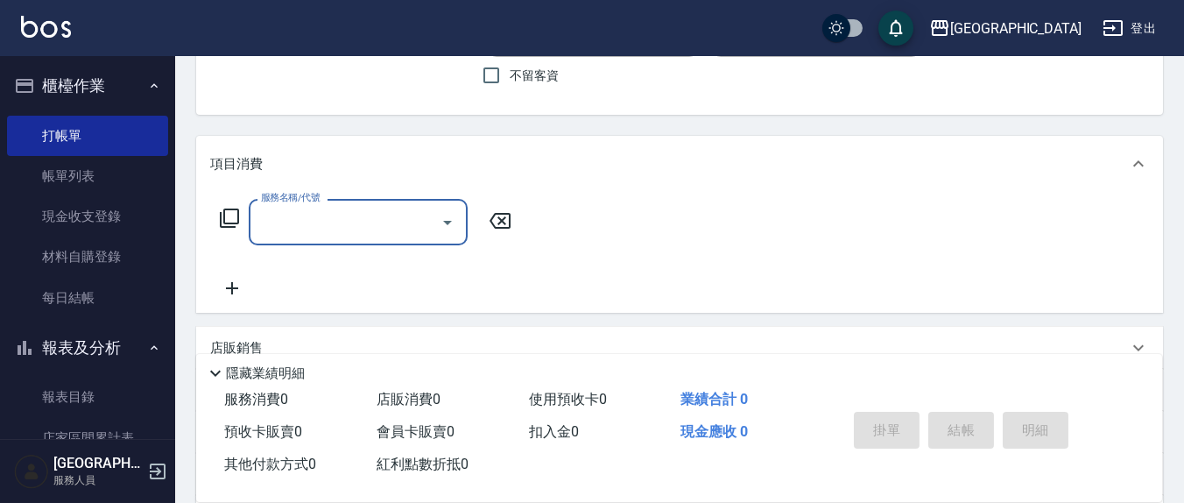
scroll to position [182, 0]
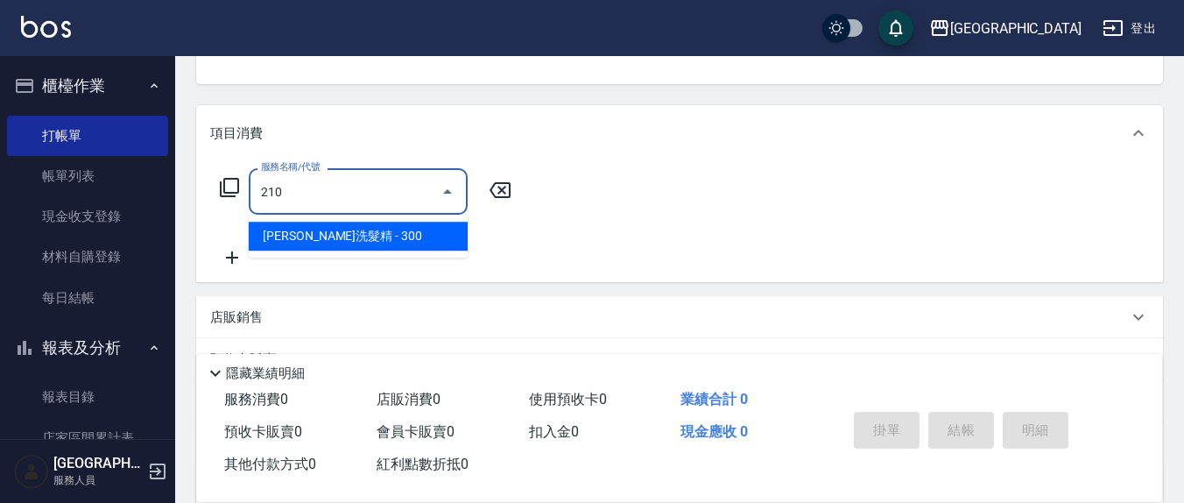
type input "歐娜洗髮精(210)"
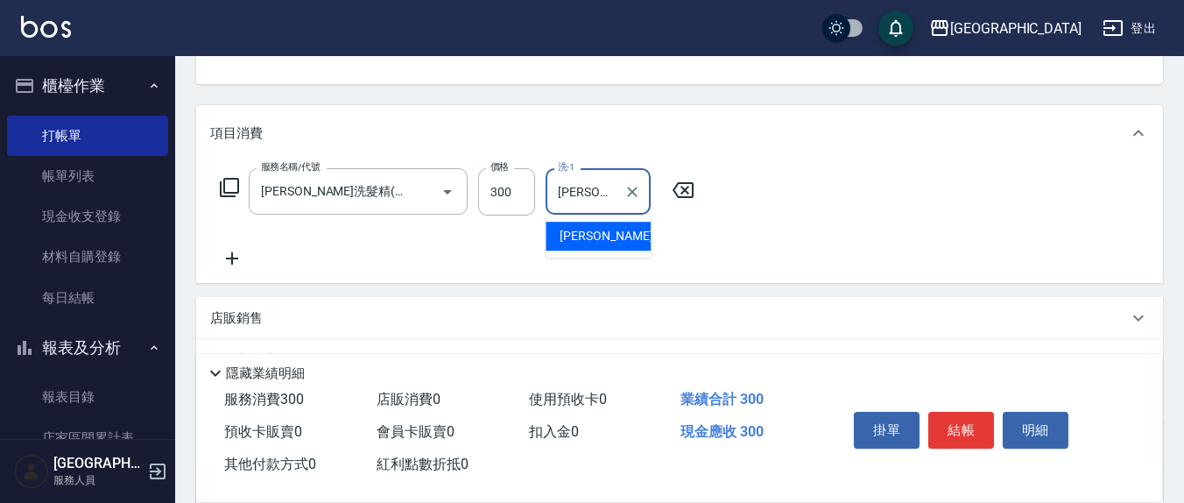
type input "林育萱-8"
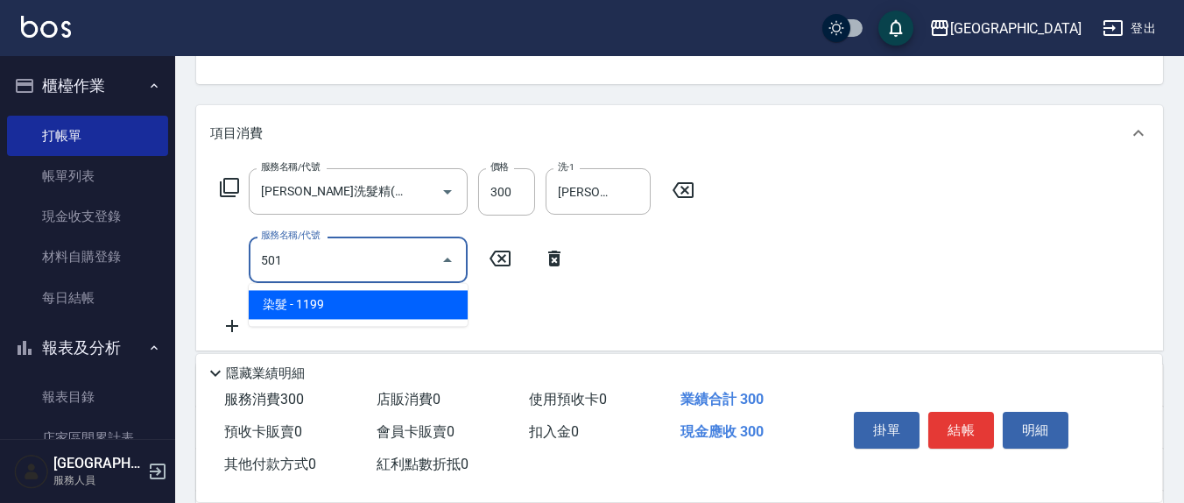
type input "染髮(501)"
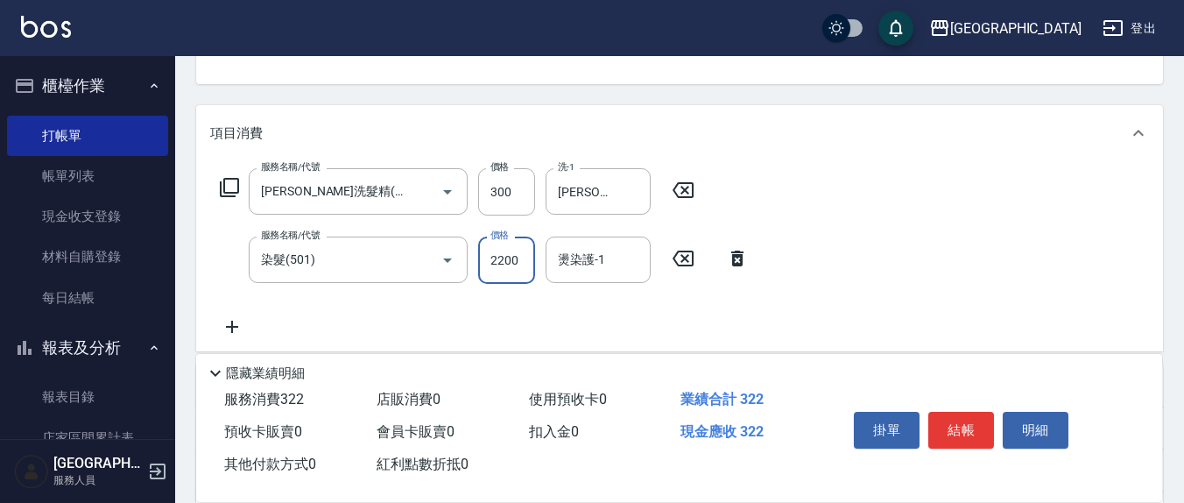
type input "2200"
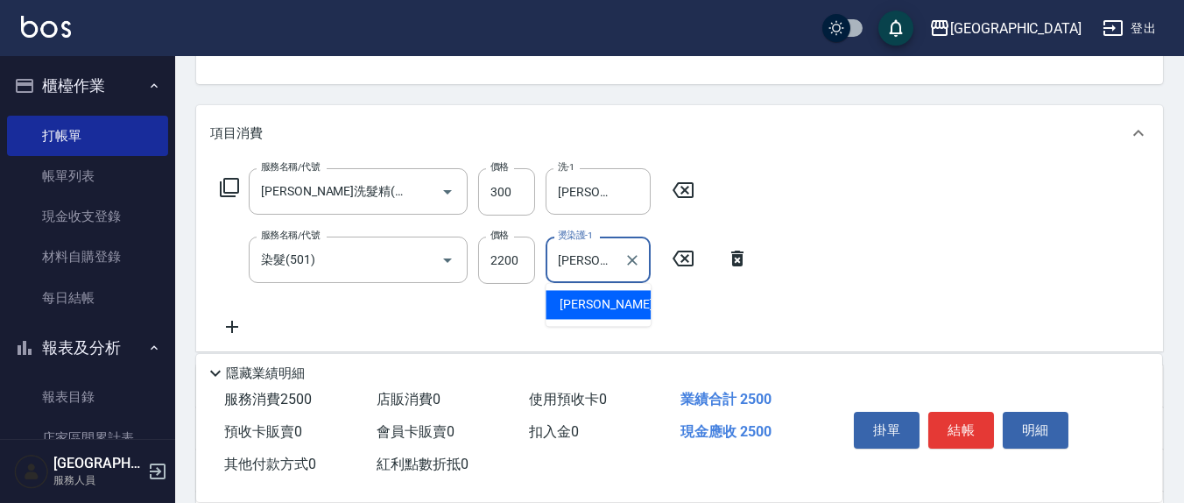
type input "林育萱-8"
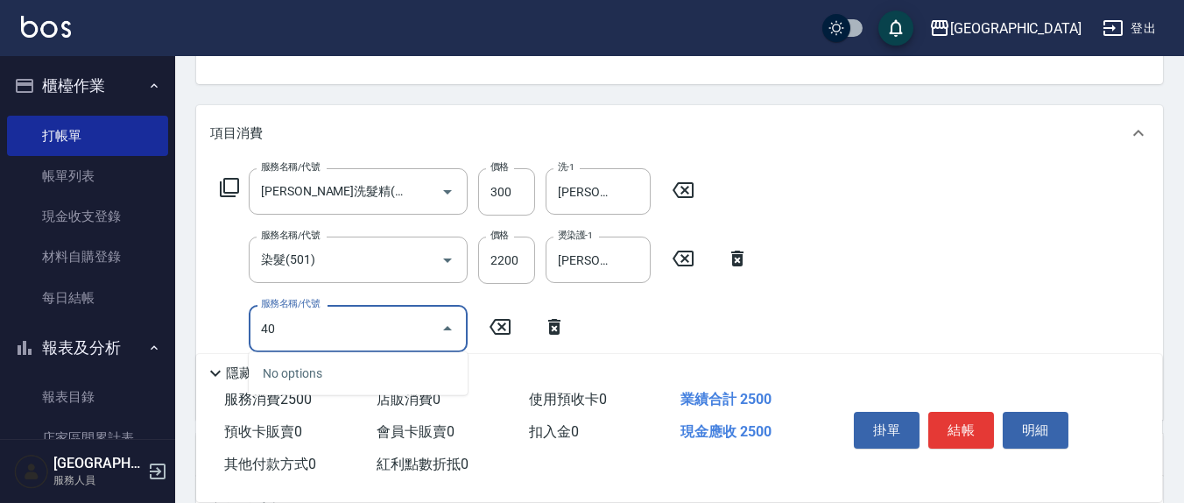
type input "4"
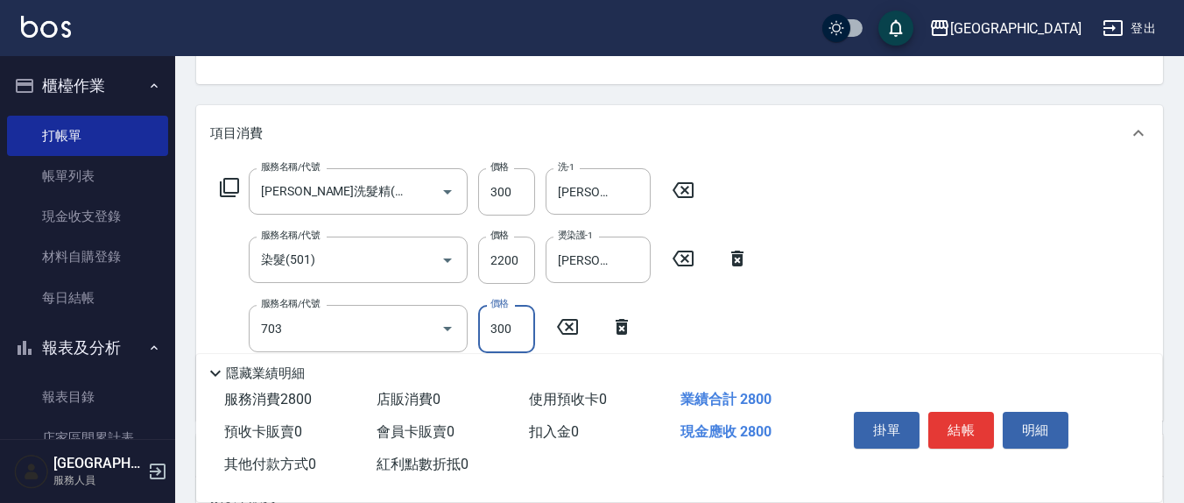
type input "(1236)設計師(703)"
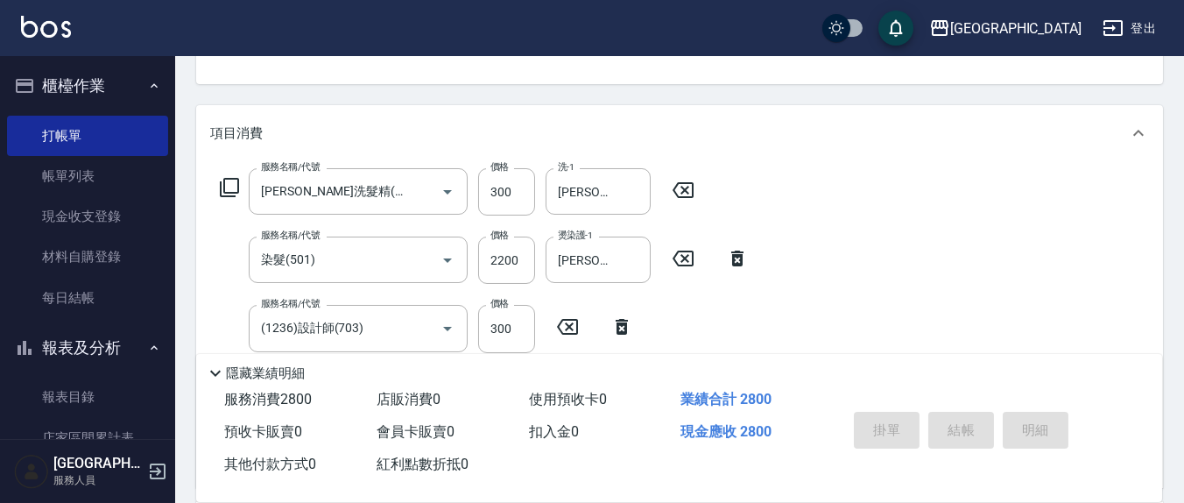
type input "2025/10/09 19:57"
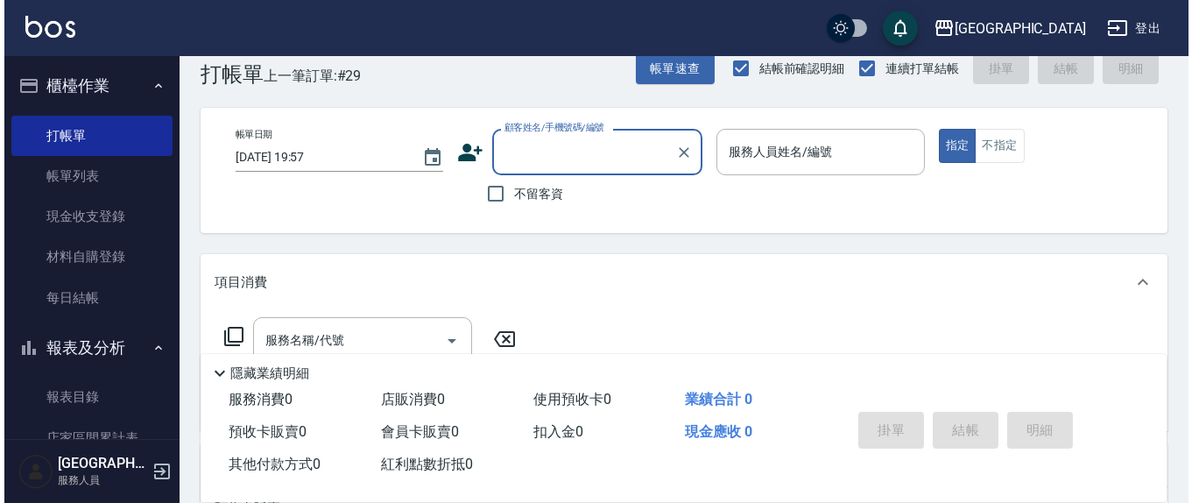
scroll to position [0, 0]
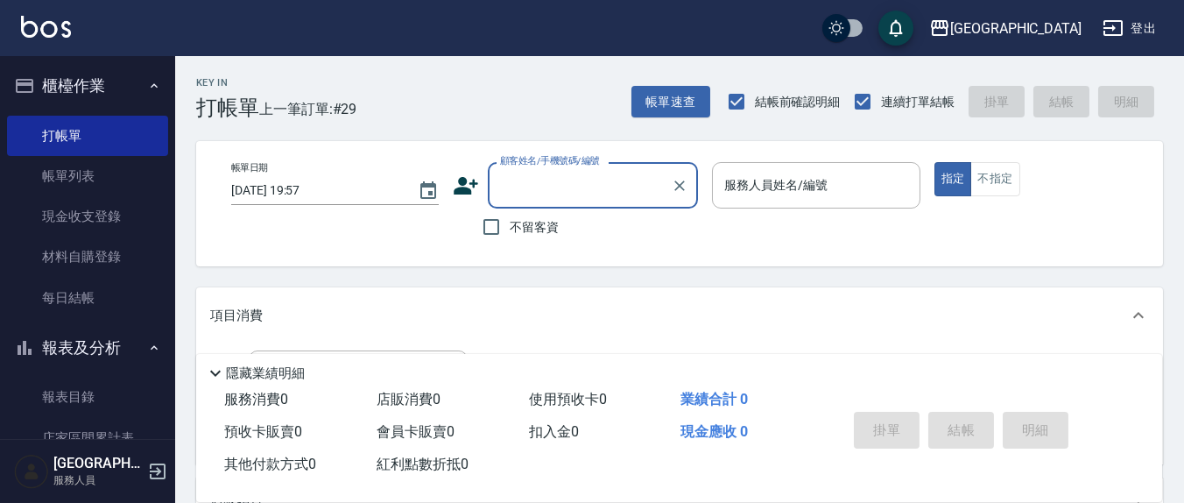
click at [530, 186] on input "顧客姓名/手機號碼/編號" at bounding box center [580, 185] width 168 height 31
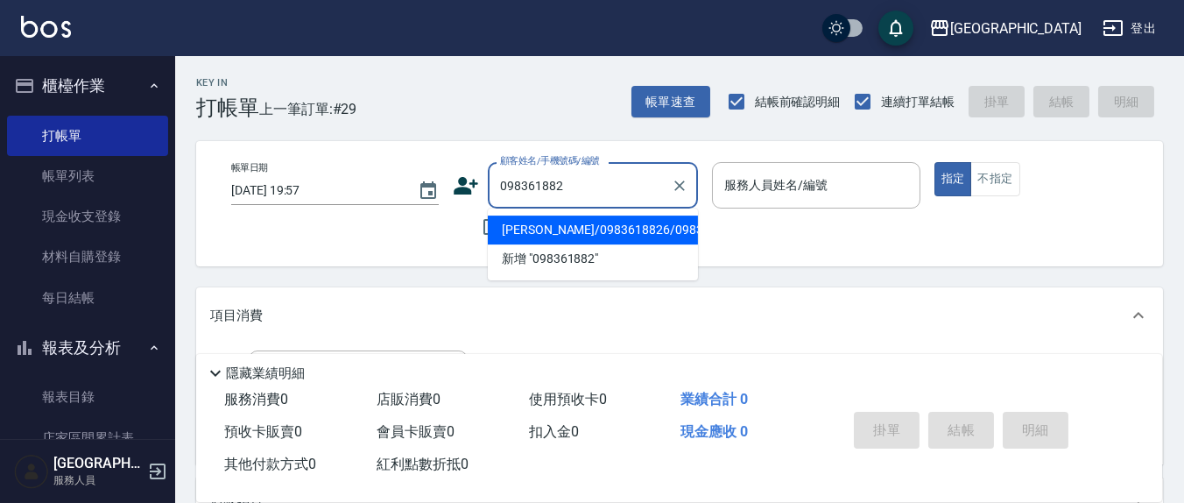
type input "0983618826"
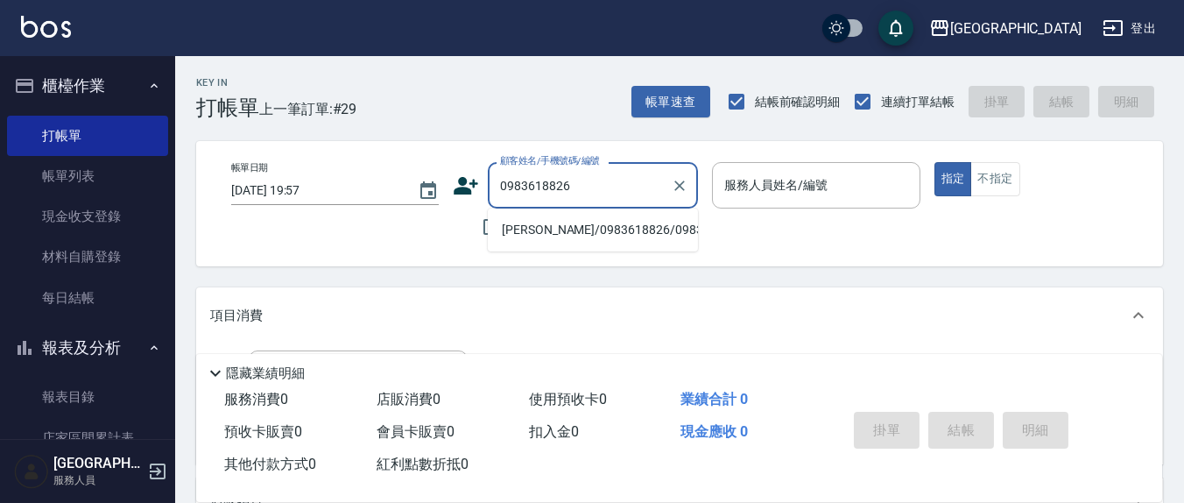
click at [557, 244] on li "蔡佳真/0983618826/0983618826" at bounding box center [593, 230] width 210 height 29
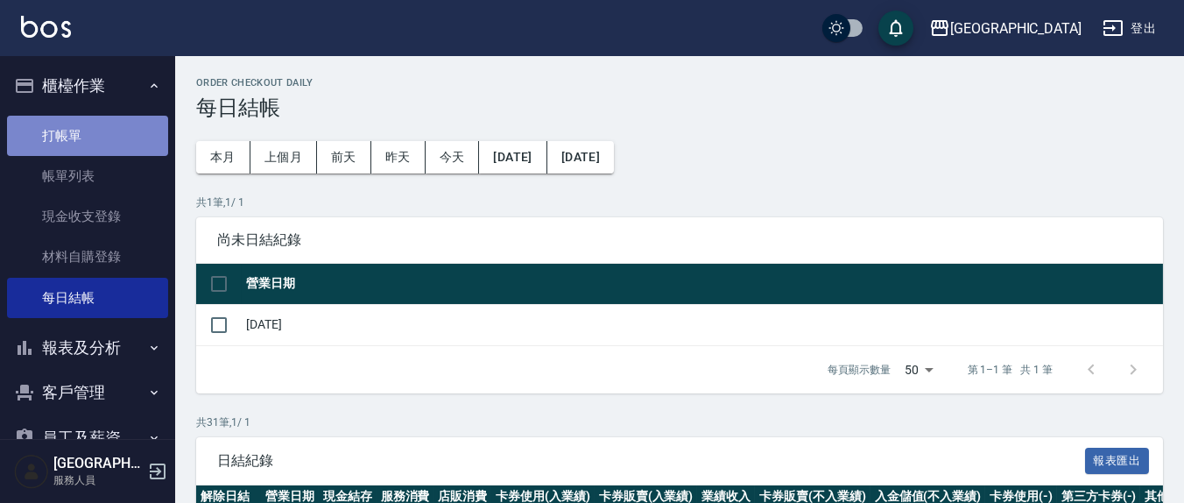
click at [102, 134] on link "打帳單" at bounding box center [87, 136] width 161 height 40
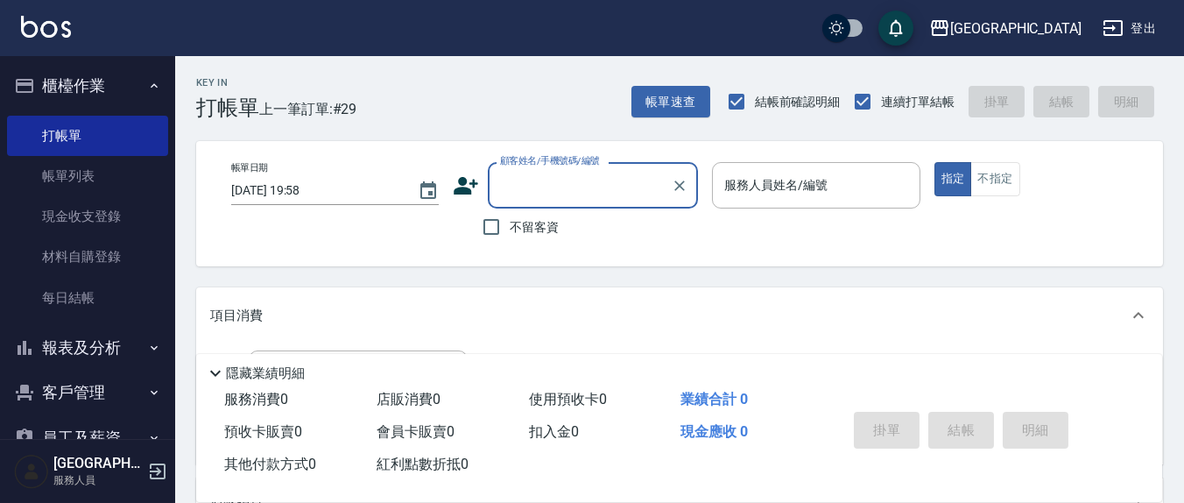
click at [527, 194] on input "顧客姓名/手機號碼/編號" at bounding box center [580, 185] width 168 height 31
click at [607, 244] on li "蔡佳真/0983618826/0983618826" at bounding box center [593, 230] width 210 height 29
type input "蔡佳真/0983618826/0983618826"
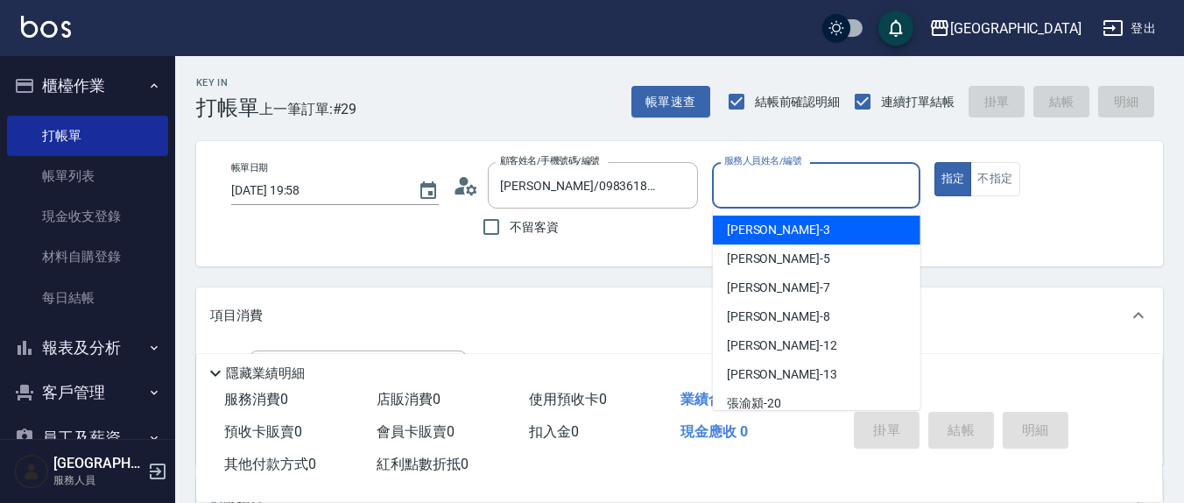
click at [831, 174] on input "服務人員姓名/編號" at bounding box center [816, 185] width 192 height 31
type input "1"
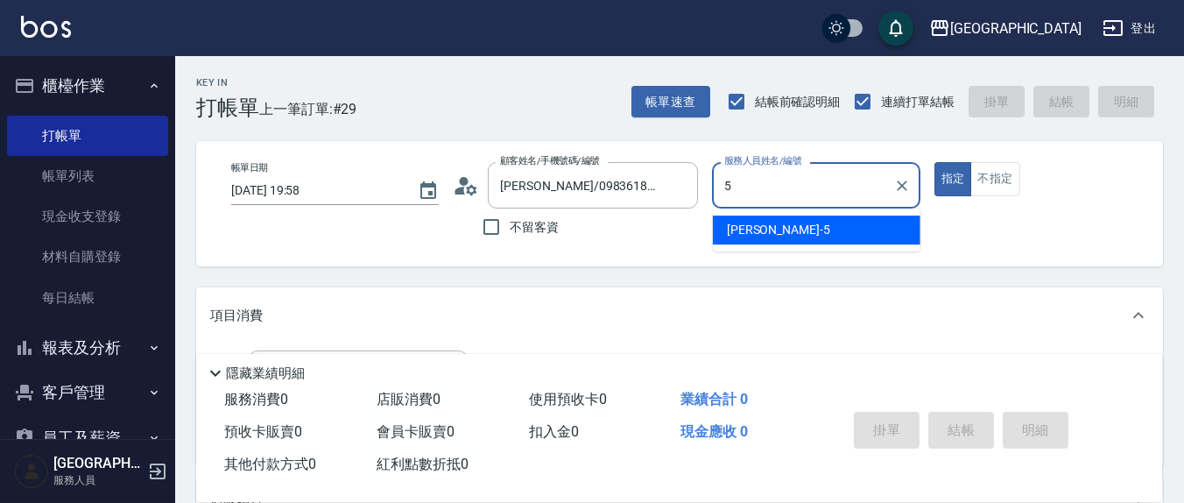
type input "5"
type button "true"
type input "楊惠絜-5"
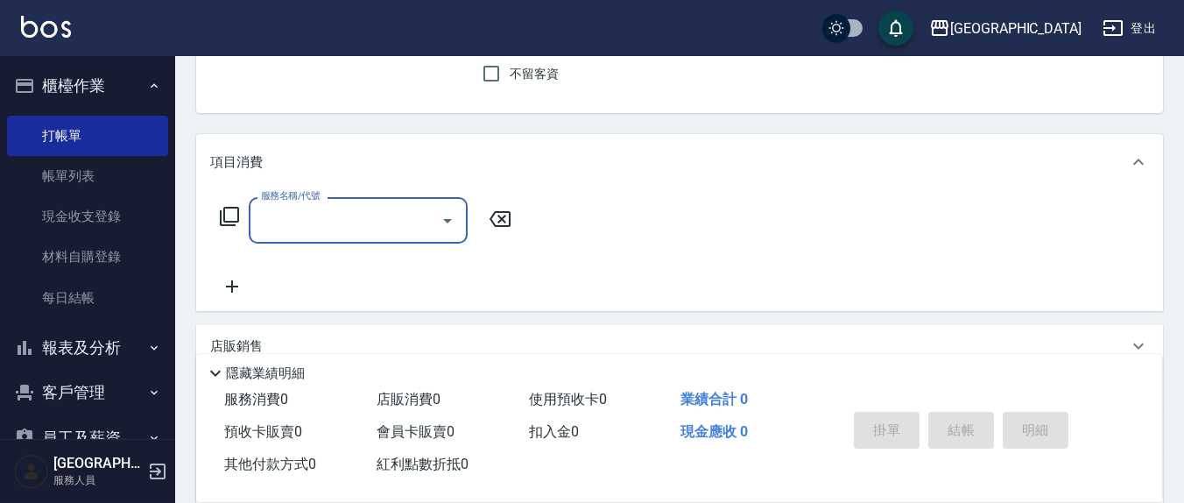
scroll to position [182, 0]
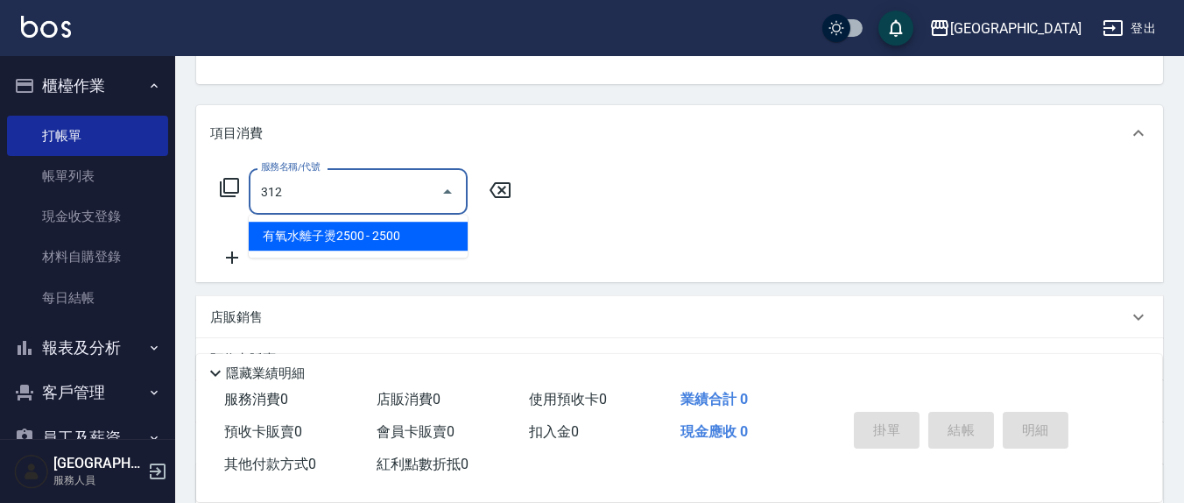
type input "有氧水離子燙2500(312)"
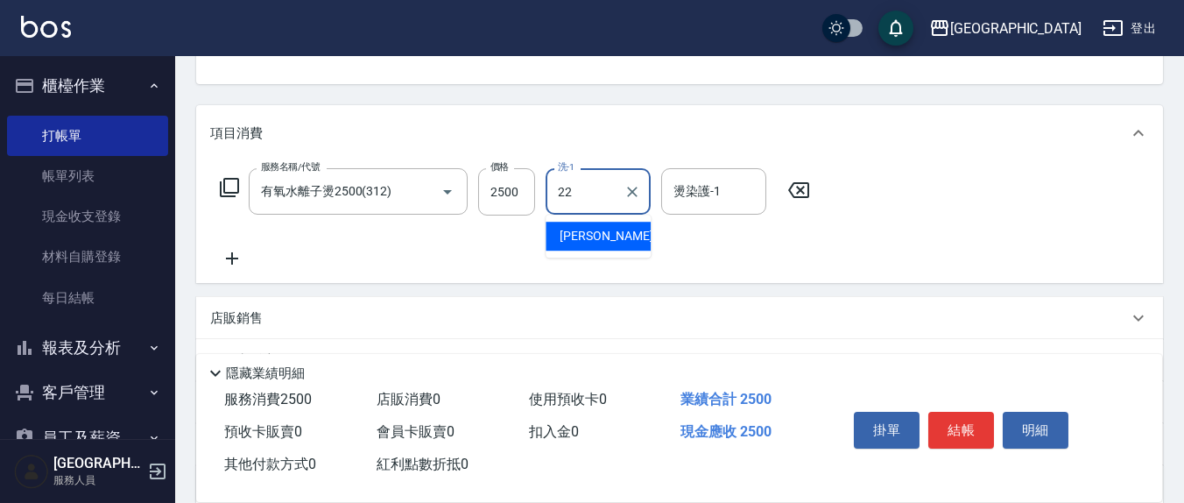
type input "鄭玉蔓-22"
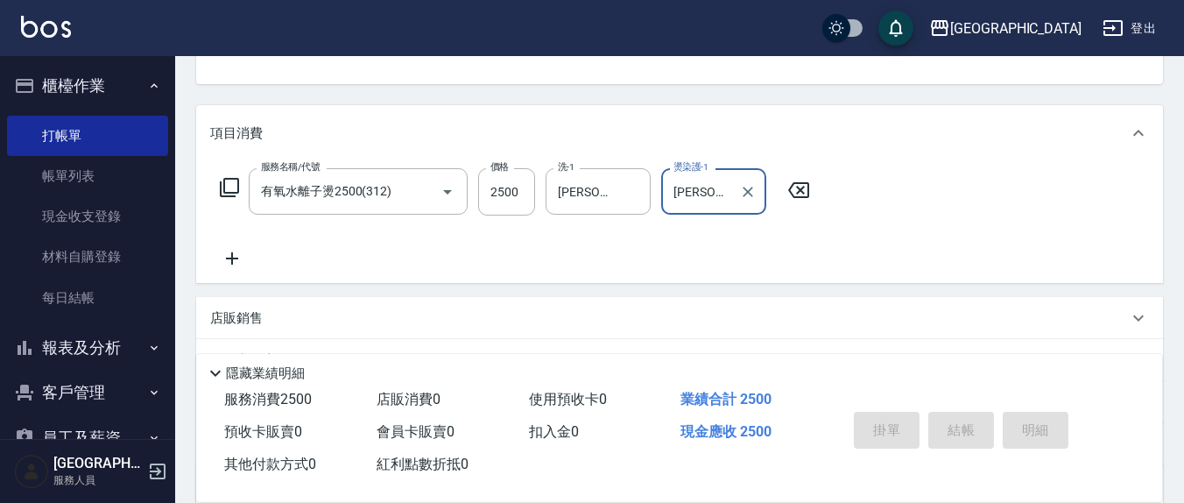
type input "鄭玉蔓-22"
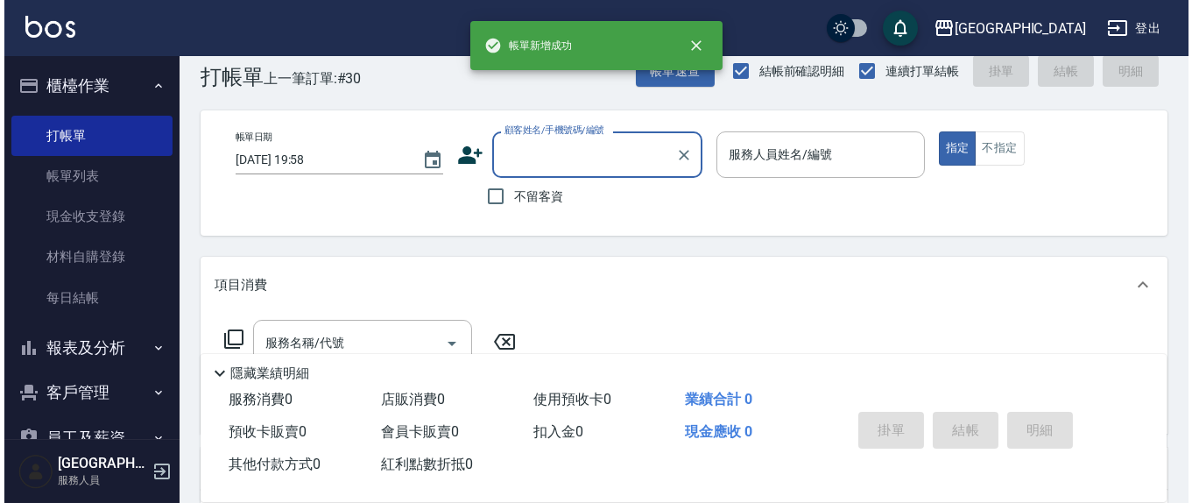
scroll to position [0, 0]
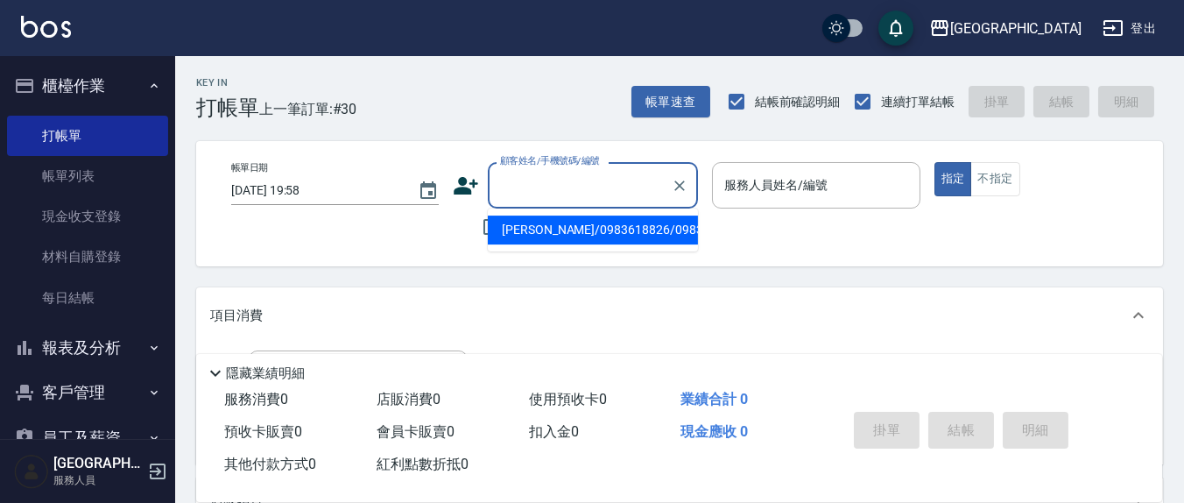
click at [577, 194] on input "顧客姓名/手機號碼/編號" at bounding box center [580, 185] width 168 height 31
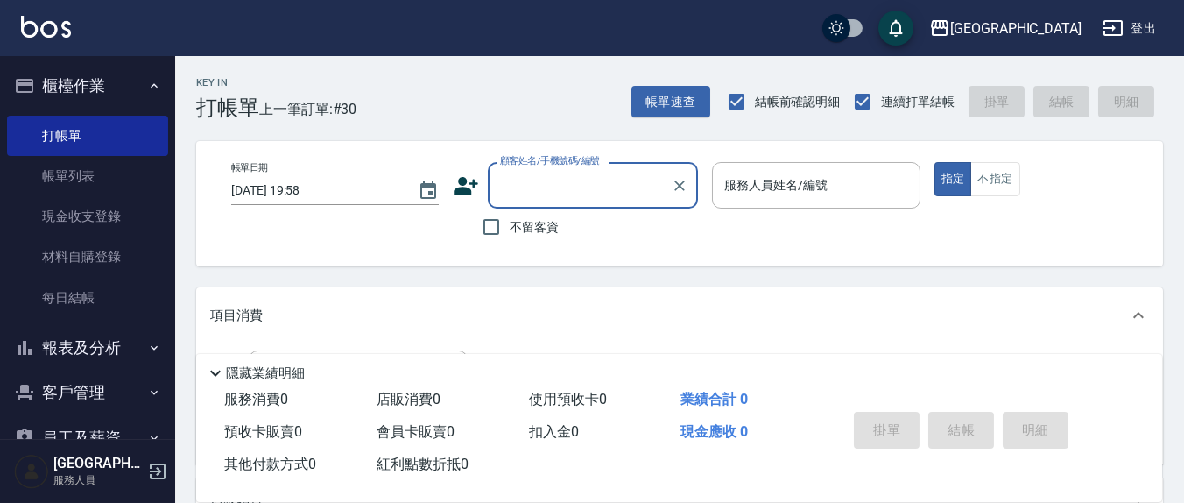
click at [594, 193] on input "顧客姓名/手機號碼/編號" at bounding box center [580, 185] width 168 height 31
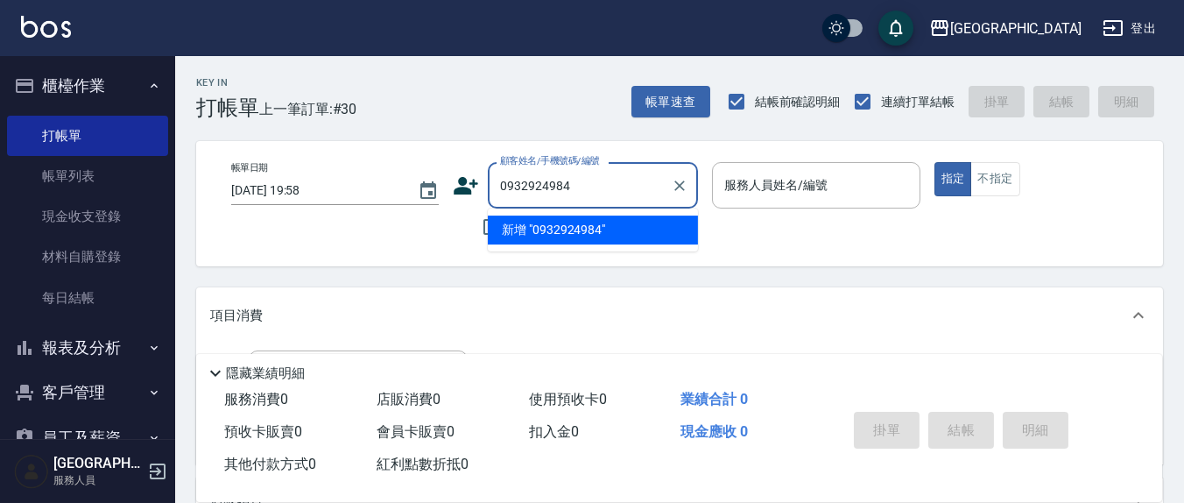
click at [582, 231] on li "新增 "0932924984"" at bounding box center [593, 230] width 210 height 29
type input "0932924984"
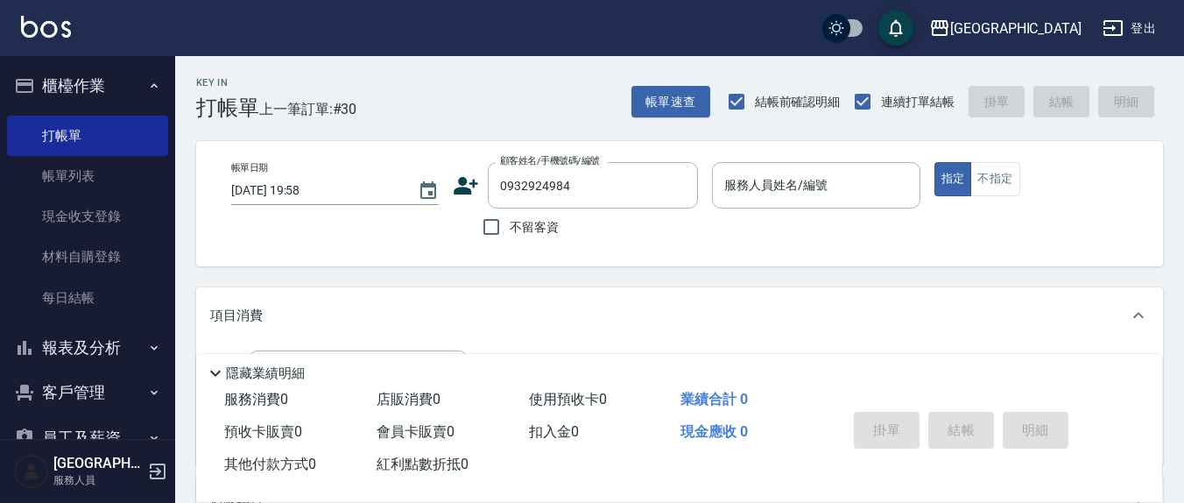
click at [466, 194] on icon at bounding box center [467, 186] width 25 height 18
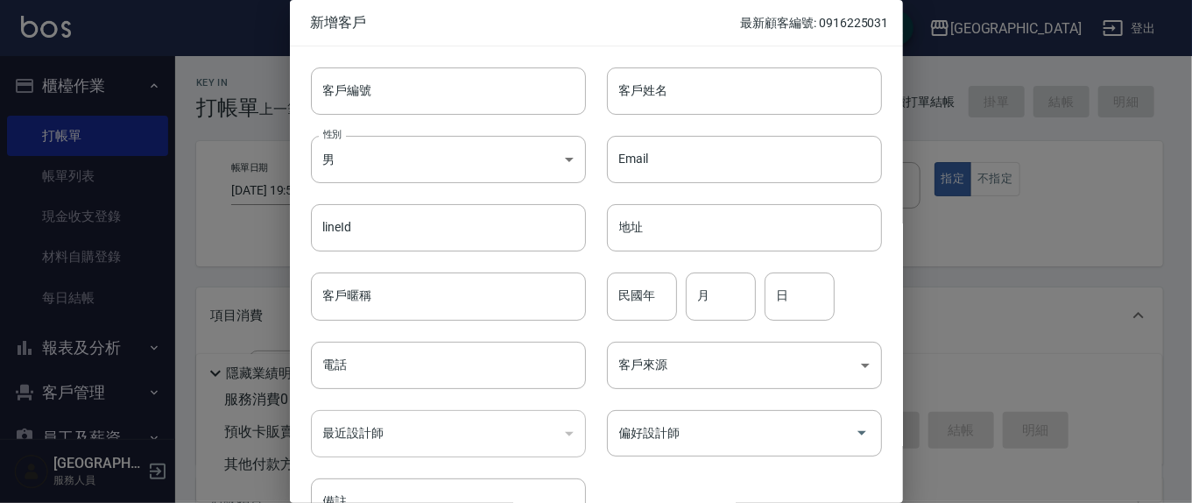
type input "0932924984"
click at [682, 109] on input "客戶姓名" at bounding box center [744, 90] width 275 height 47
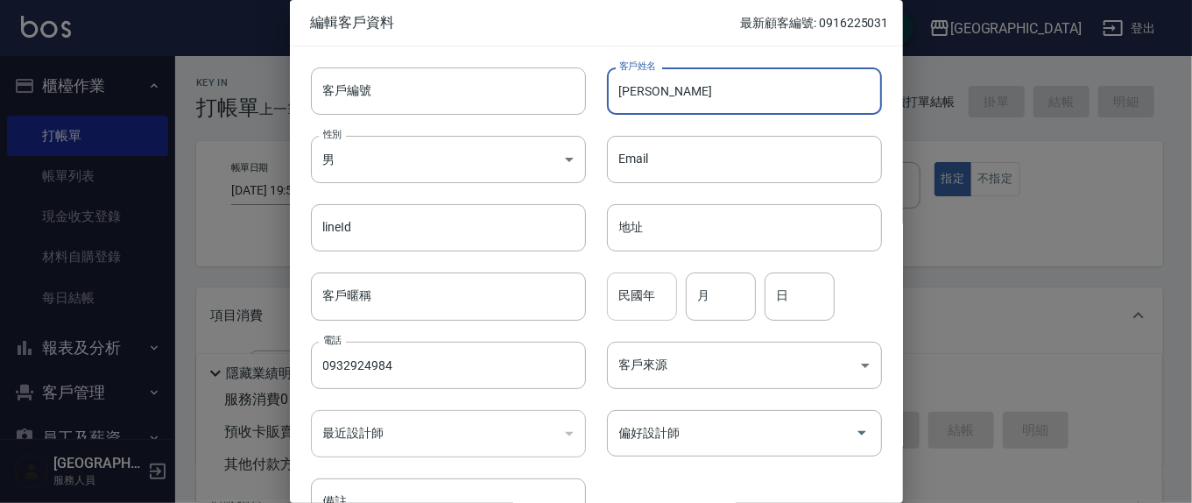
type input "蔡"
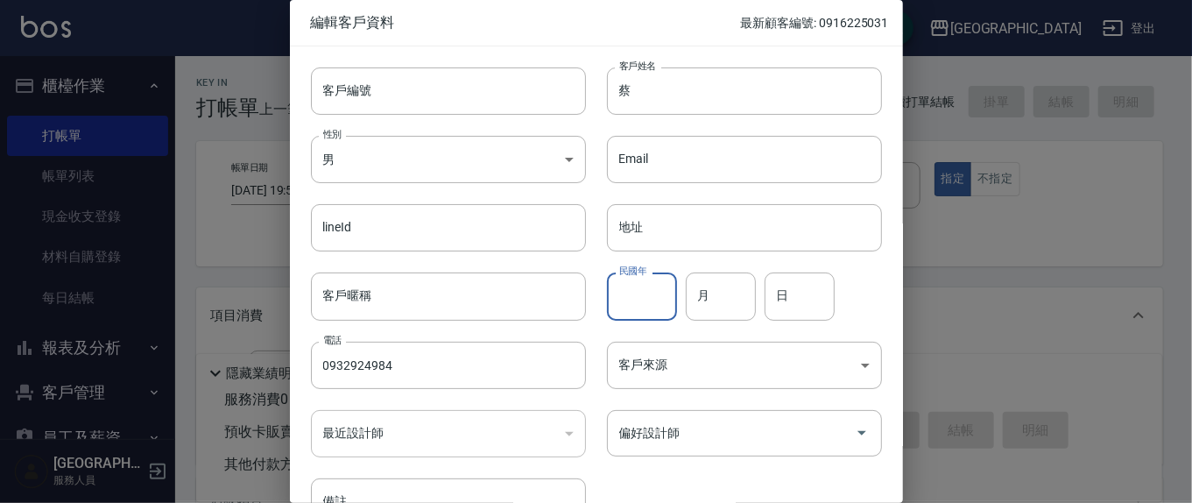
click at [659, 297] on input "民國年" at bounding box center [642, 295] width 70 height 47
type input "73"
type input "8"
type input "26"
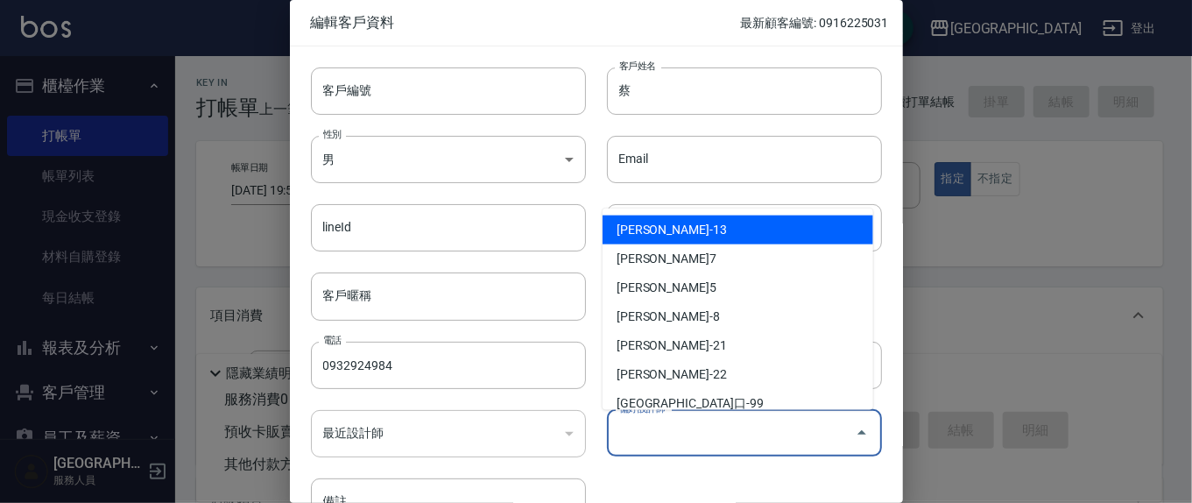
click at [688, 435] on input "偏好設計師" at bounding box center [731, 433] width 233 height 31
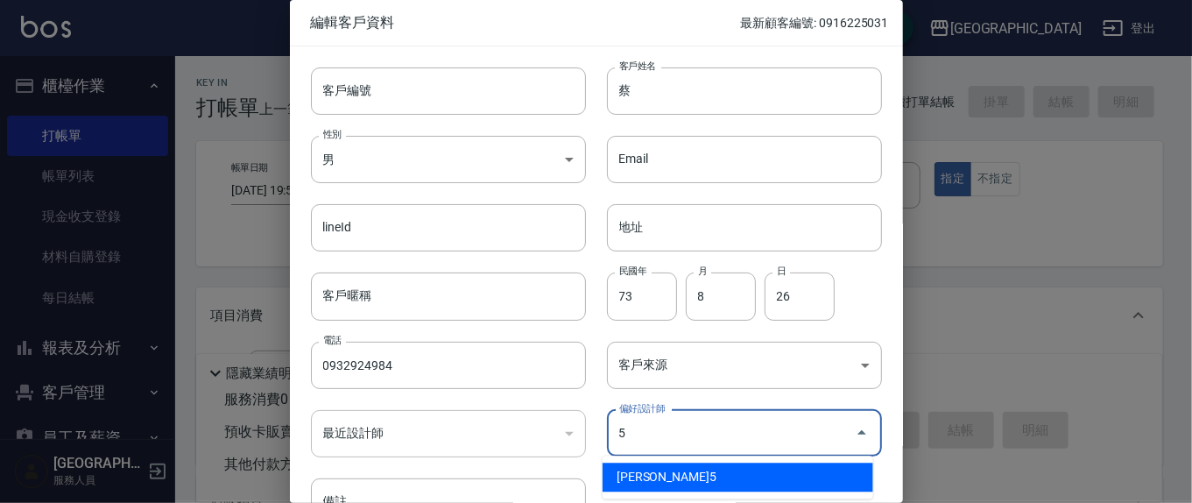
type input "楊惠絜"
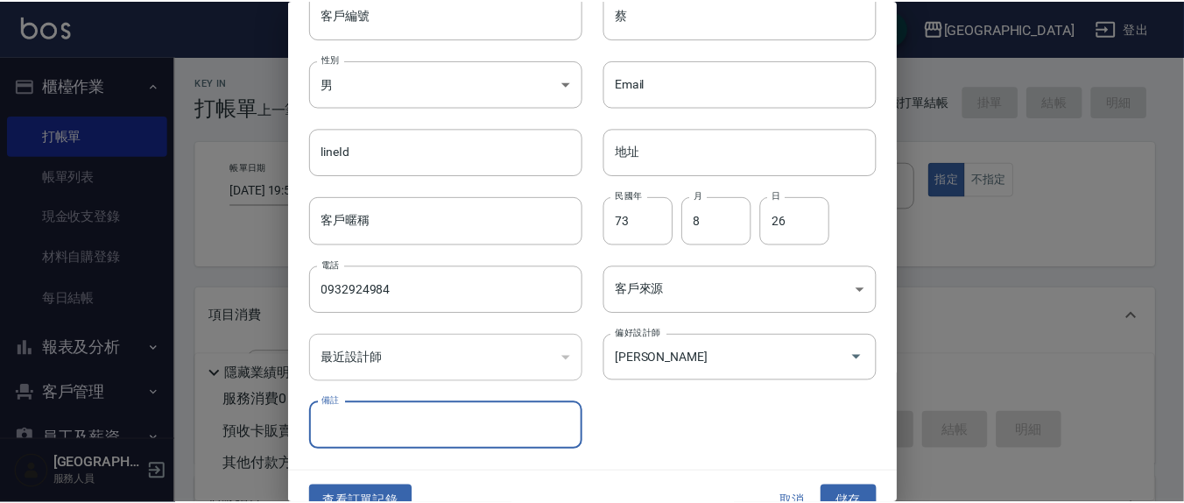
scroll to position [103, 0]
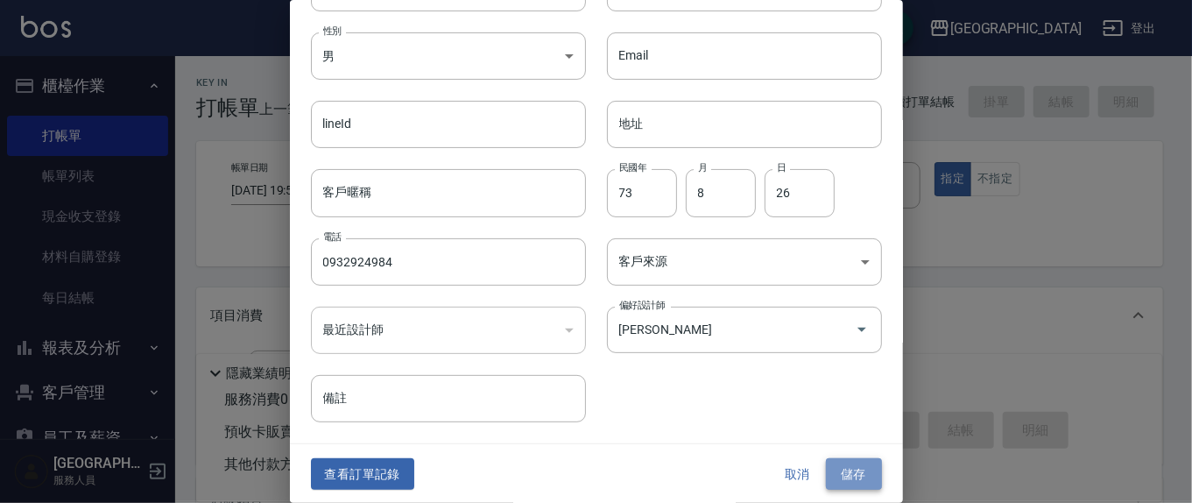
click at [832, 474] on button "儲存" at bounding box center [854, 474] width 56 height 32
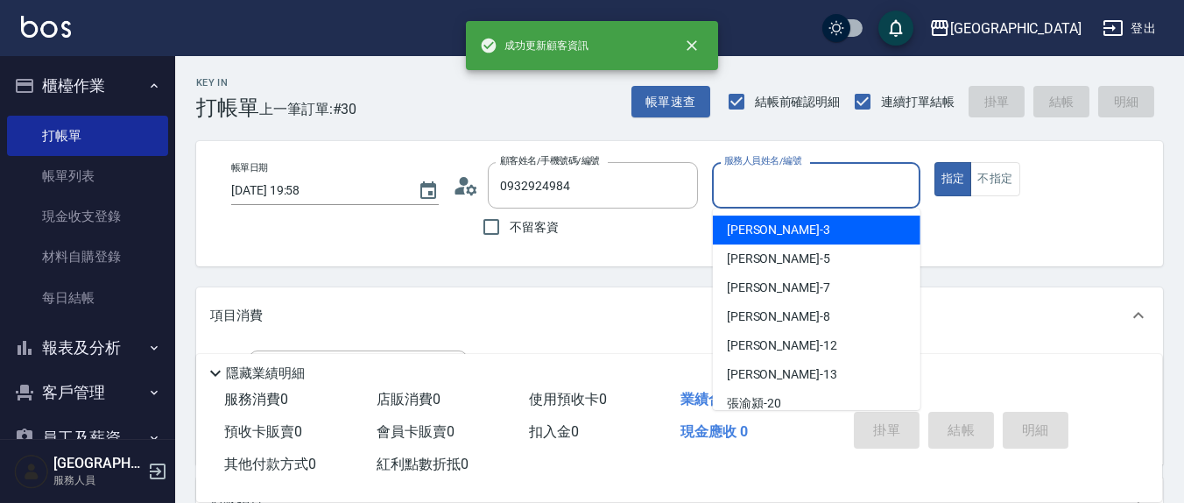
click at [816, 187] on input "服務人員姓名/編號" at bounding box center [816, 185] width 192 height 31
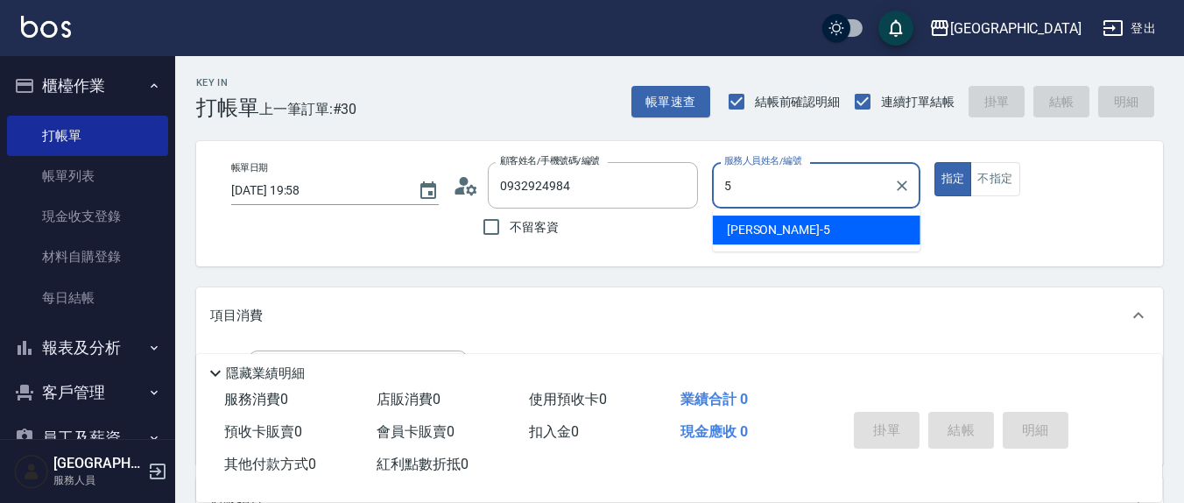
type input "楊惠絜-5"
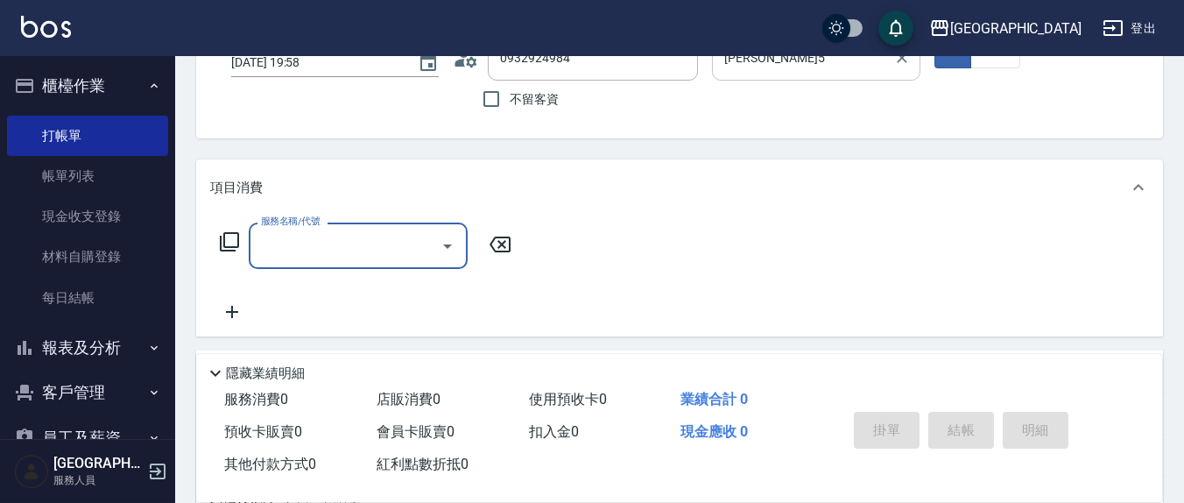
scroll to position [182, 0]
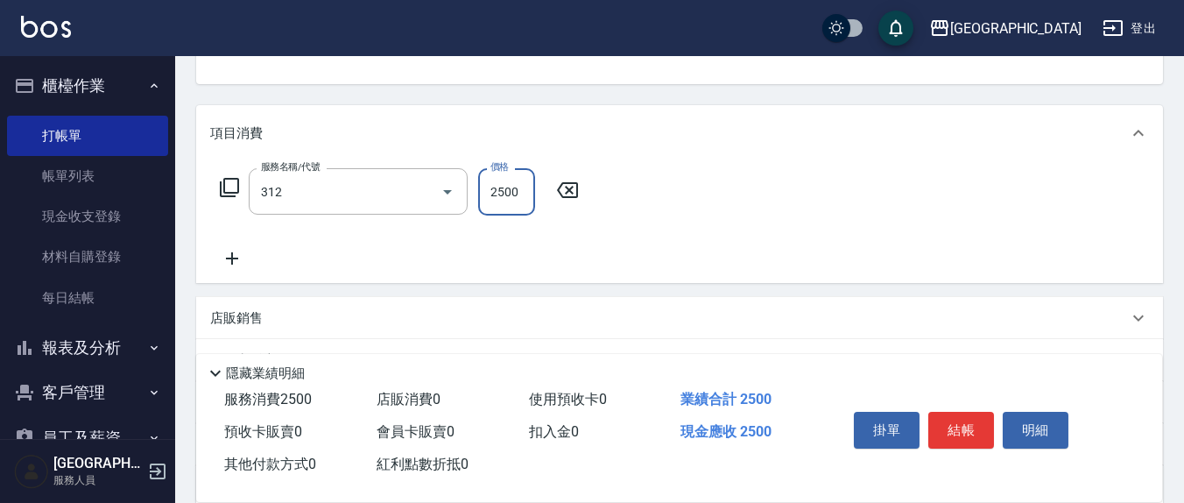
type input "有氧水離子燙2500(312)"
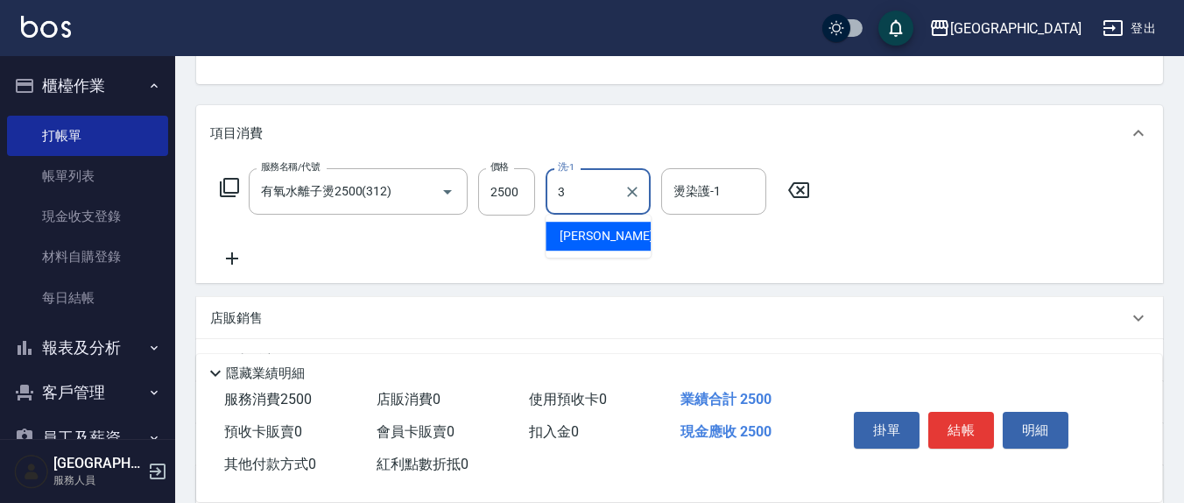
type input "游雅淇-3"
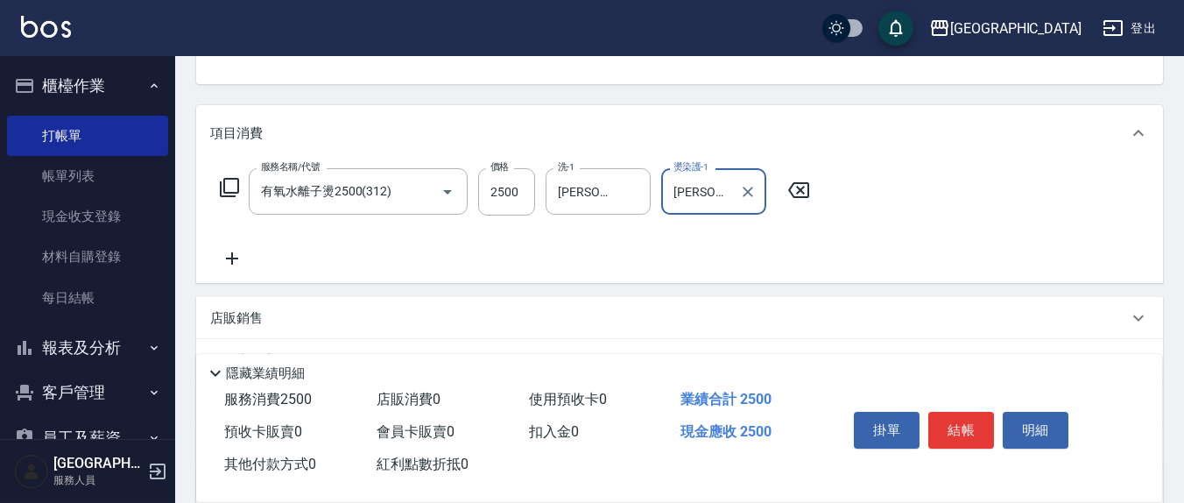
type input "游雅淇-3"
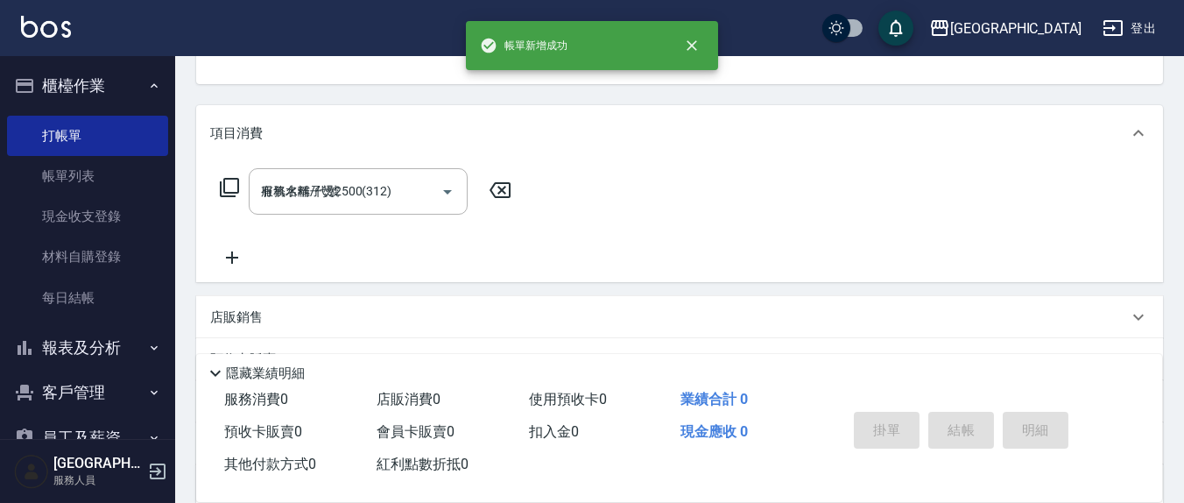
type input "2025/10/09 20:01"
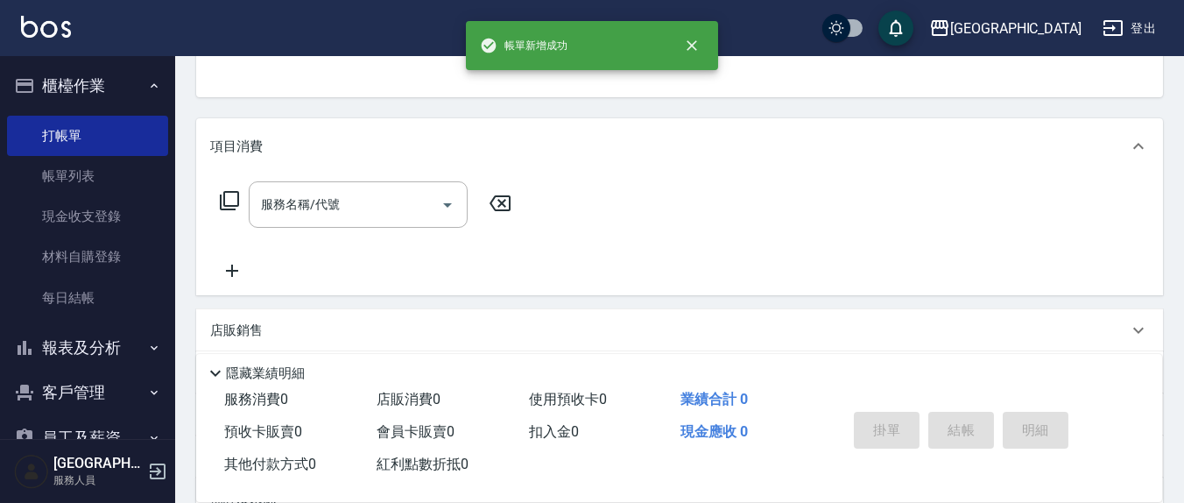
scroll to position [0, 0]
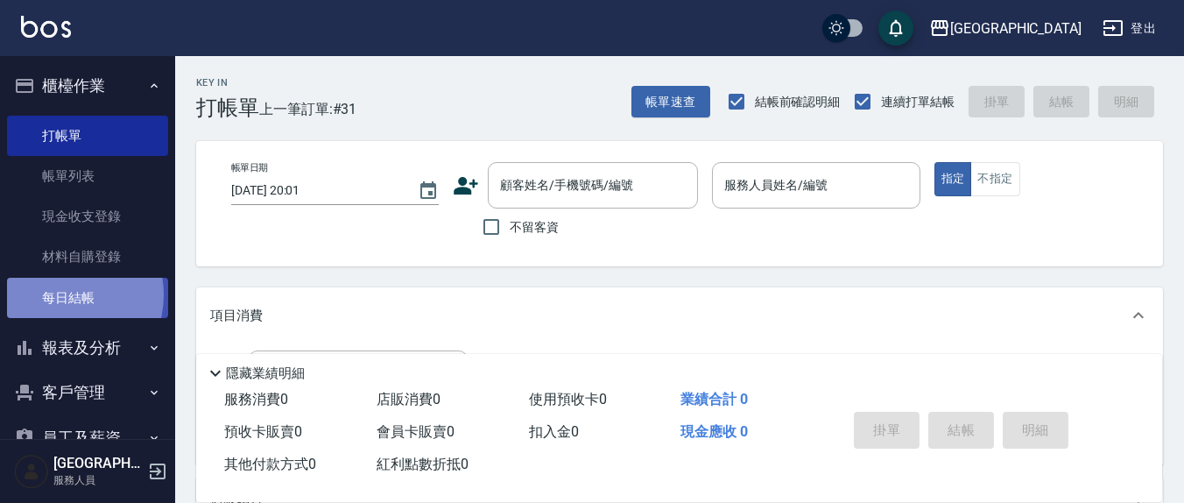
click at [64, 294] on link "每日結帳" at bounding box center [87, 298] width 161 height 40
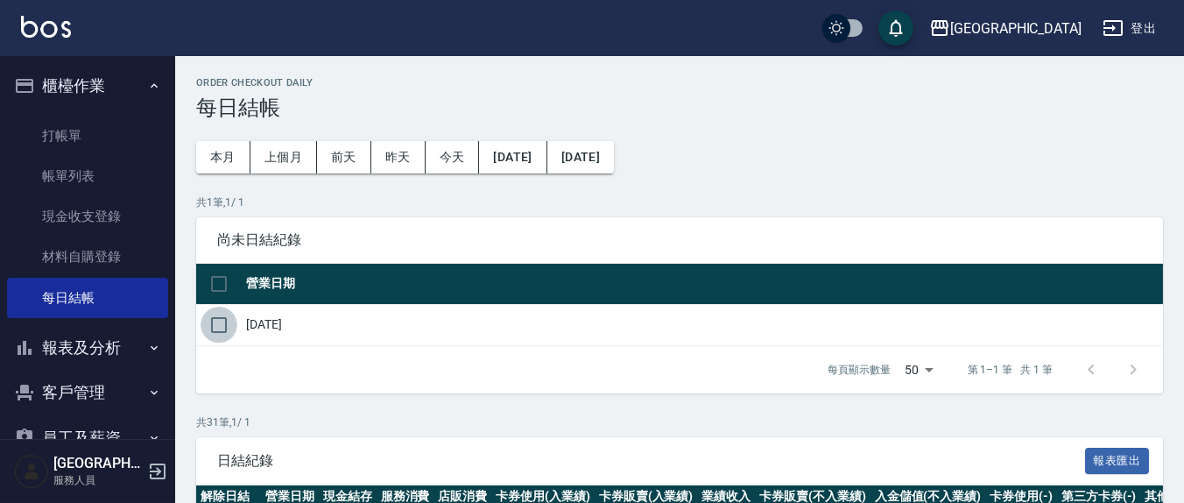
click at [222, 321] on input "checkbox" at bounding box center [219, 325] width 37 height 37
checkbox input "true"
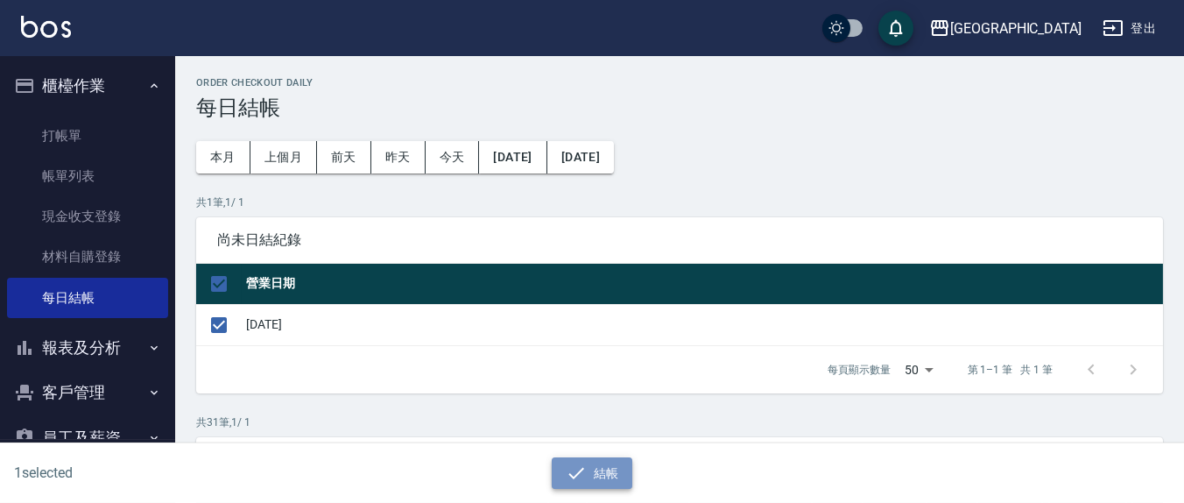
click at [586, 480] on icon "button" at bounding box center [576, 473] width 21 height 21
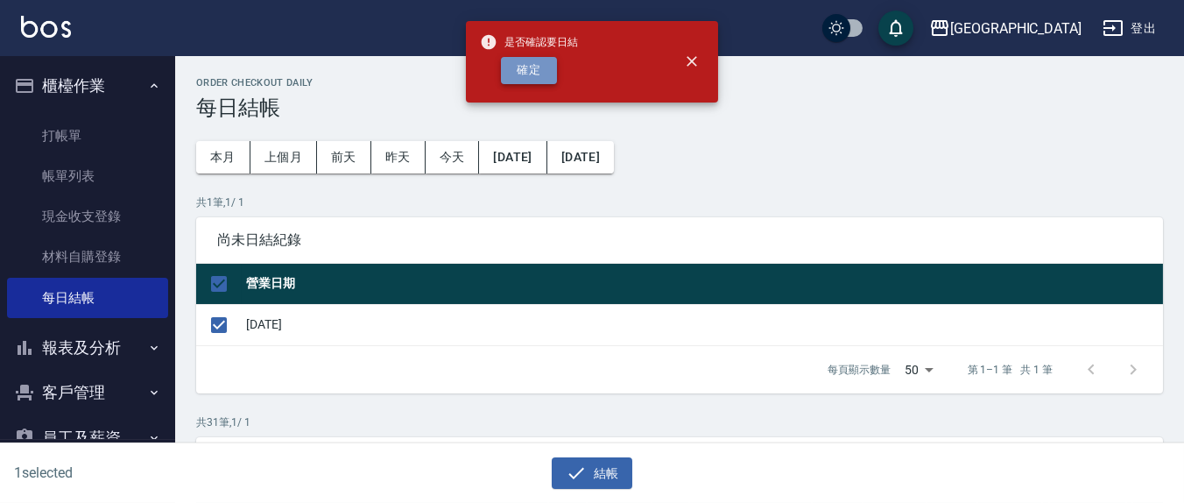
click at [517, 67] on button "確定" at bounding box center [529, 70] width 56 height 27
checkbox input "false"
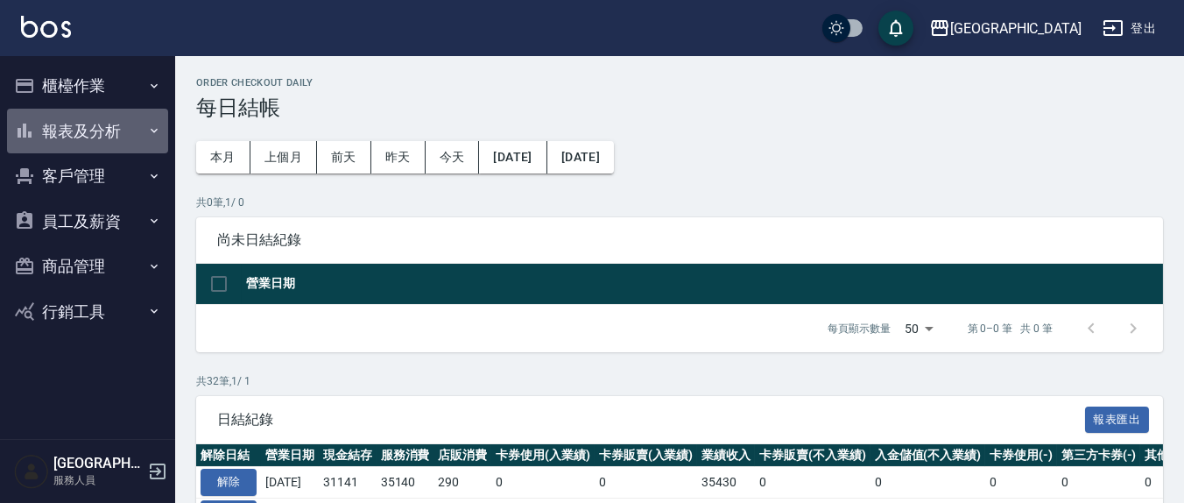
click at [94, 131] on button "報表及分析" at bounding box center [87, 132] width 161 height 46
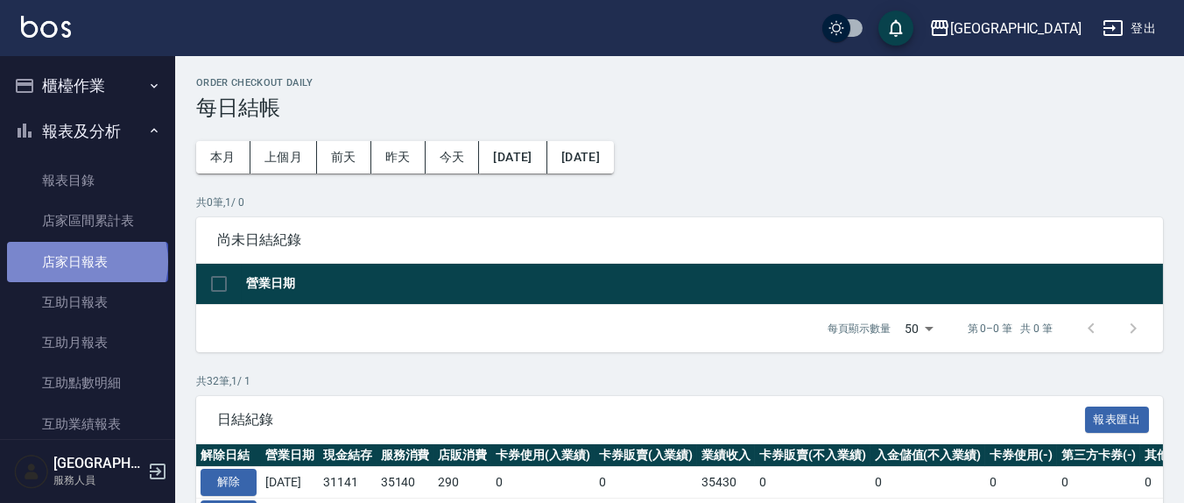
click at [86, 261] on link "店家日報表" at bounding box center [87, 262] width 161 height 40
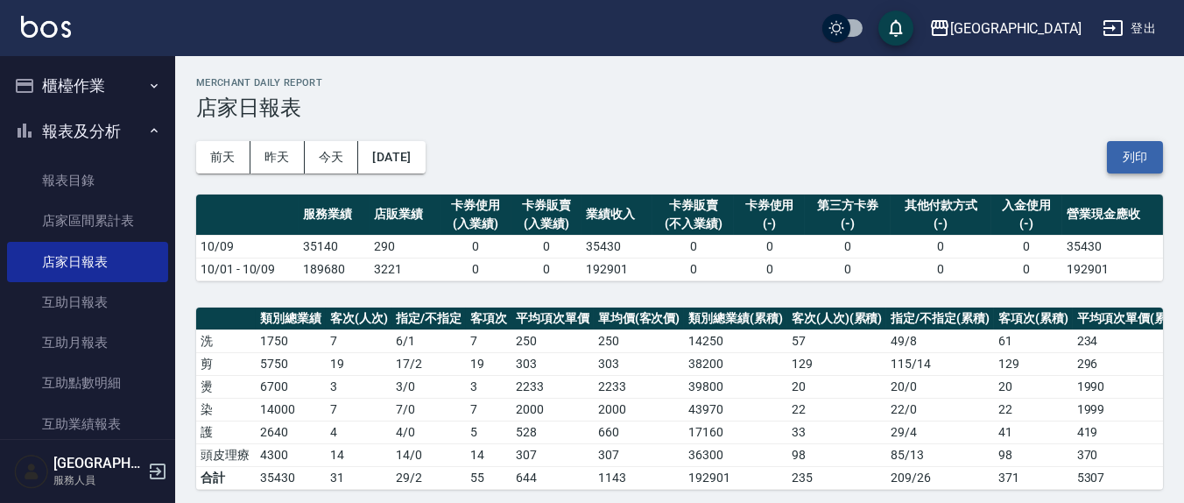
click at [1121, 153] on button "列印" at bounding box center [1135, 157] width 56 height 32
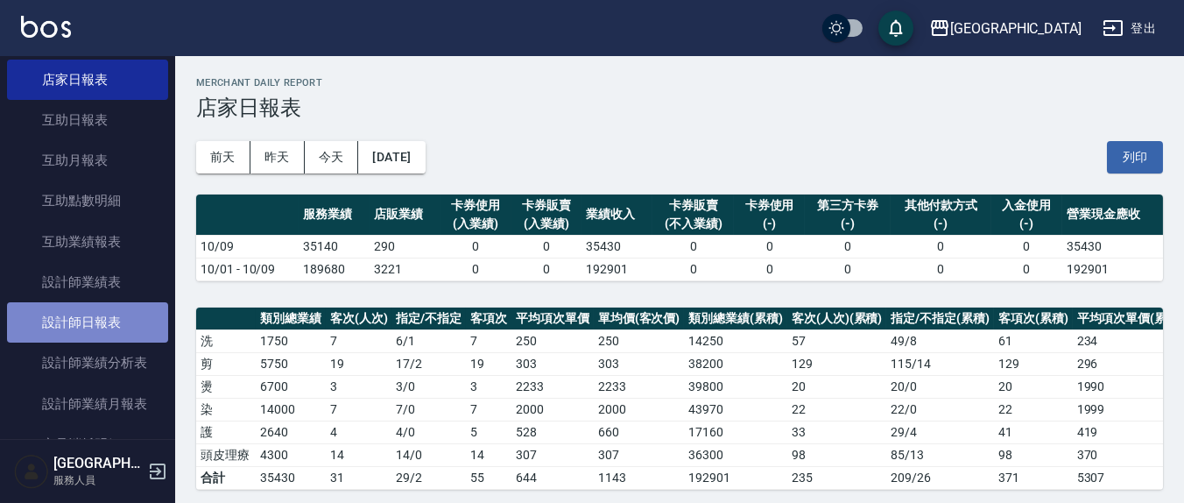
click at [118, 326] on link "設計師日報表" at bounding box center [87, 322] width 161 height 40
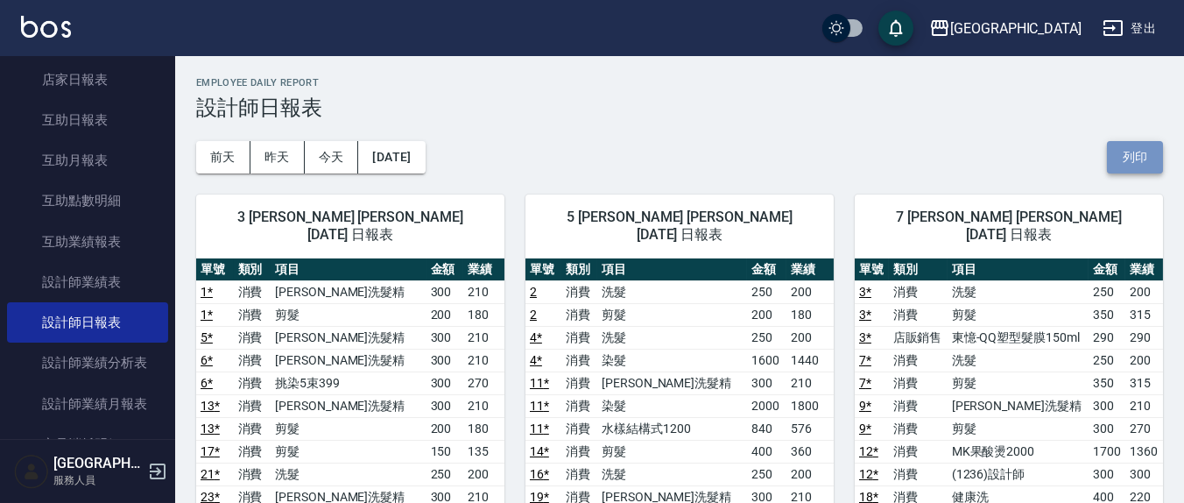
click at [1130, 155] on button "列印" at bounding box center [1135, 157] width 56 height 32
